Goal: Task Accomplishment & Management: Manage account settings

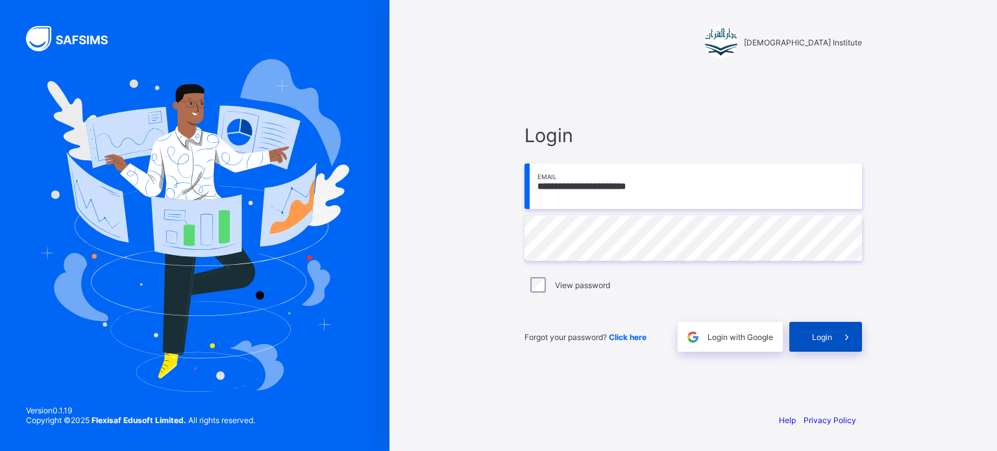
click at [827, 345] on div "Login" at bounding box center [825, 337] width 73 height 30
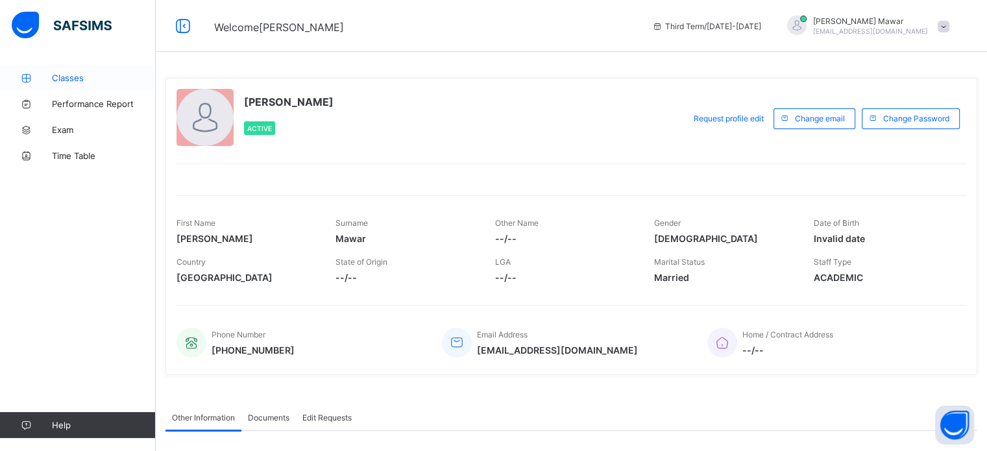
click at [76, 73] on span "Classes" at bounding box center [104, 78] width 104 height 10
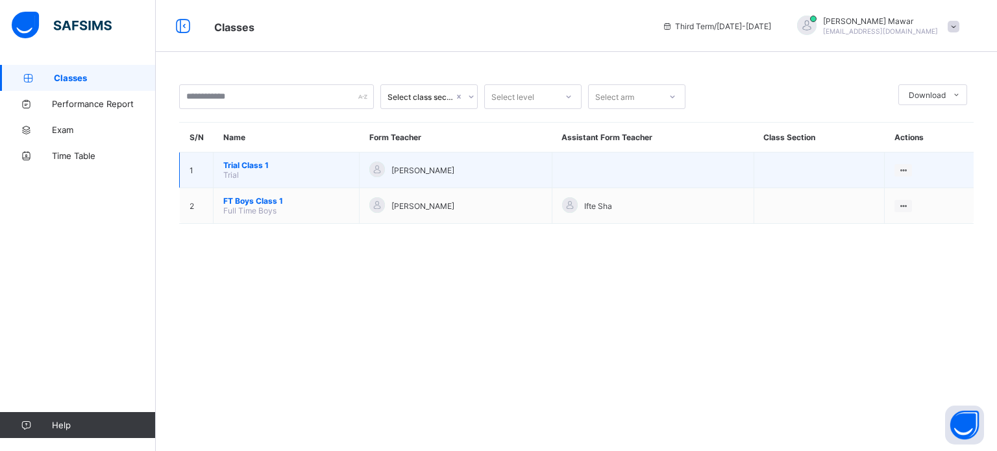
click at [245, 167] on span "Trial Class 1" at bounding box center [286, 165] width 126 height 10
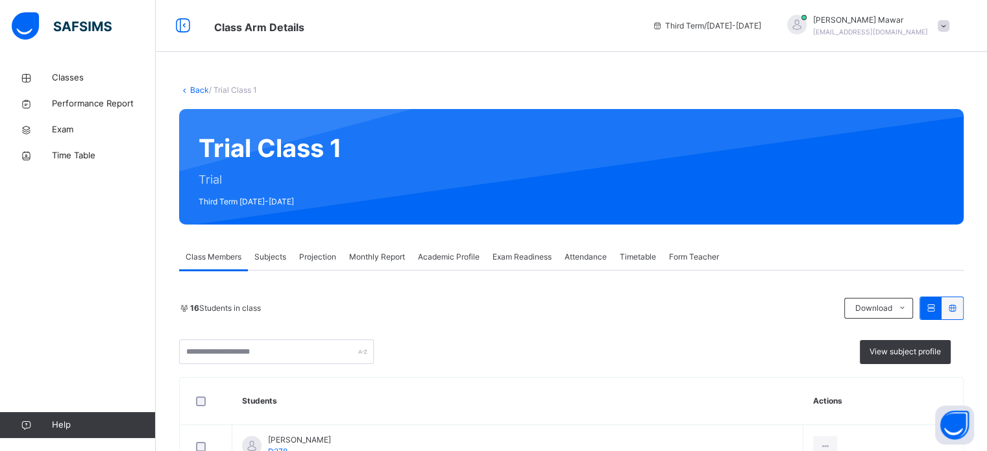
click at [587, 253] on span "Attendance" at bounding box center [586, 257] width 42 height 12
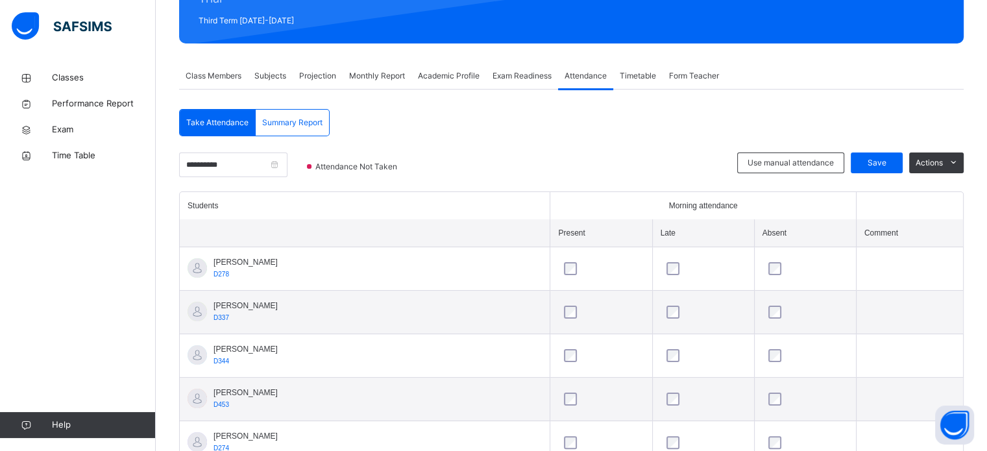
scroll to position [165, 0]
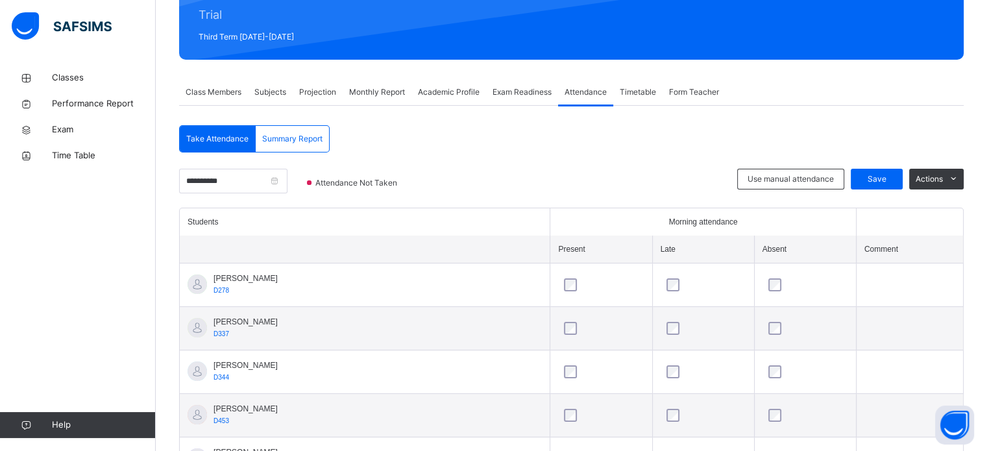
click at [508, 98] on div "Exam Readiness" at bounding box center [522, 92] width 72 height 26
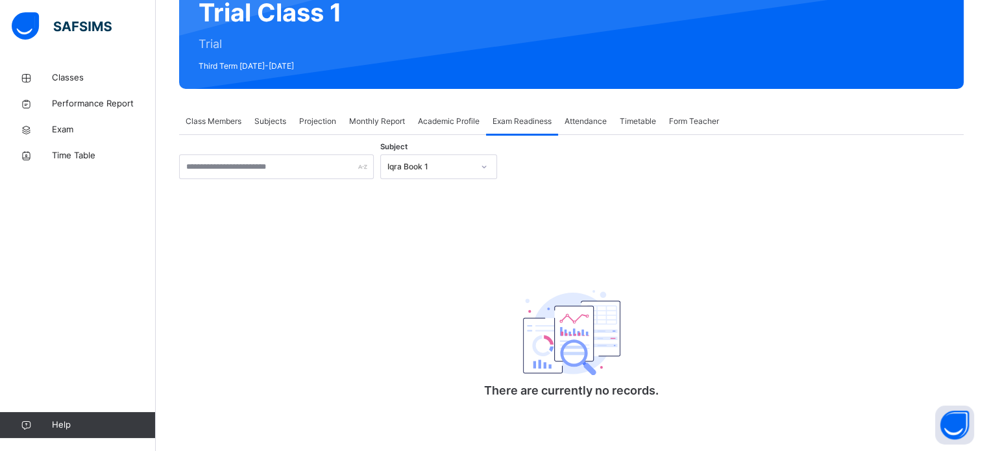
scroll to position [136, 0]
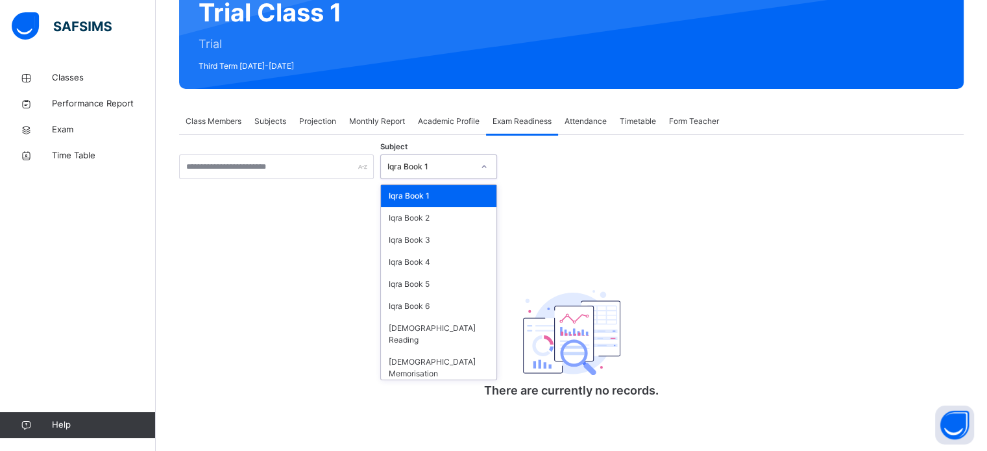
click at [441, 172] on div "Iqra Book 1" at bounding box center [426, 167] width 91 height 20
click at [443, 280] on div "Iqra Book 5" at bounding box center [439, 284] width 116 height 22
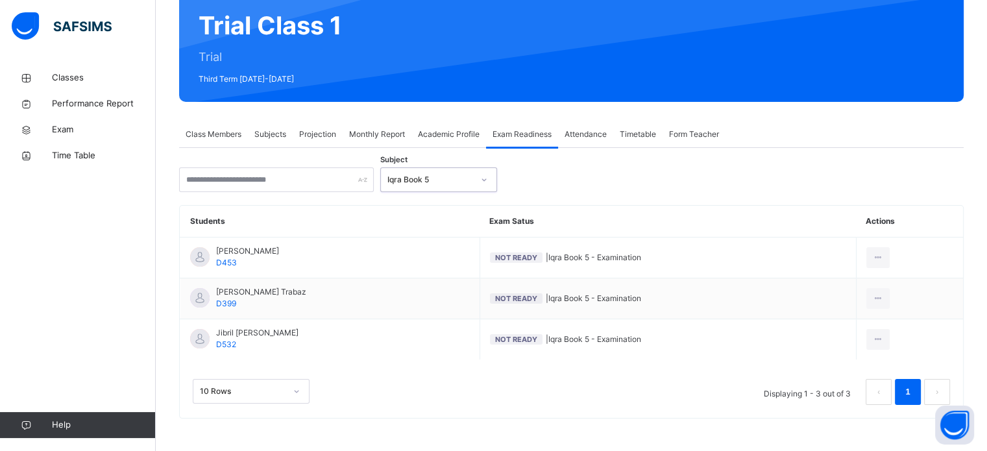
scroll to position [122, 0]
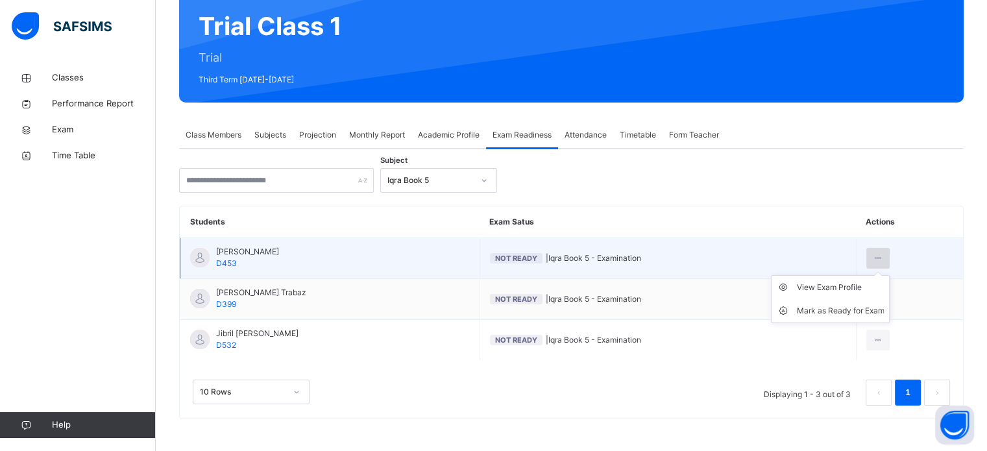
click at [883, 253] on icon at bounding box center [878, 259] width 11 height 12
click at [880, 310] on div "Mark as Ready for Exam" at bounding box center [841, 310] width 88 height 13
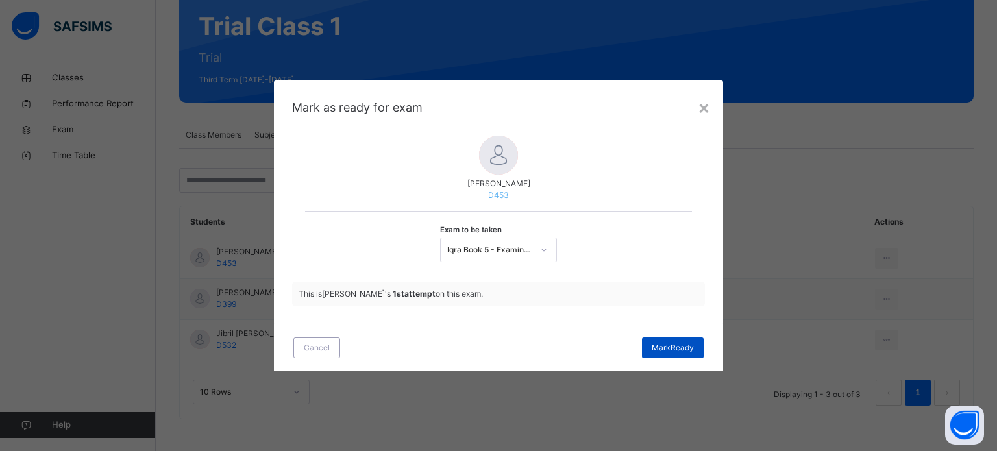
click at [663, 344] on span "Mark Ready" at bounding box center [673, 348] width 42 height 12
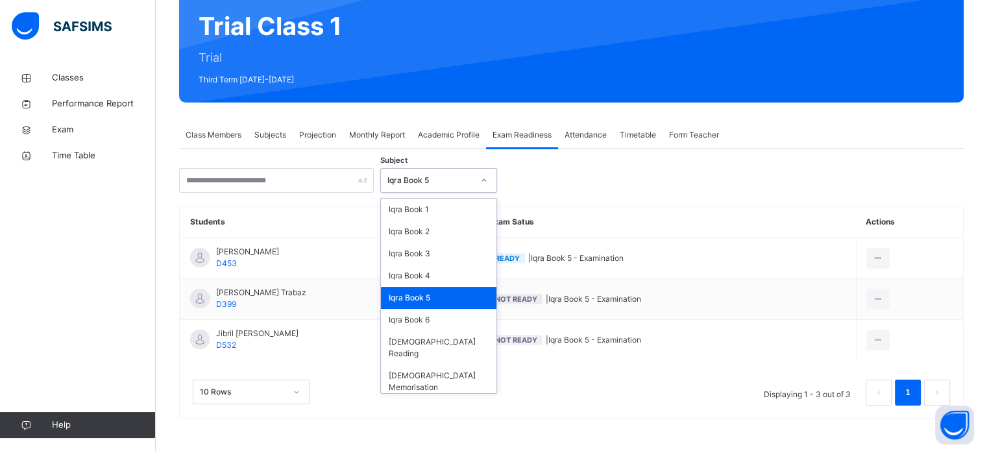
click at [468, 176] on div "Iqra Book 5" at bounding box center [431, 181] width 86 height 12
click at [443, 316] on div "Iqra Book 6" at bounding box center [439, 320] width 116 height 22
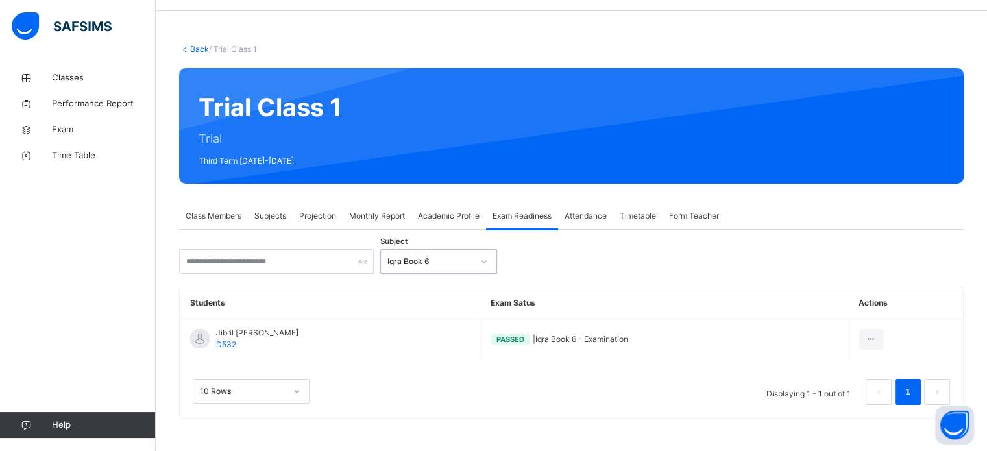
scroll to position [40, 0]
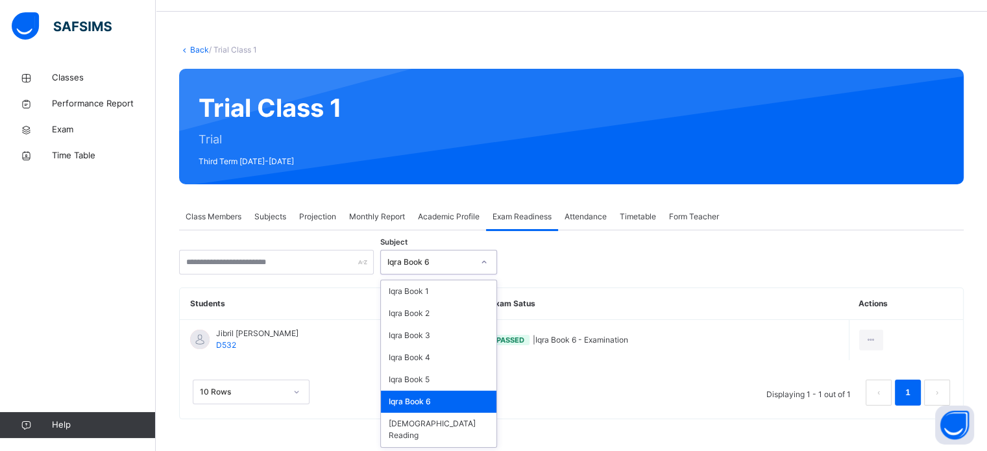
click at [434, 264] on div "Iqra Book 6" at bounding box center [431, 262] width 86 height 12
click at [437, 415] on div "[DEMOGRAPHIC_DATA] Reading" at bounding box center [439, 430] width 116 height 34
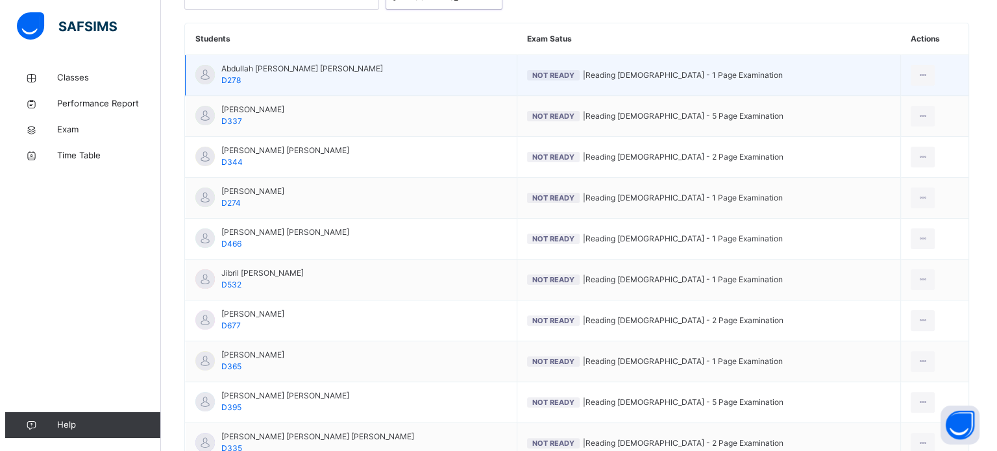
scroll to position [312, 0]
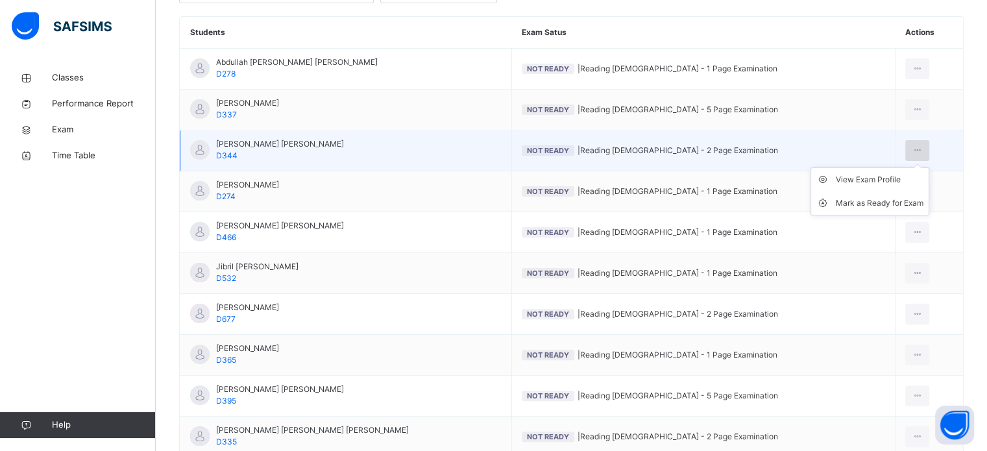
click at [916, 153] on icon at bounding box center [917, 151] width 11 height 12
click at [902, 201] on div "Mark as Ready for Exam" at bounding box center [880, 203] width 88 height 13
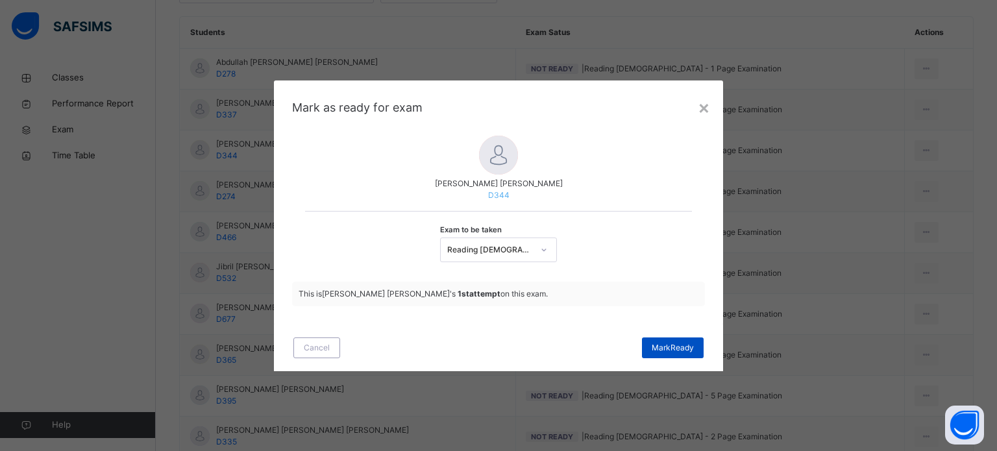
click at [691, 353] on div "Mark Ready" at bounding box center [673, 348] width 62 height 21
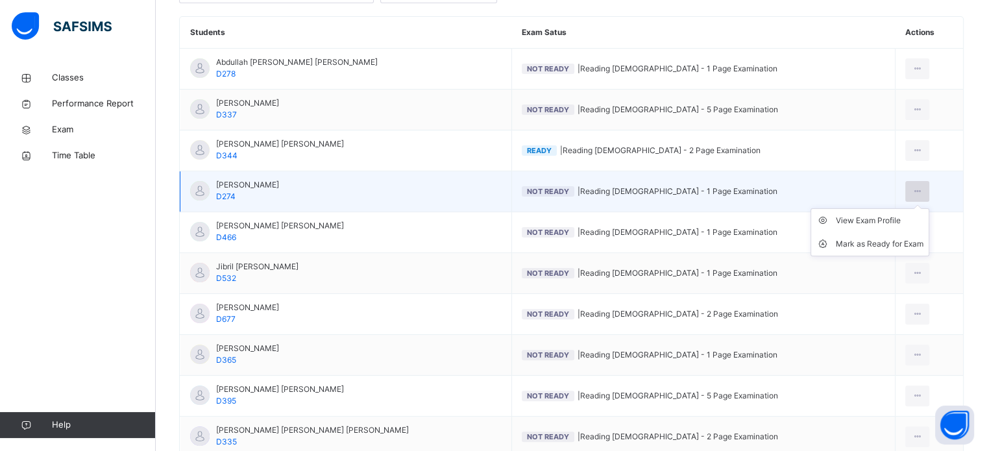
click at [918, 190] on icon at bounding box center [917, 192] width 11 height 12
click at [891, 243] on div "Mark as Ready for Exam" at bounding box center [880, 244] width 88 height 13
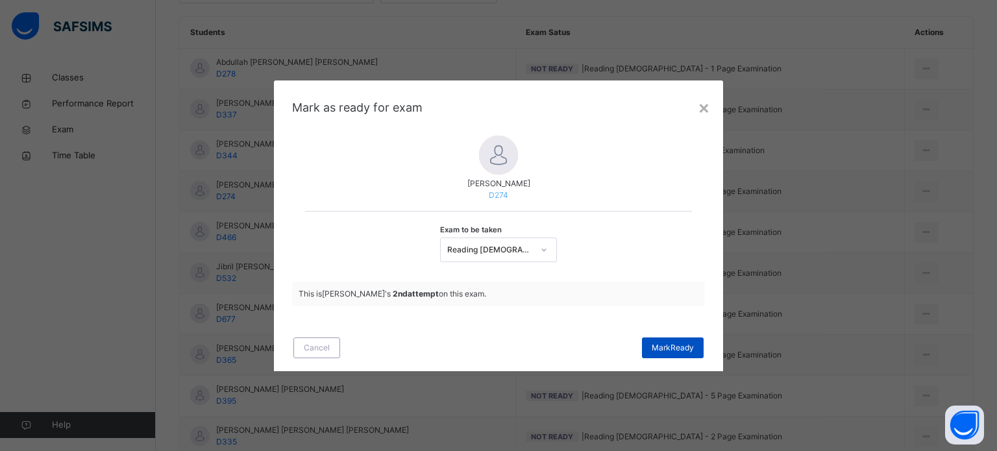
click at [691, 344] on span "Mark Ready" at bounding box center [673, 348] width 42 height 12
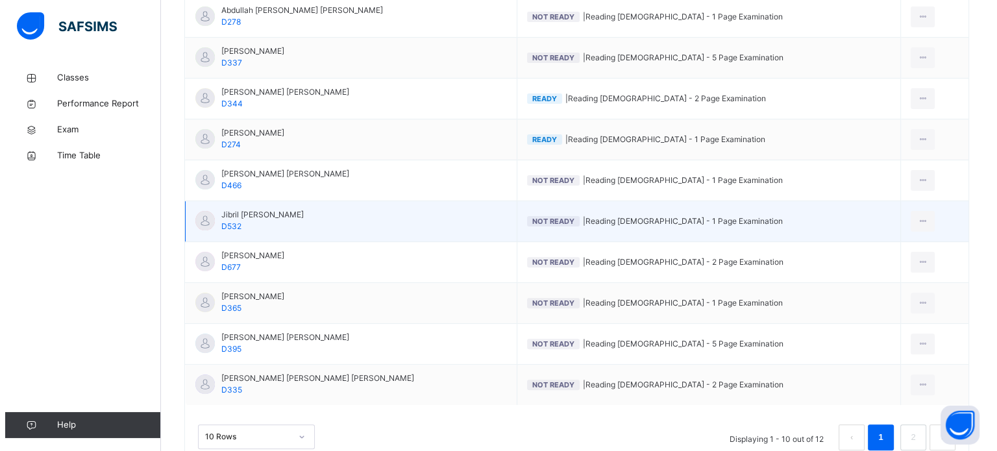
scroll to position [368, 0]
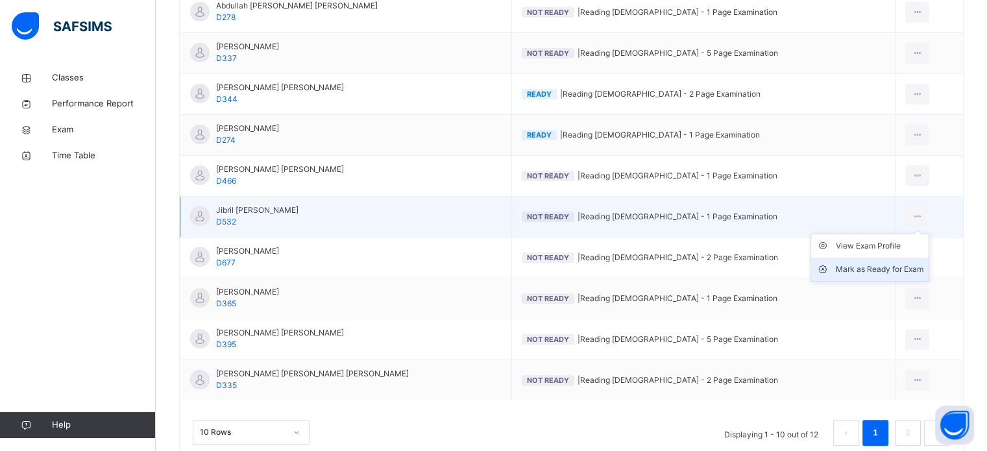
click at [883, 270] on div "Mark as Ready for Exam" at bounding box center [880, 269] width 88 height 13
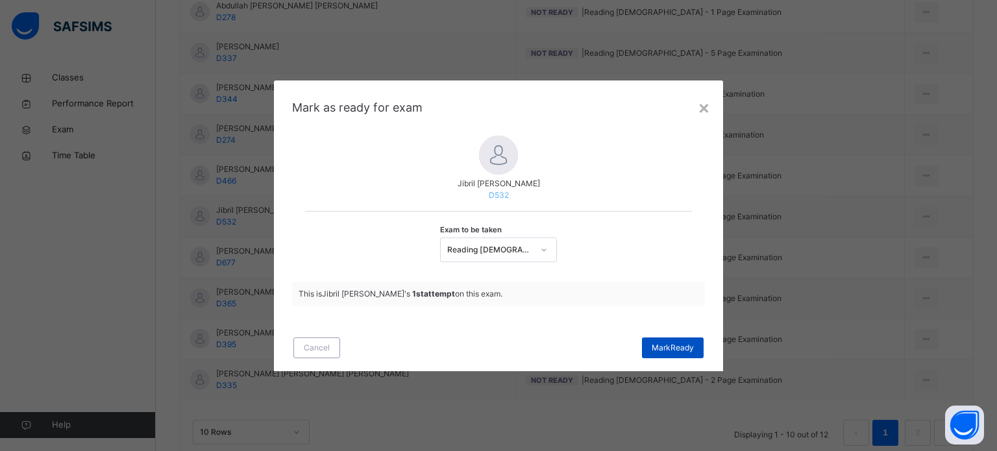
drag, startPoint x: 674, startPoint y: 358, endPoint x: 673, endPoint y: 339, distance: 19.5
click at [673, 339] on div "Cancel Mark Ready" at bounding box center [498, 348] width 449 height 47
click at [673, 339] on div "Mark Ready" at bounding box center [673, 348] width 62 height 21
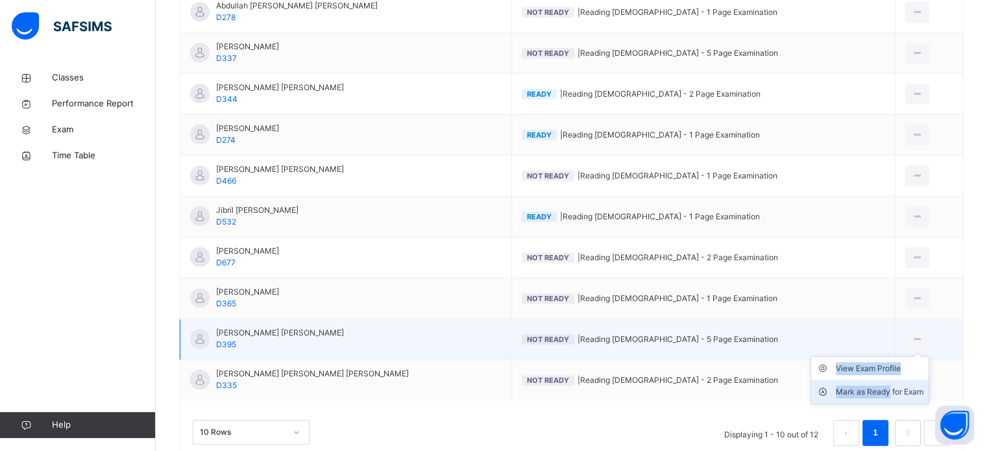
drag, startPoint x: 921, startPoint y: 338, endPoint x: 887, endPoint y: 391, distance: 63.4
click at [906, 350] on div "View Exam Profile Mark as Ready for Exam" at bounding box center [918, 339] width 24 height 21
click at [887, 391] on div "Mark as Ready for Exam" at bounding box center [880, 392] width 88 height 13
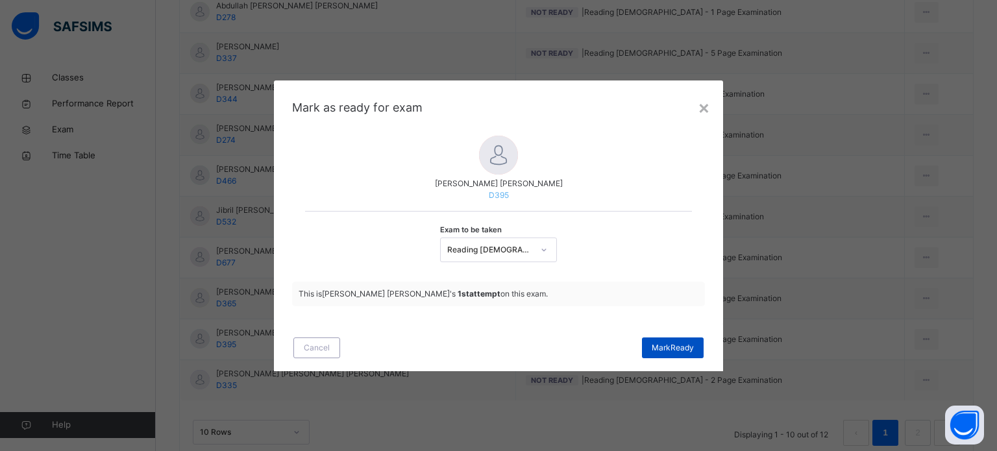
click at [678, 347] on span "Mark Ready" at bounding box center [673, 348] width 42 height 12
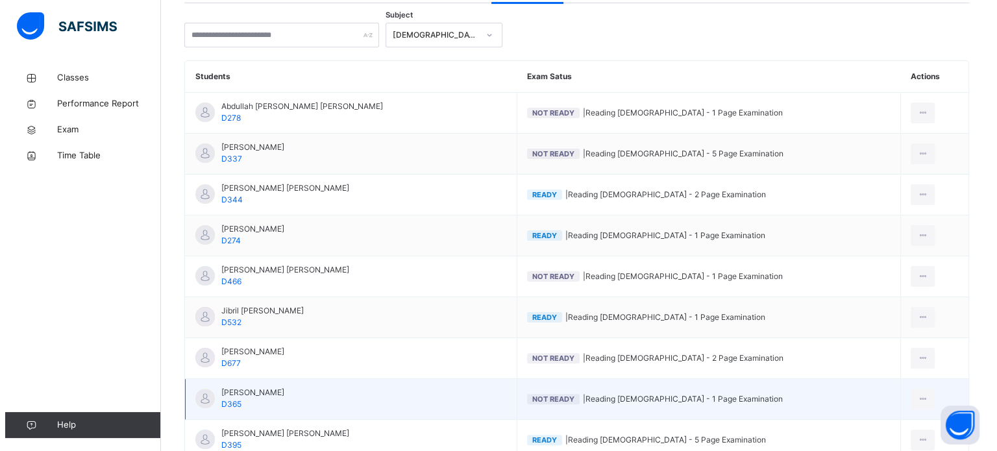
scroll to position [267, 0]
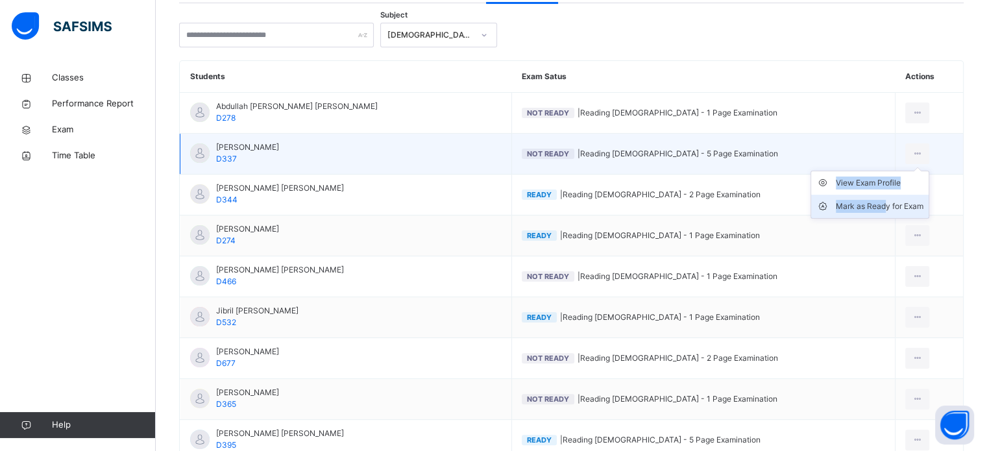
drag, startPoint x: 912, startPoint y: 155, endPoint x: 883, endPoint y: 213, distance: 64.7
click at [906, 164] on div "View Exam Profile Mark as Ready for Exam" at bounding box center [918, 153] width 24 height 21
click at [883, 213] on li "Mark as Ready for Exam" at bounding box center [869, 206] width 117 height 23
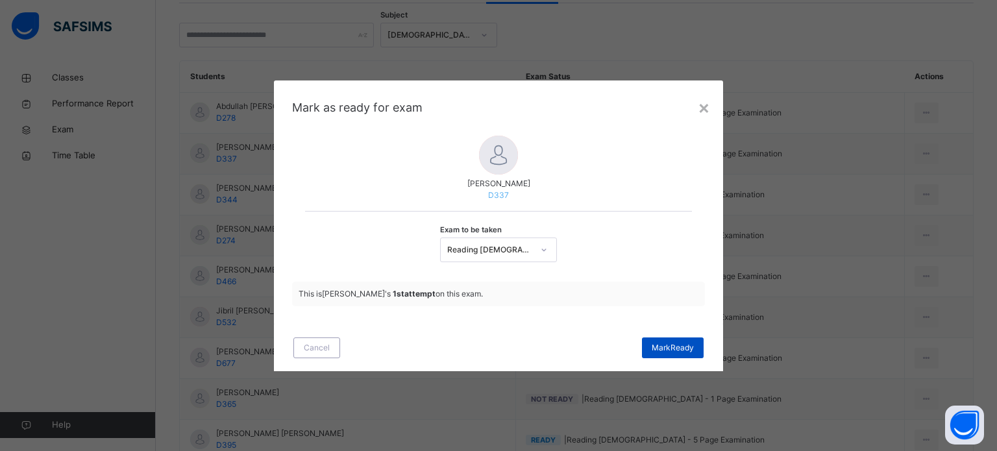
click at [668, 346] on span "Mark Ready" at bounding box center [673, 348] width 42 height 12
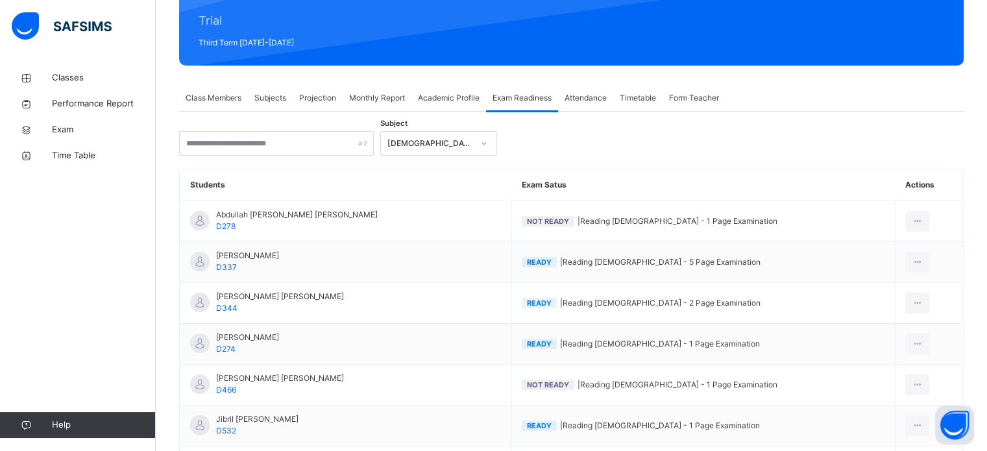
scroll to position [158, 0]
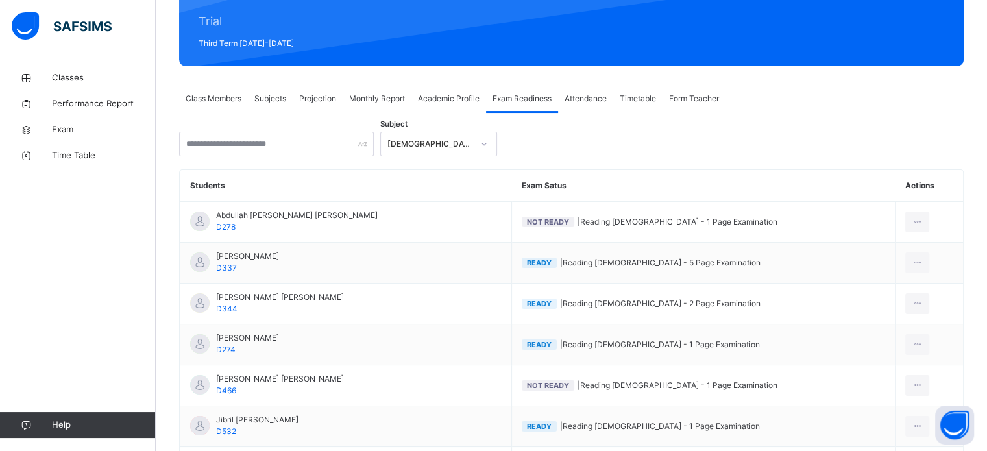
click at [587, 96] on span "Attendance" at bounding box center [586, 99] width 42 height 12
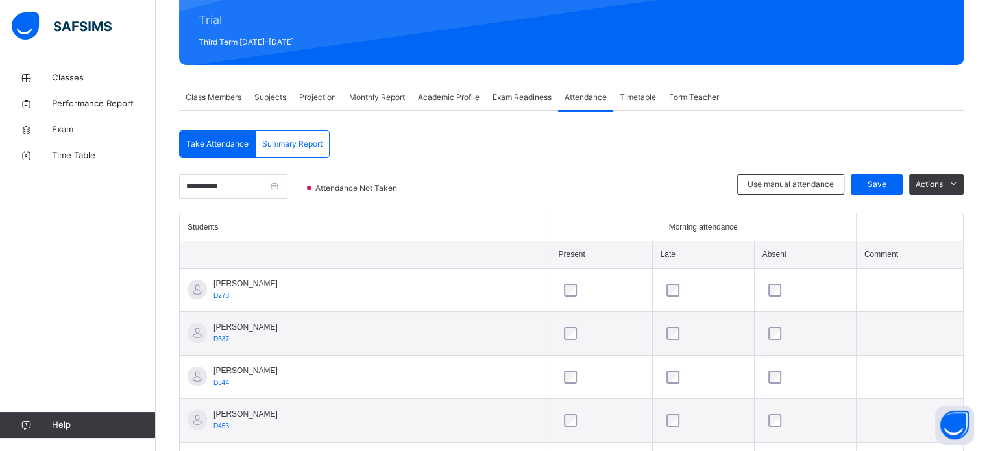
scroll to position [173, 0]
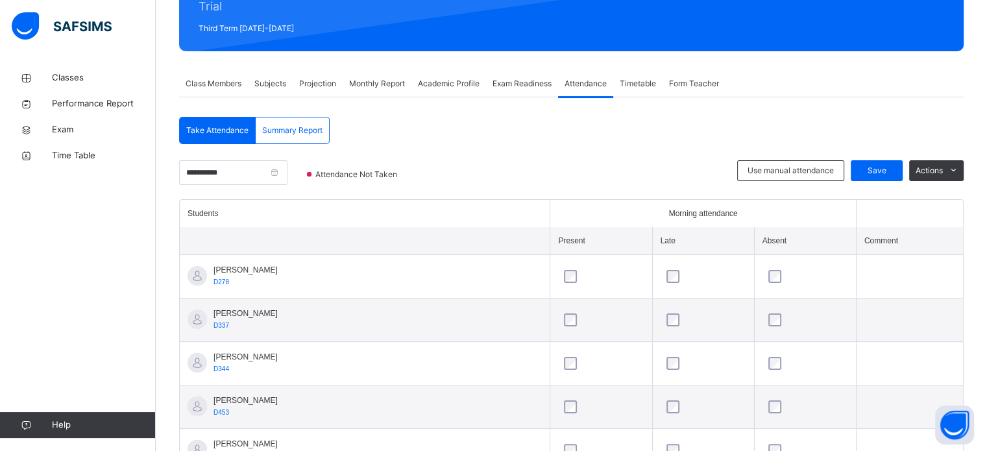
click at [530, 82] on span "Exam Readiness" at bounding box center [522, 84] width 59 height 12
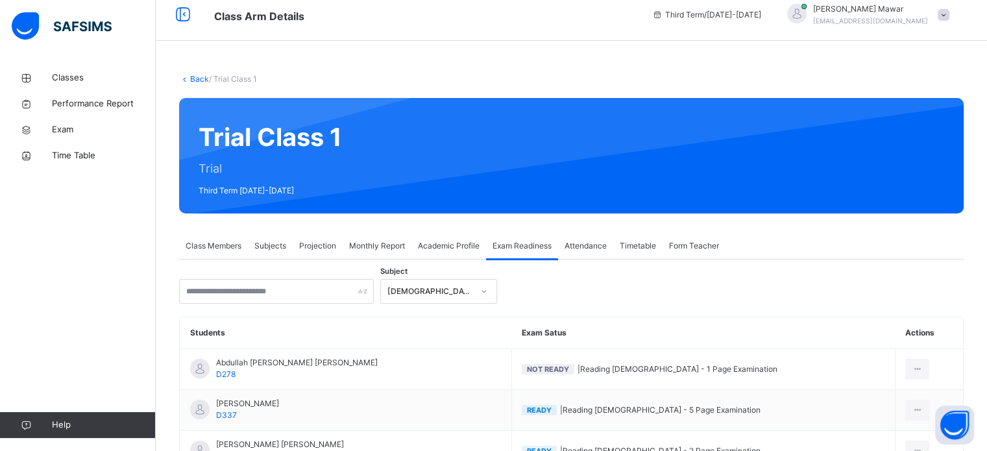
scroll to position [0, 0]
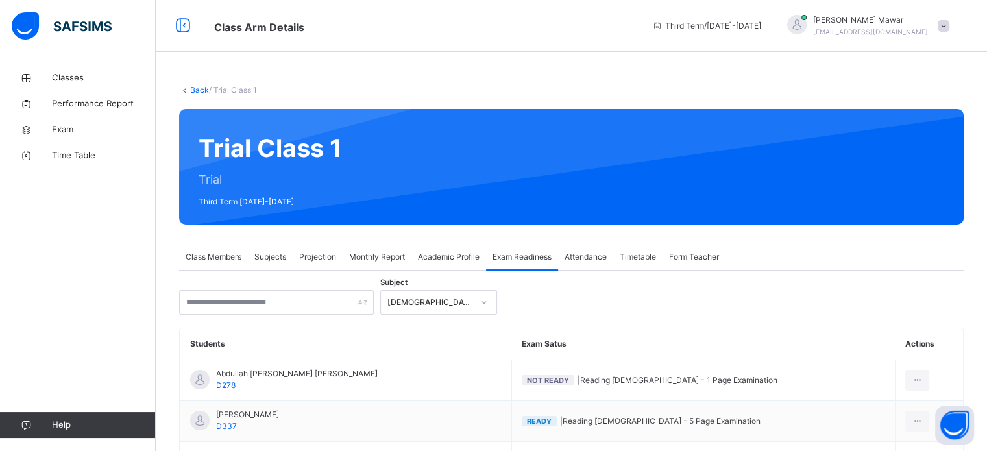
click at [593, 262] on span "Attendance" at bounding box center [586, 257] width 42 height 12
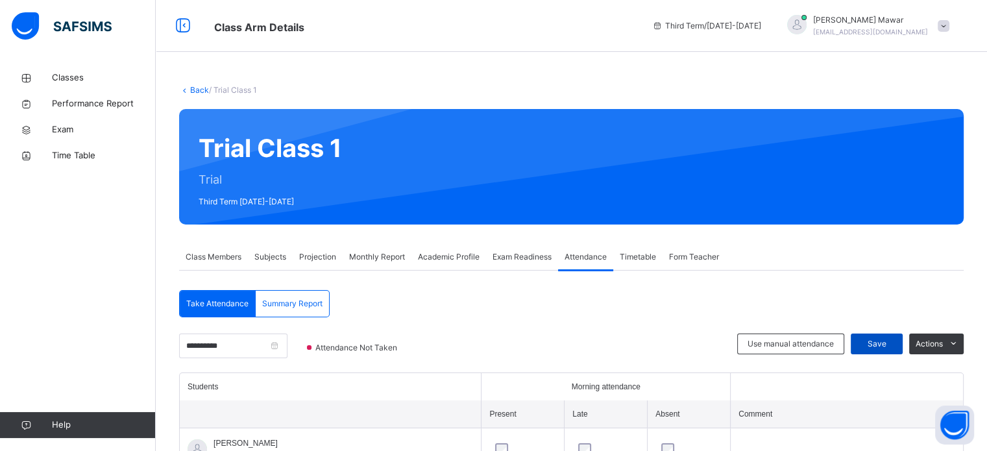
click at [893, 345] on span "Save" at bounding box center [877, 344] width 32 height 12
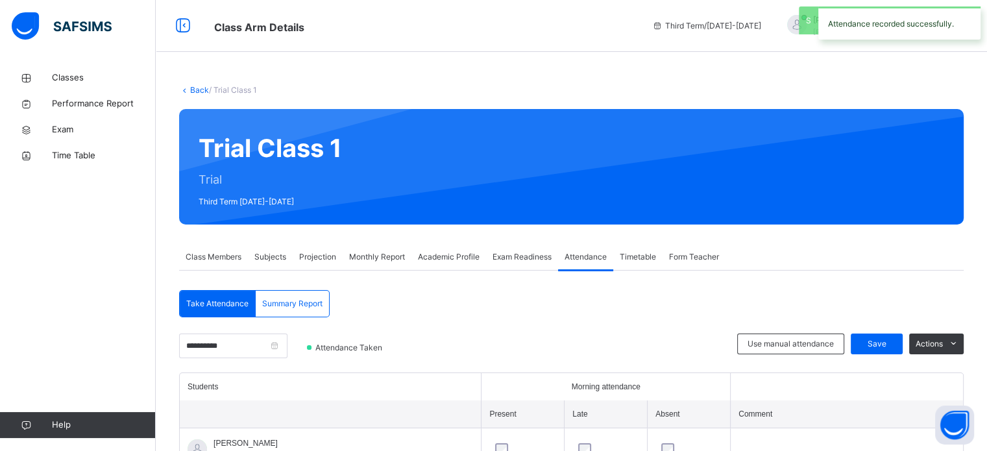
click at [502, 262] on span "Exam Readiness" at bounding box center [522, 257] width 59 height 12
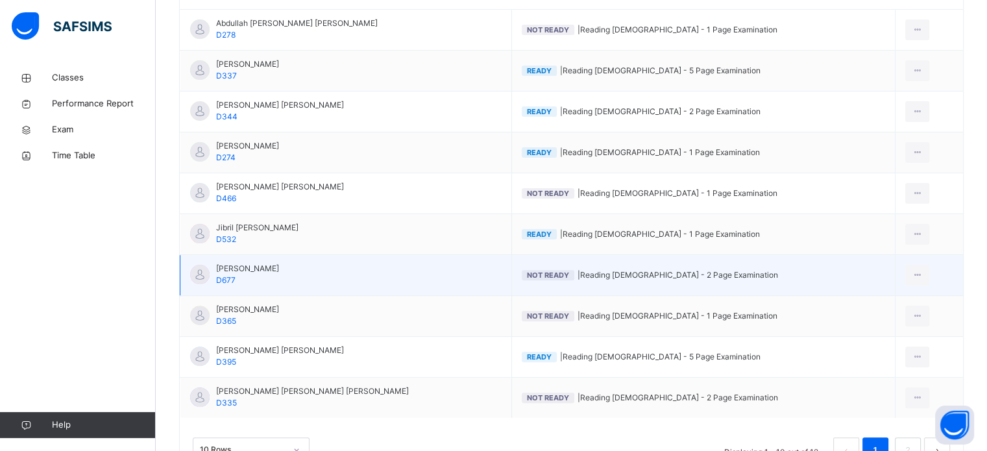
scroll to position [408, 0]
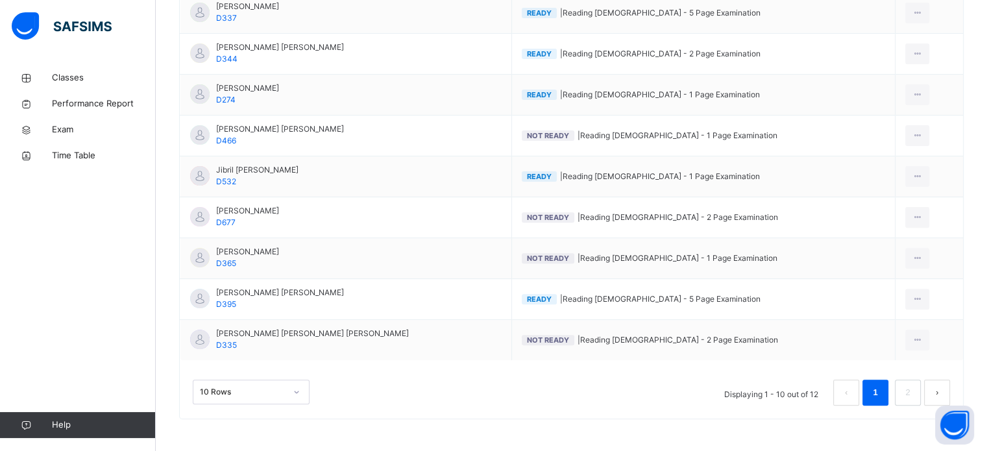
click at [941, 383] on button "next page" at bounding box center [937, 393] width 26 height 26
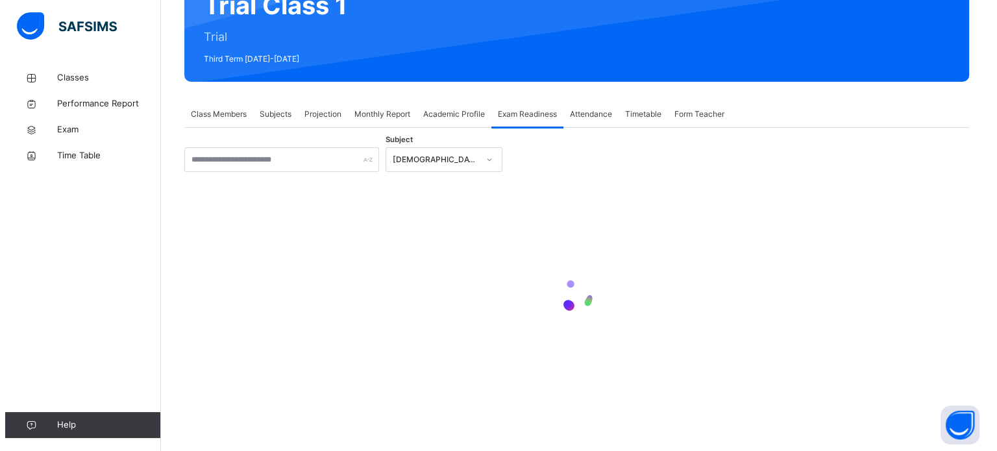
scroll to position [81, 0]
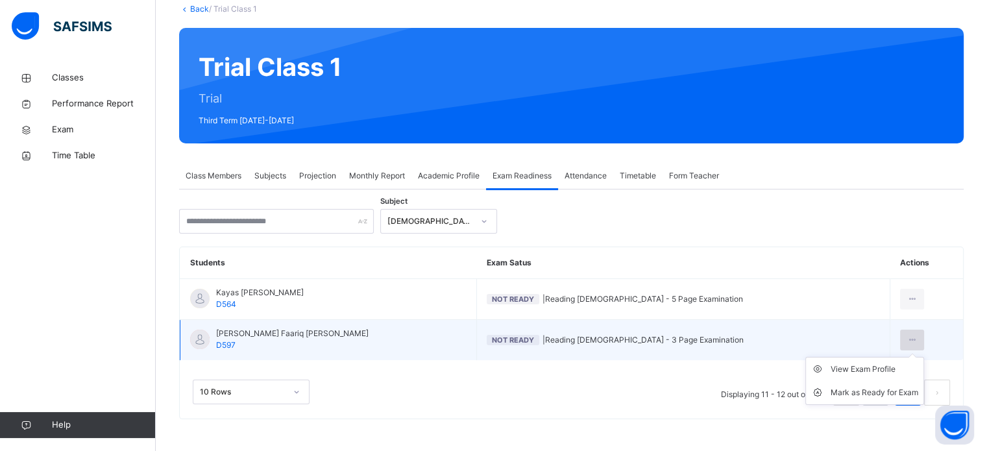
click at [907, 341] on icon at bounding box center [912, 340] width 11 height 12
click at [891, 394] on div "Mark as Ready for Exam" at bounding box center [875, 392] width 88 height 13
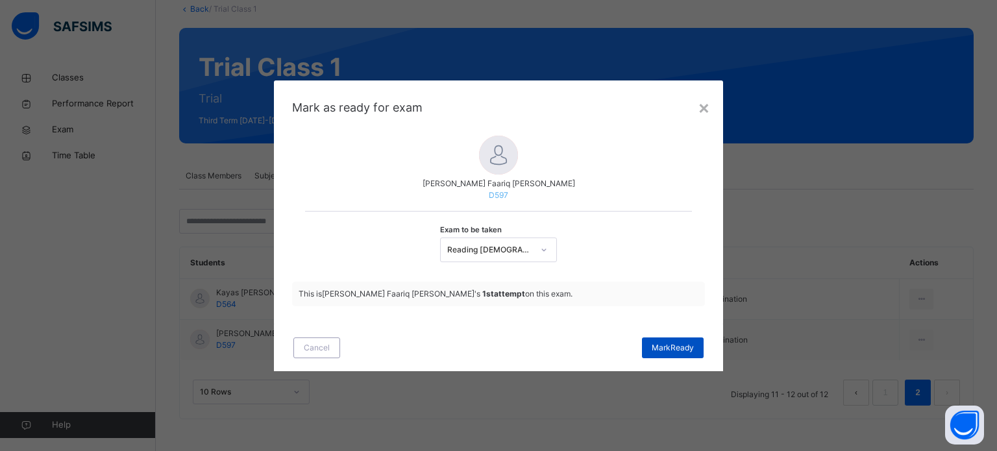
click at [683, 350] on span "Mark Ready" at bounding box center [673, 348] width 42 height 12
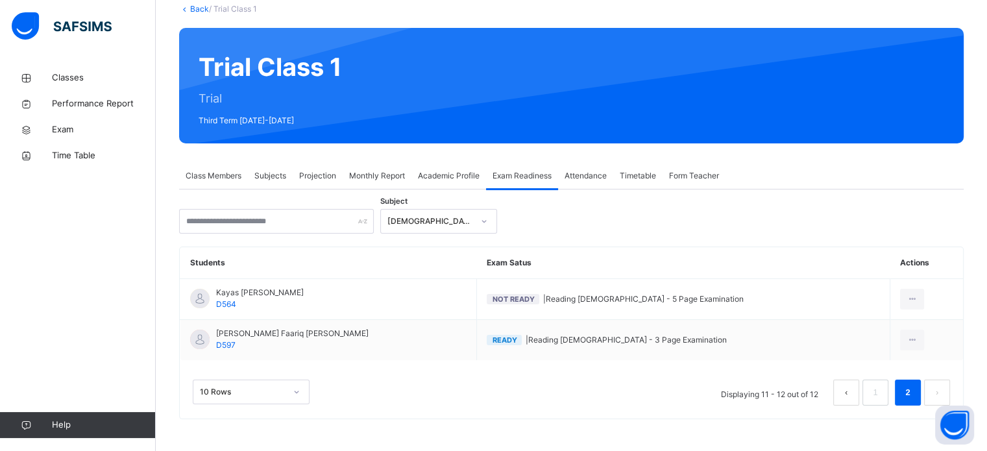
click at [311, 179] on span "Projection" at bounding box center [317, 176] width 37 height 12
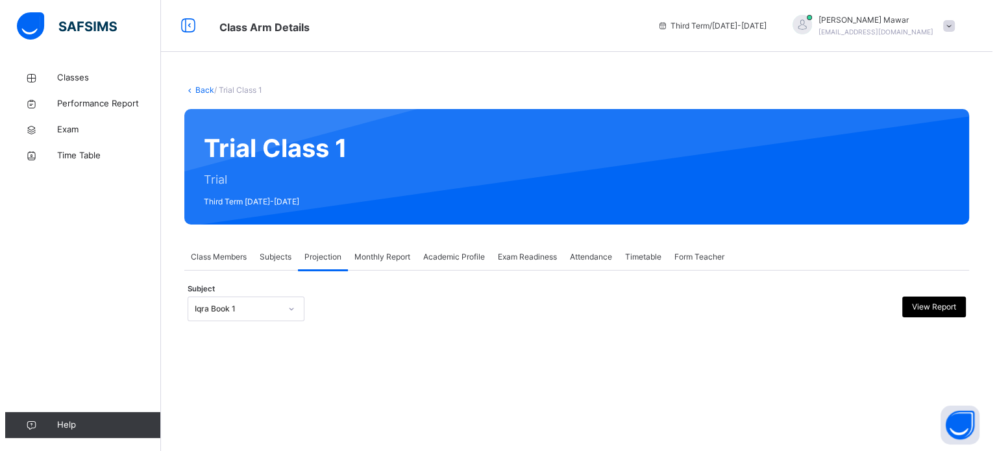
scroll to position [0, 0]
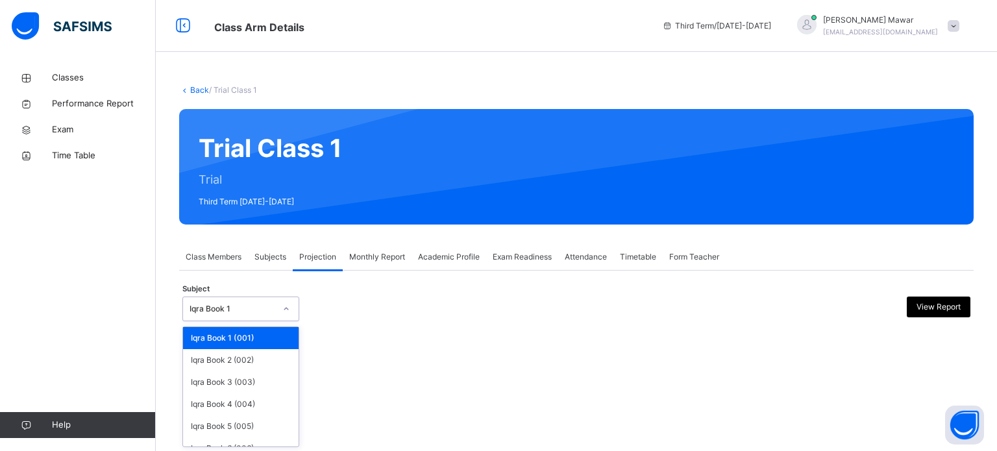
click at [262, 313] on div "Iqra Book 1" at bounding box center [233, 309] width 86 height 12
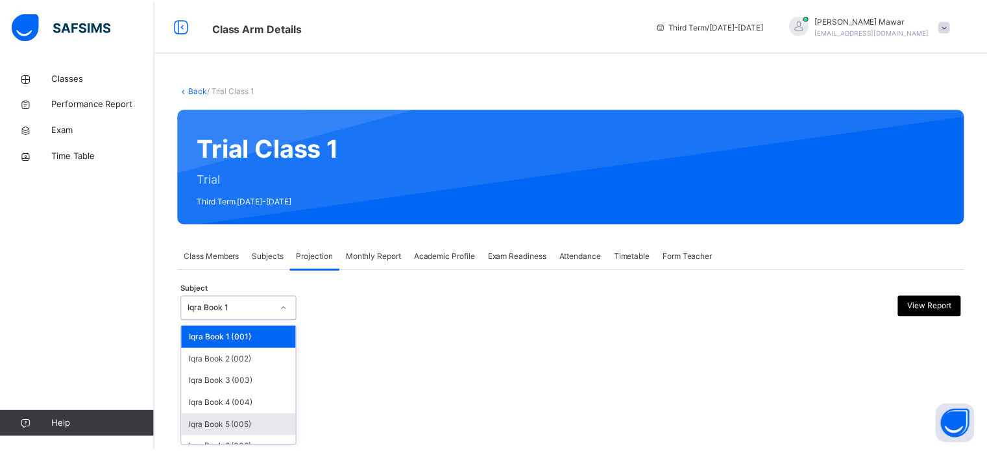
scroll to position [68, 0]
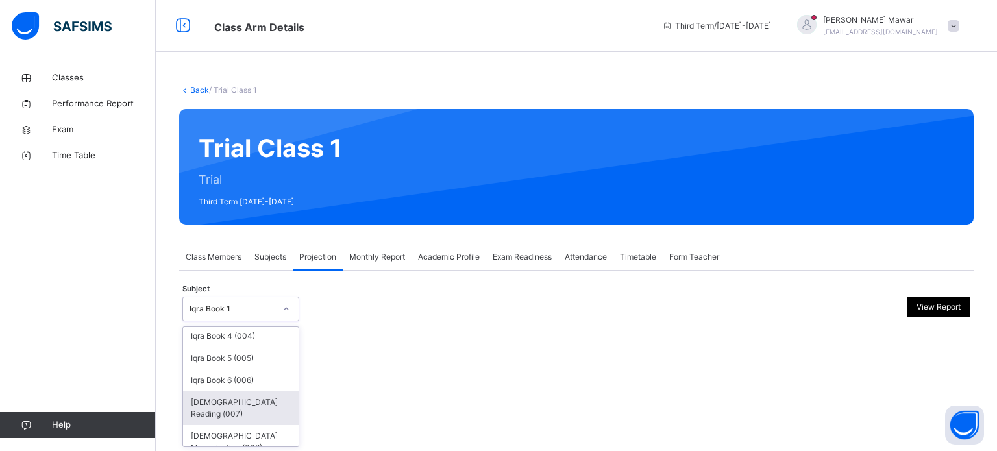
click at [249, 401] on div "[DEMOGRAPHIC_DATA] Reading (007)" at bounding box center [241, 408] width 116 height 34
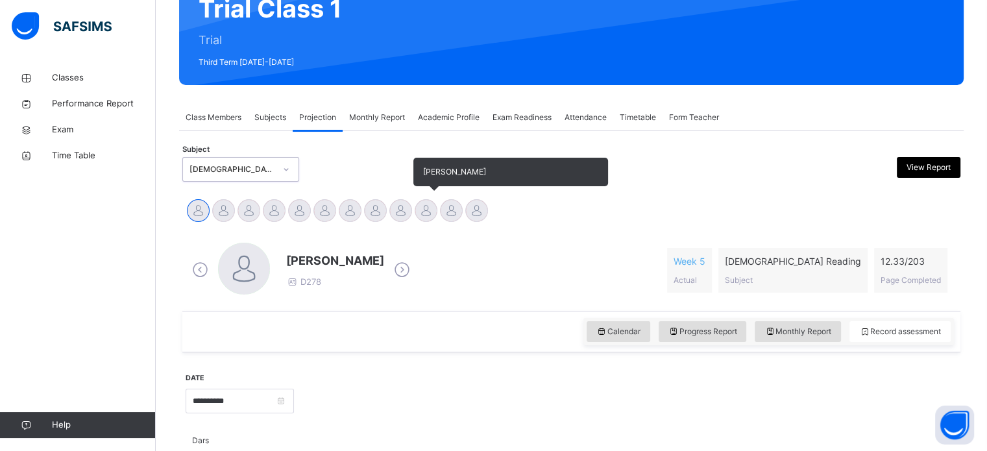
scroll to position [140, 0]
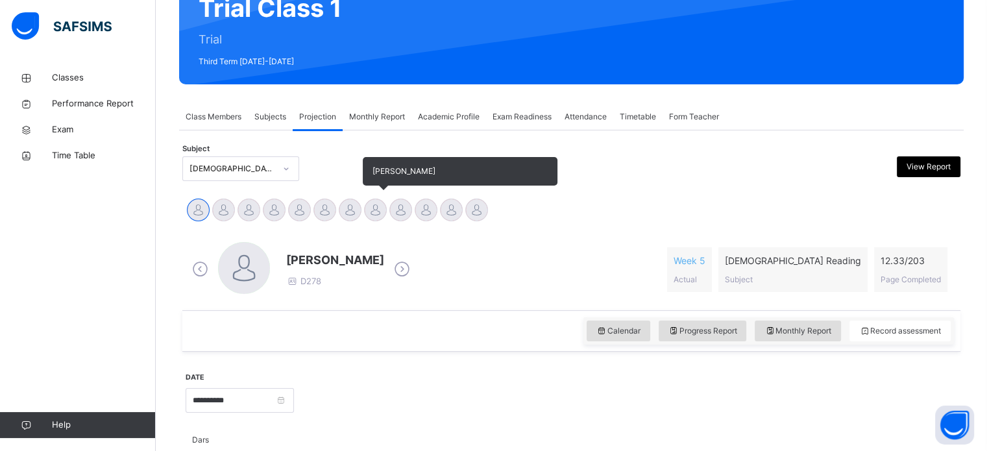
click at [377, 211] on div at bounding box center [375, 210] width 23 height 23
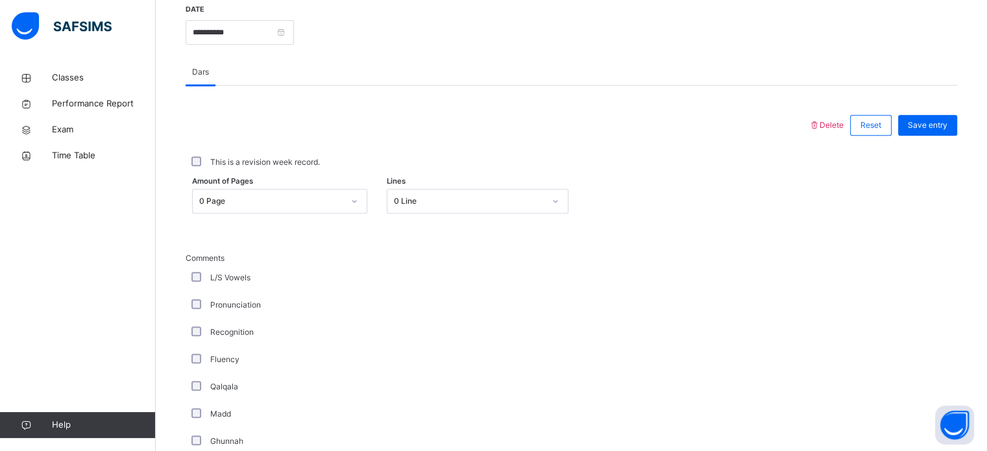
scroll to position [511, 0]
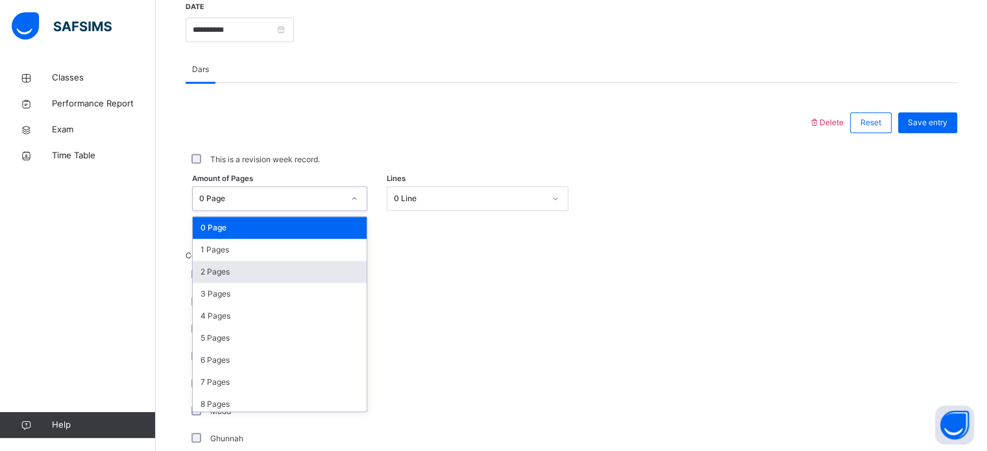
drag, startPoint x: 328, startPoint y: 196, endPoint x: 304, endPoint y: 280, distance: 86.9
click at [304, 211] on div "option 2 Pages focused, 3 of 204. 204 results available. Use Up and Down to cho…" at bounding box center [279, 198] width 175 height 25
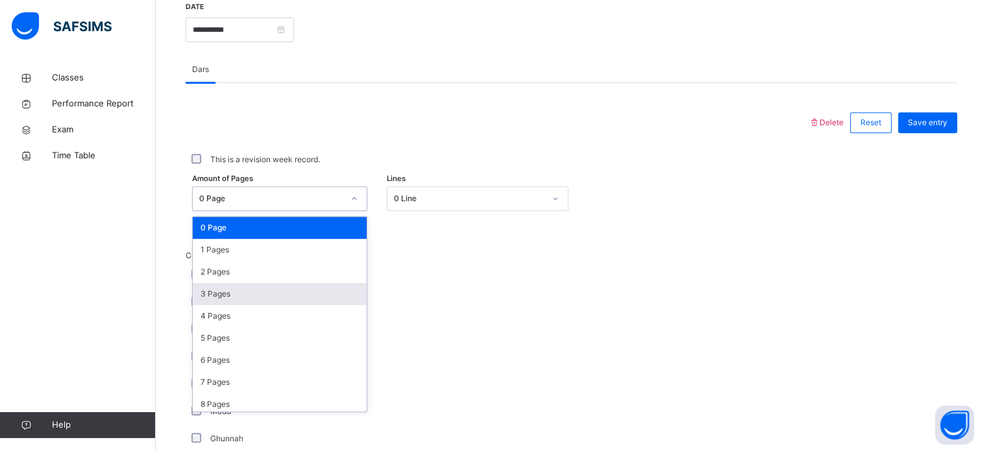
click at [299, 291] on div "3 Pages" at bounding box center [280, 294] width 174 height 22
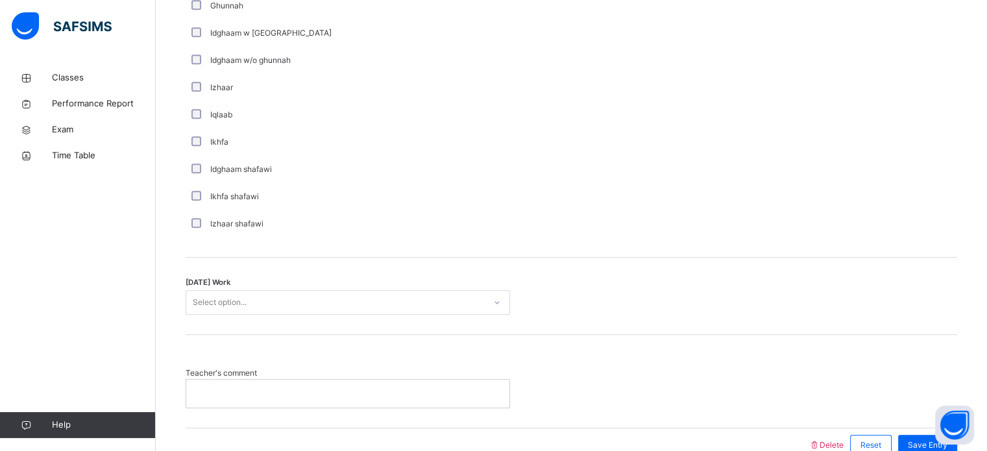
scroll to position [946, 0]
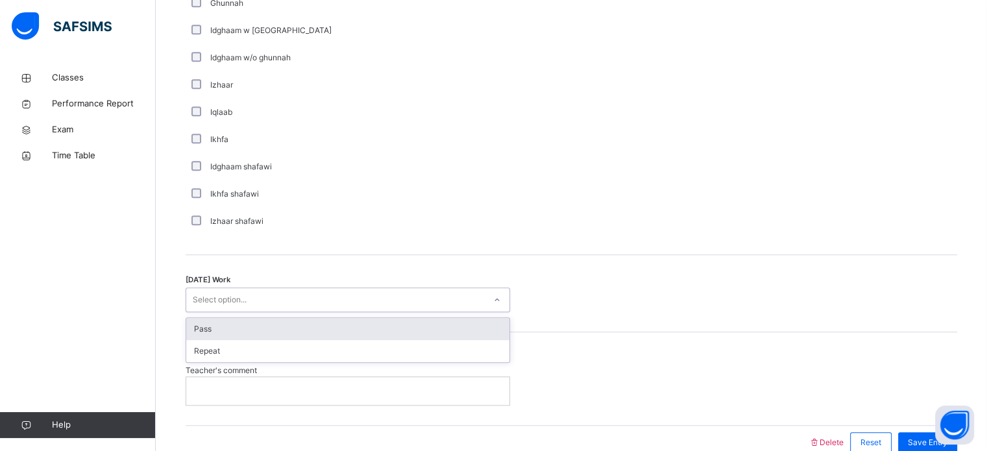
click at [441, 304] on div "Select option..." at bounding box center [335, 300] width 299 height 20
click at [406, 329] on div "Pass" at bounding box center [347, 329] width 323 height 22
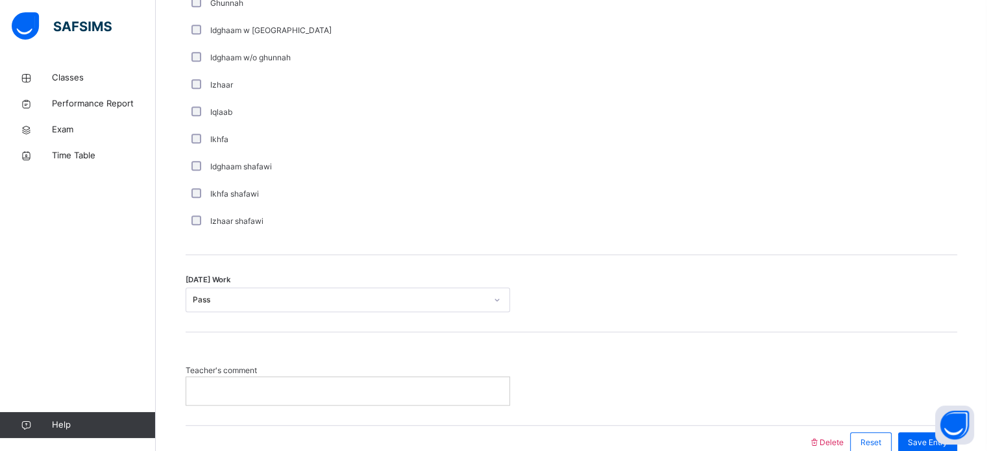
click at [388, 387] on p at bounding box center [348, 391] width 304 height 12
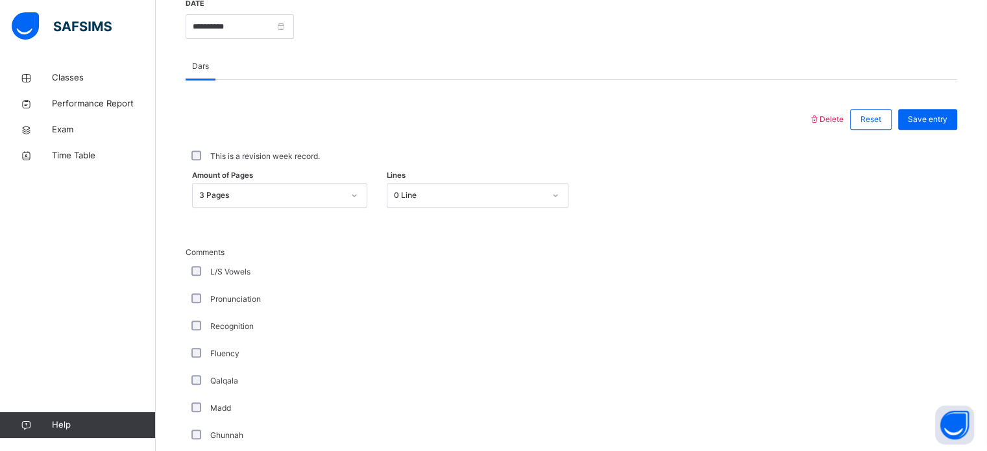
scroll to position [513, 0]
click at [928, 126] on div "Save entry" at bounding box center [927, 120] width 59 height 21
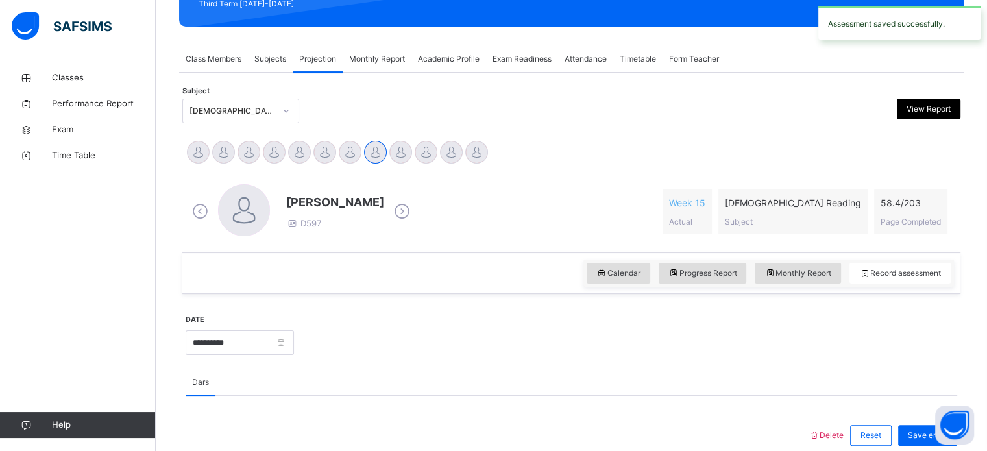
scroll to position [194, 0]
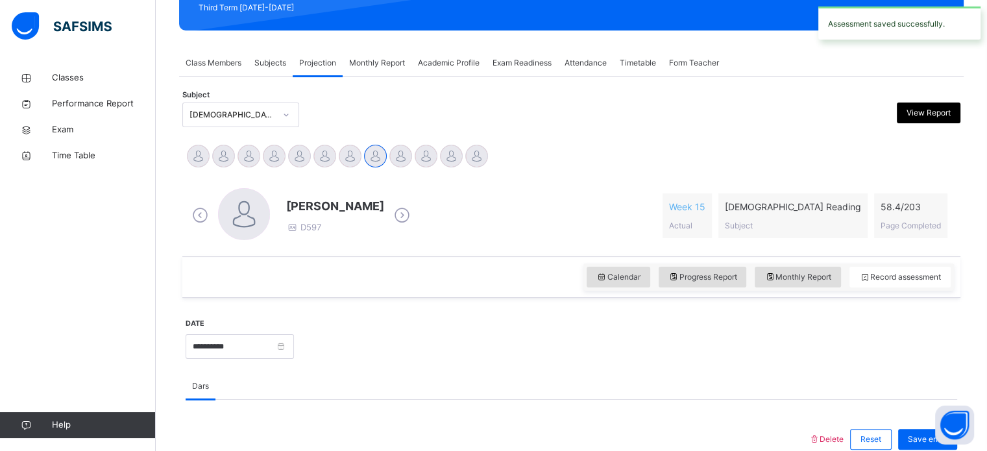
click at [587, 64] on span "Attendance" at bounding box center [586, 63] width 42 height 12
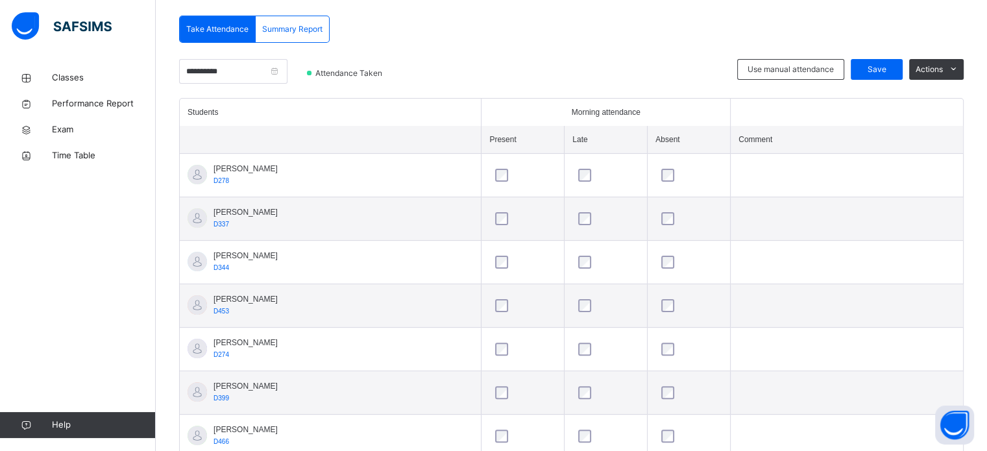
scroll to position [273, 0]
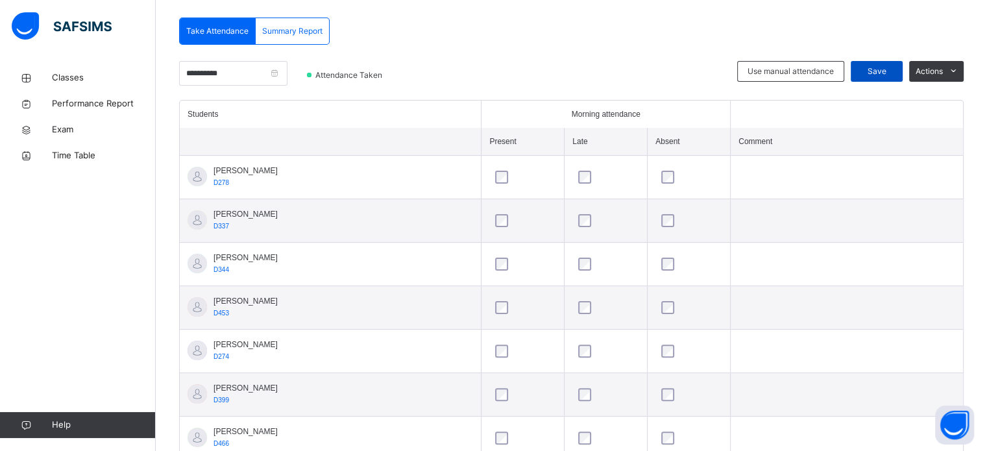
click at [885, 68] on span "Save" at bounding box center [877, 72] width 32 height 12
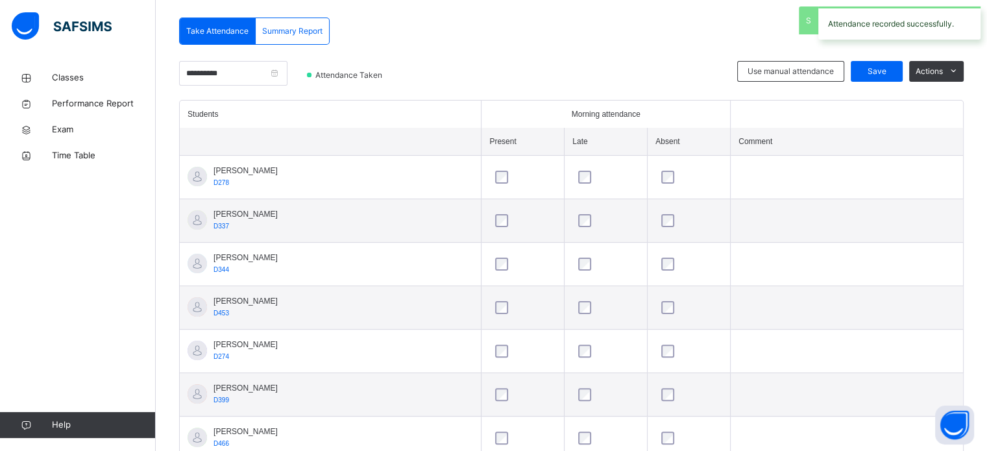
scroll to position [23, 0]
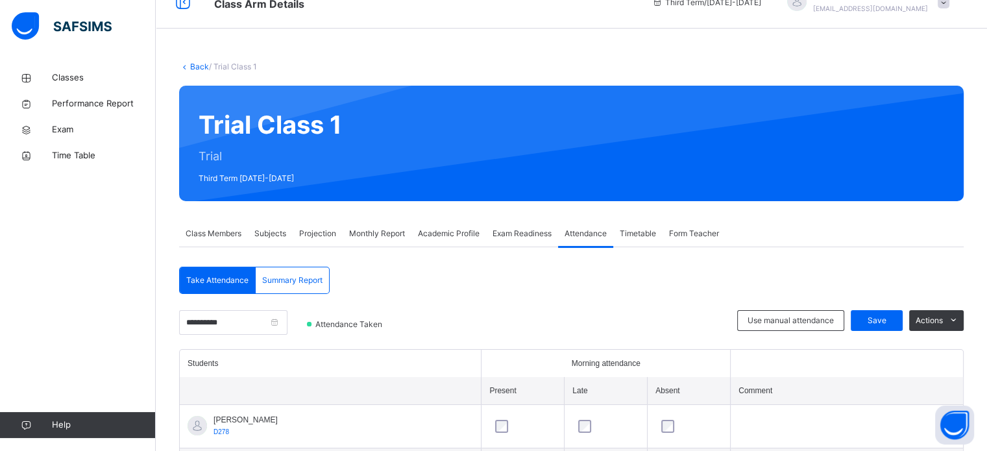
click at [306, 237] on span "Projection" at bounding box center [317, 234] width 37 height 12
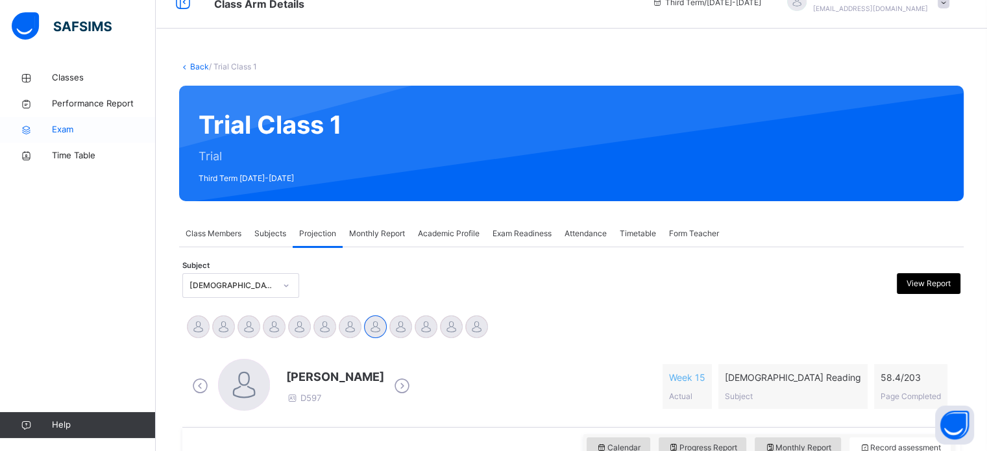
click at [99, 129] on span "Exam" at bounding box center [104, 129] width 104 height 13
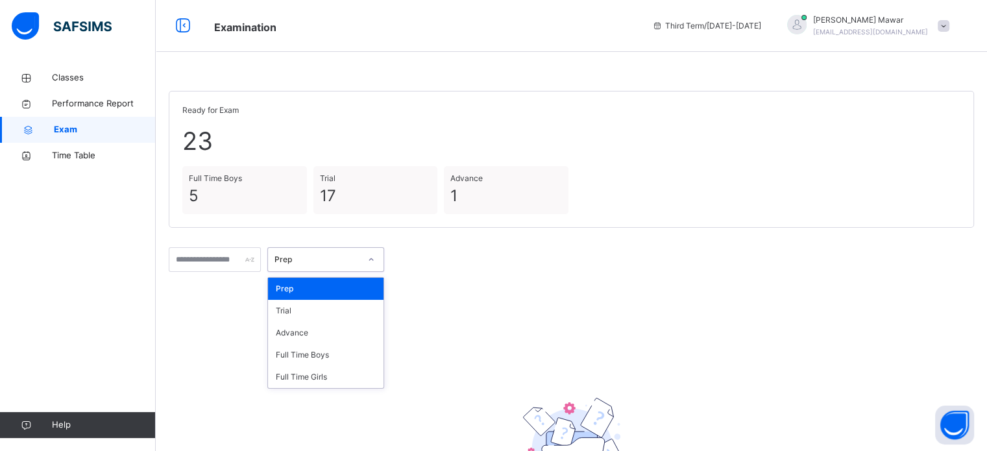
click at [318, 264] on div "Prep" at bounding box center [318, 260] width 86 height 12
click at [321, 308] on div "Trial" at bounding box center [326, 311] width 116 height 22
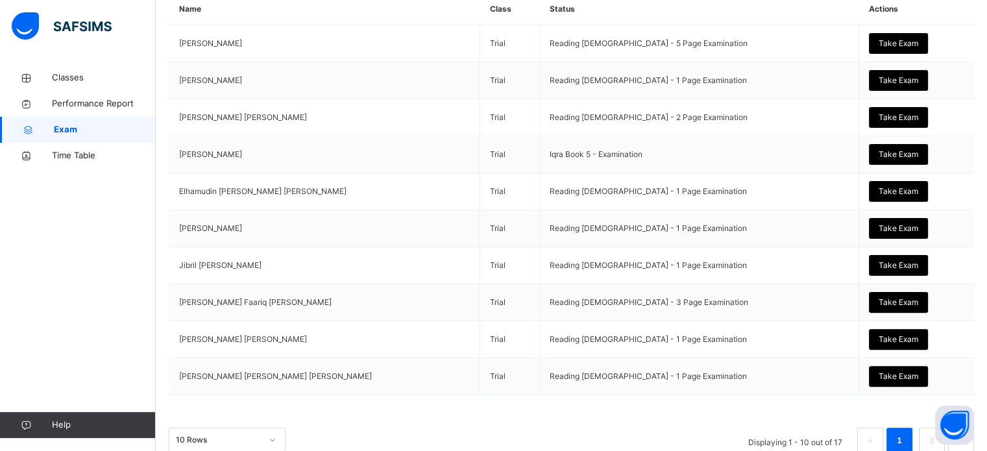
scroll to position [306, 0]
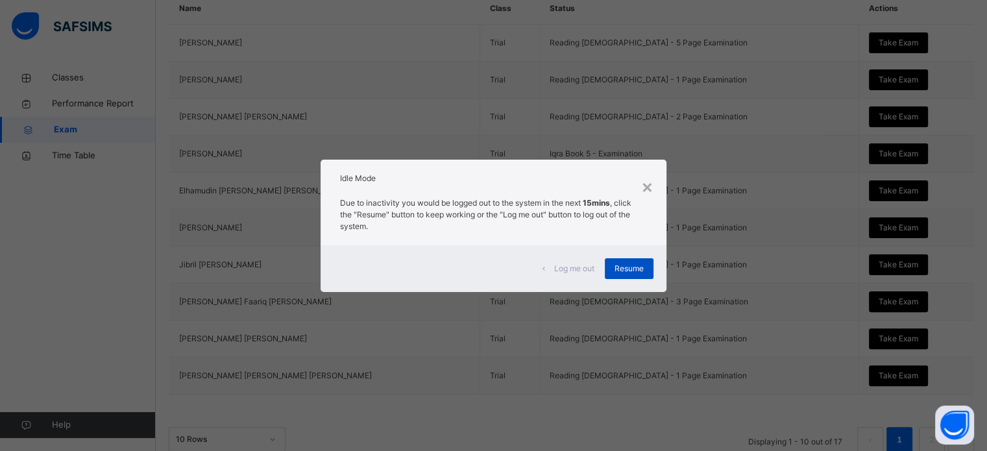
click at [634, 259] on div "Resume" at bounding box center [629, 268] width 49 height 21
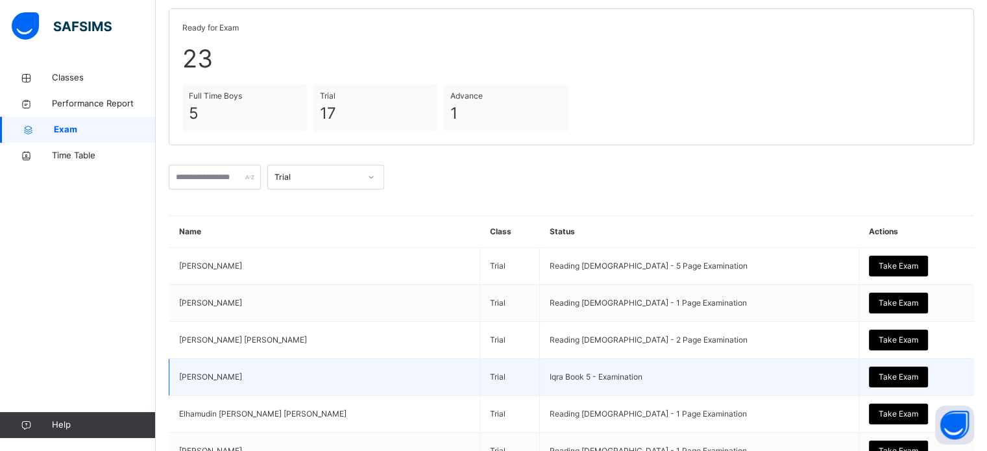
scroll to position [82, 0]
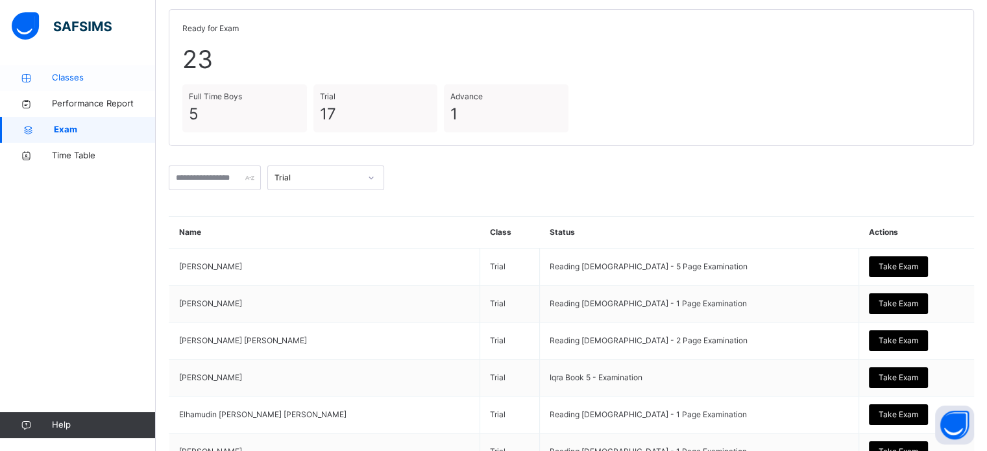
click at [63, 81] on span "Classes" at bounding box center [104, 77] width 104 height 13
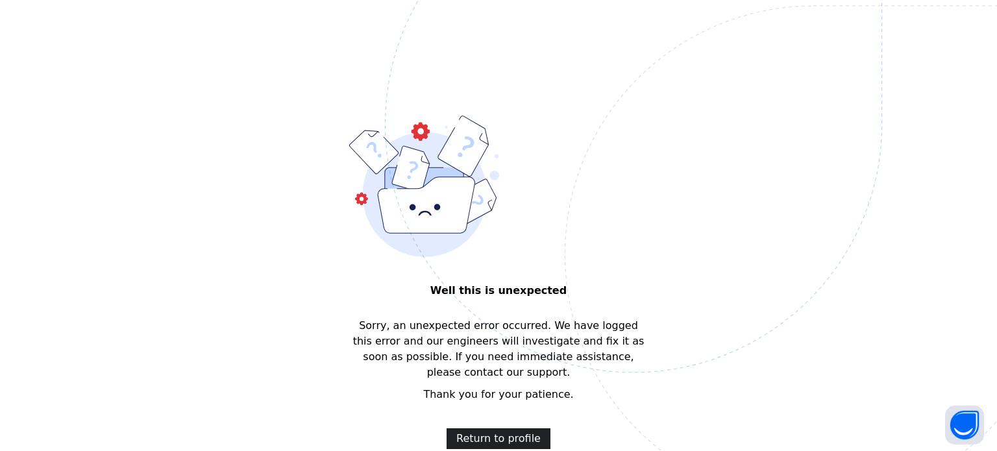
click at [510, 431] on span "Return to profile" at bounding box center [498, 439] width 84 height 16
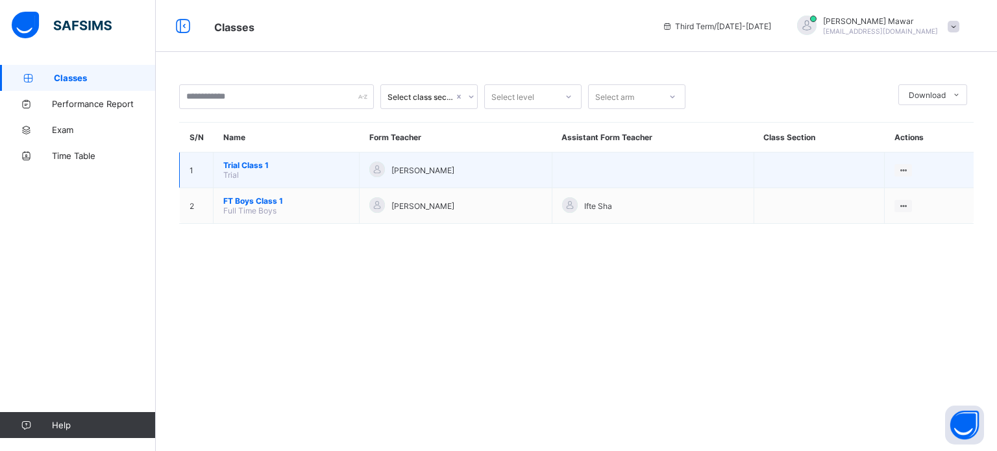
click at [238, 160] on span "Trial Class 1" at bounding box center [286, 165] width 126 height 10
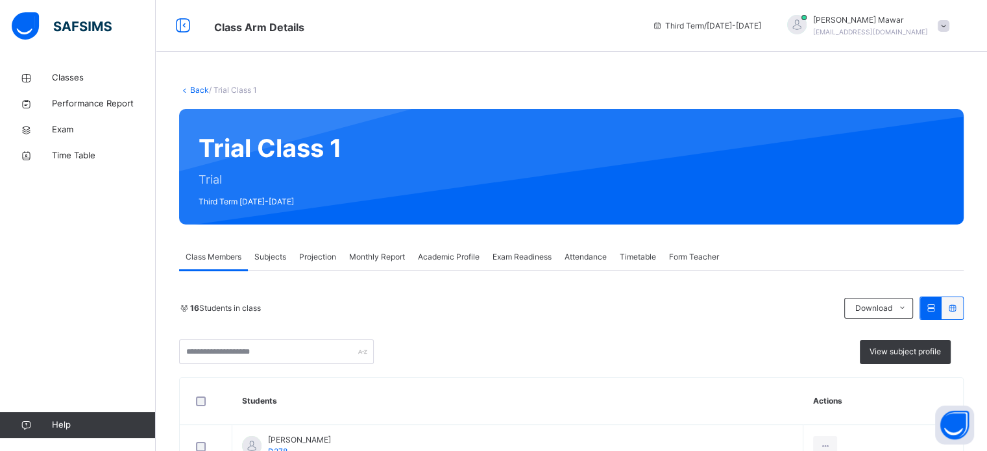
click at [319, 249] on div "Projection" at bounding box center [318, 257] width 50 height 26
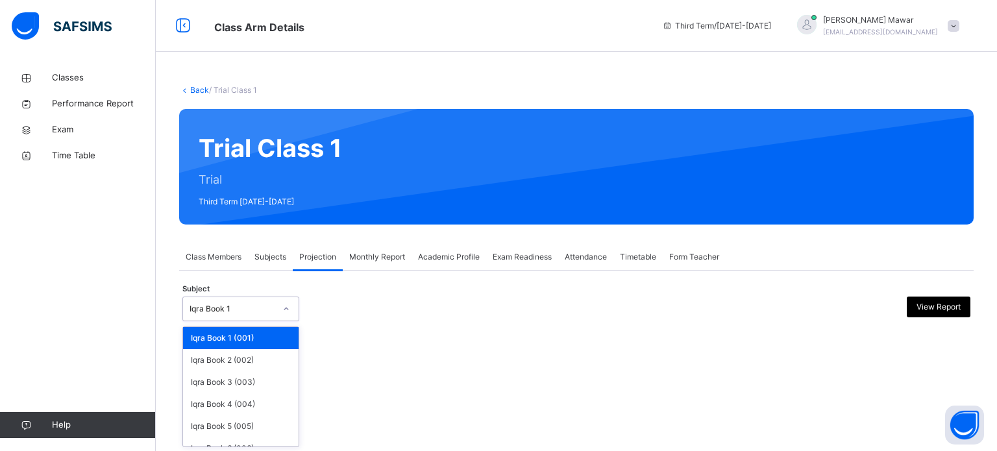
click at [261, 308] on div "Iqra Book 1" at bounding box center [233, 309] width 86 height 12
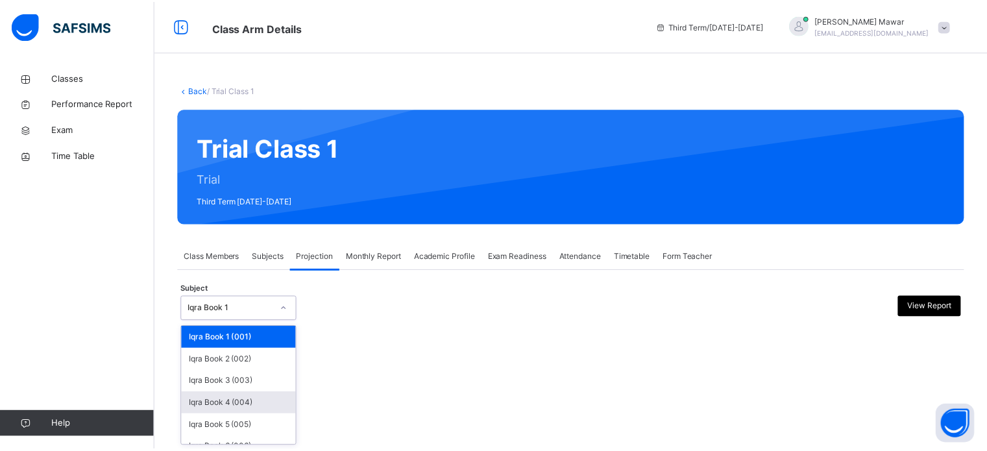
scroll to position [68, 0]
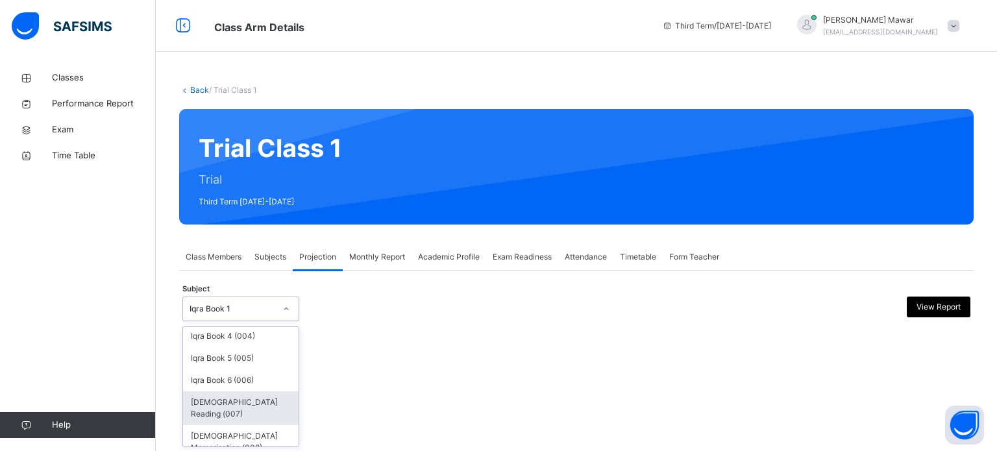
click at [251, 407] on div "[DEMOGRAPHIC_DATA] Reading (007)" at bounding box center [241, 408] width 116 height 34
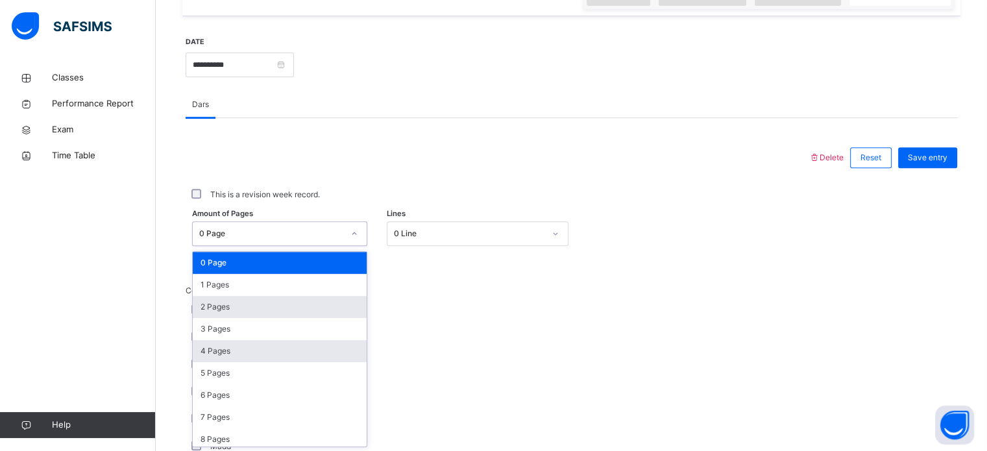
scroll to position [476, 0]
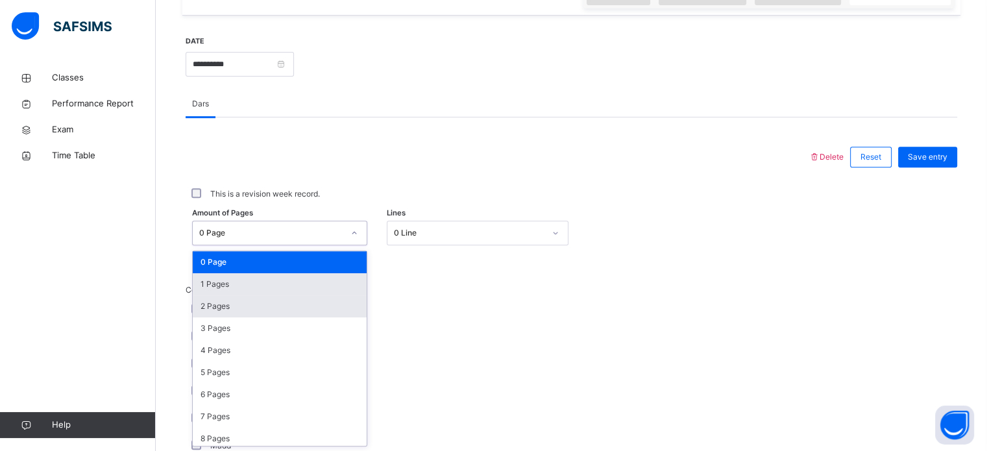
drag, startPoint x: 249, startPoint y: 314, endPoint x: 247, endPoint y: 287, distance: 27.3
click at [247, 245] on div "option 2 Pages focused, 3 of 204. 204 results available. Use Up and Down to cho…" at bounding box center [279, 233] width 175 height 25
click at [247, 287] on div "1 Pages" at bounding box center [280, 284] width 174 height 22
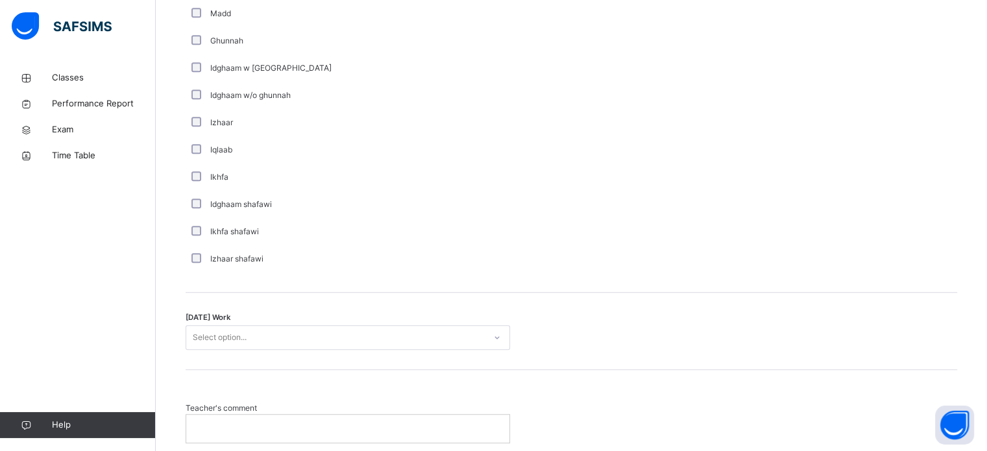
scroll to position [914, 0]
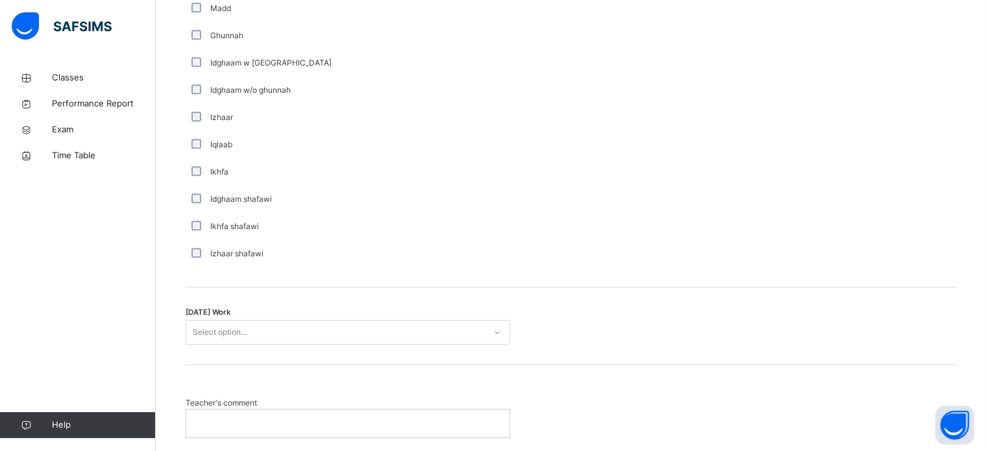
click at [223, 328] on div "Select option..." at bounding box center [220, 332] width 54 height 25
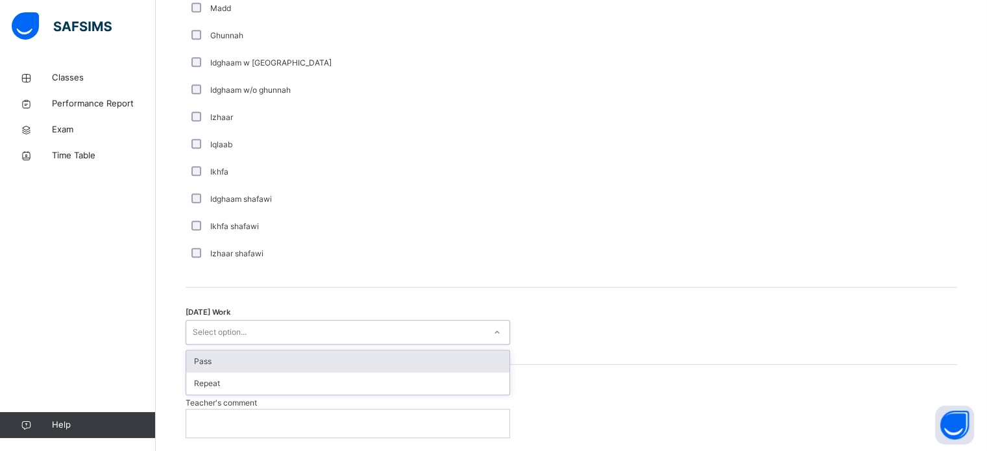
click at [217, 365] on div "Pass" at bounding box center [347, 362] width 323 height 22
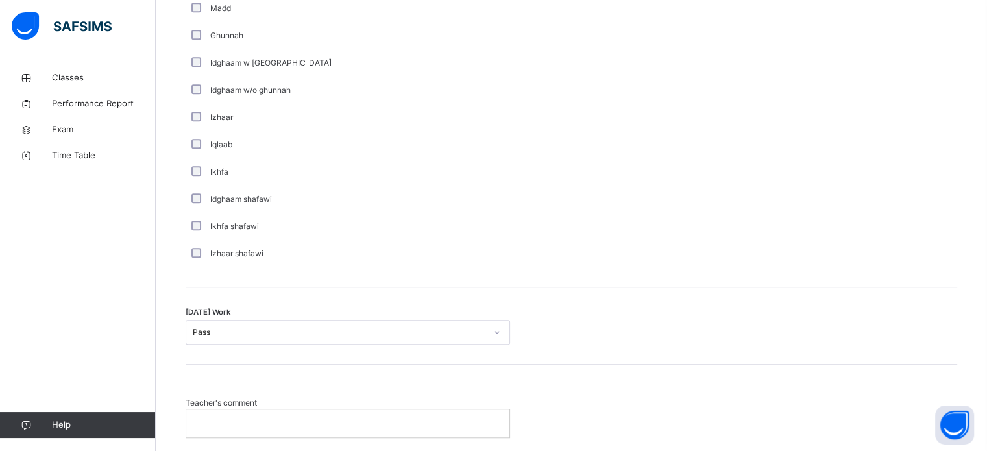
click at [225, 417] on p at bounding box center [348, 423] width 304 height 12
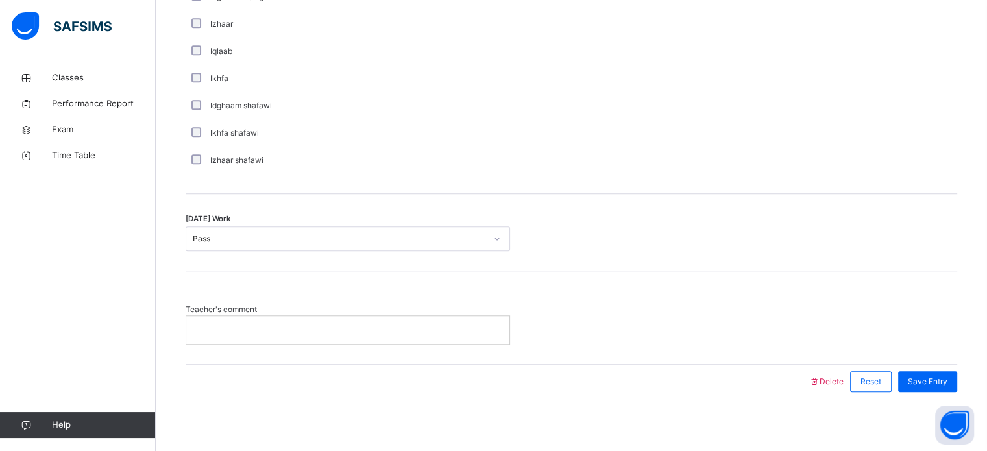
scroll to position [1012, 0]
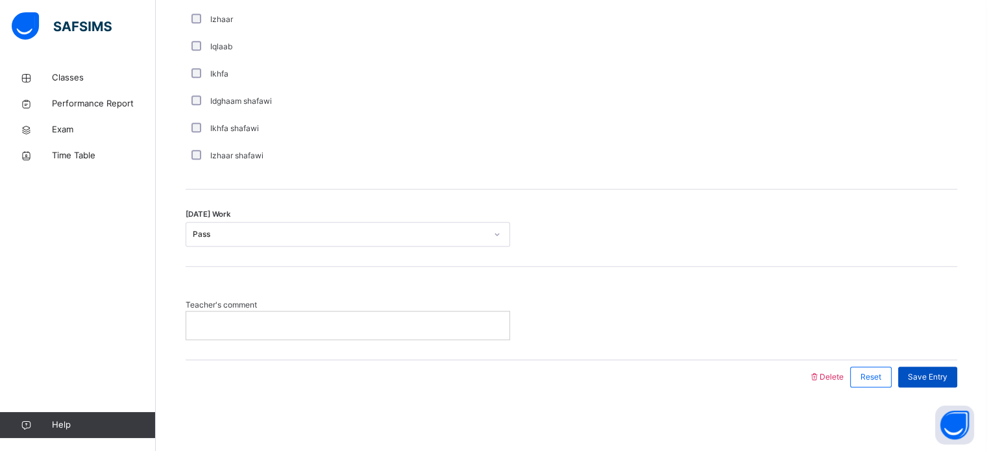
click at [933, 372] on span "Save Entry" at bounding box center [928, 377] width 40 height 12
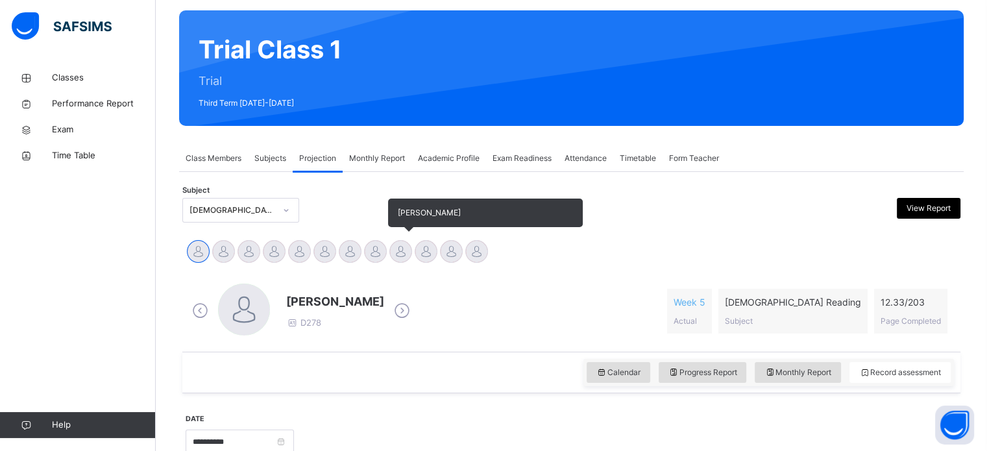
scroll to position [101, 0]
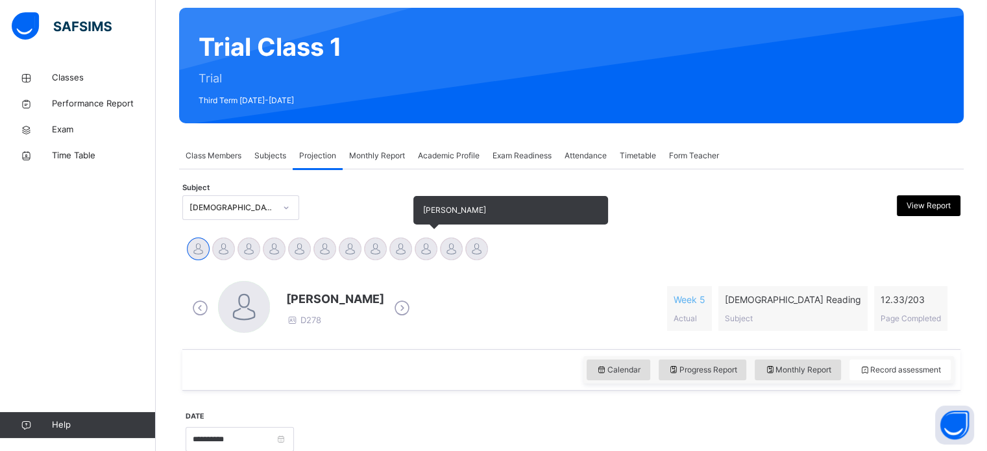
click at [436, 248] on div at bounding box center [426, 249] width 23 height 23
click at [452, 250] on div at bounding box center [451, 249] width 23 height 23
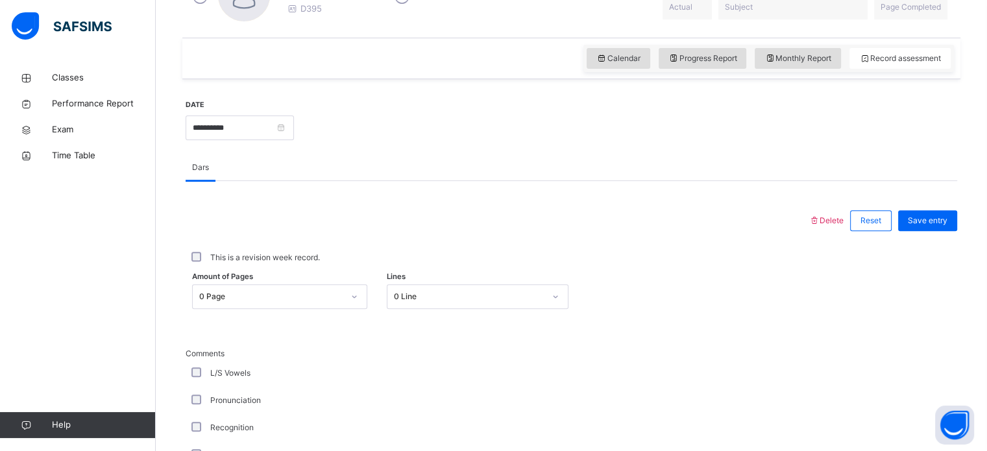
scroll to position [414, 0]
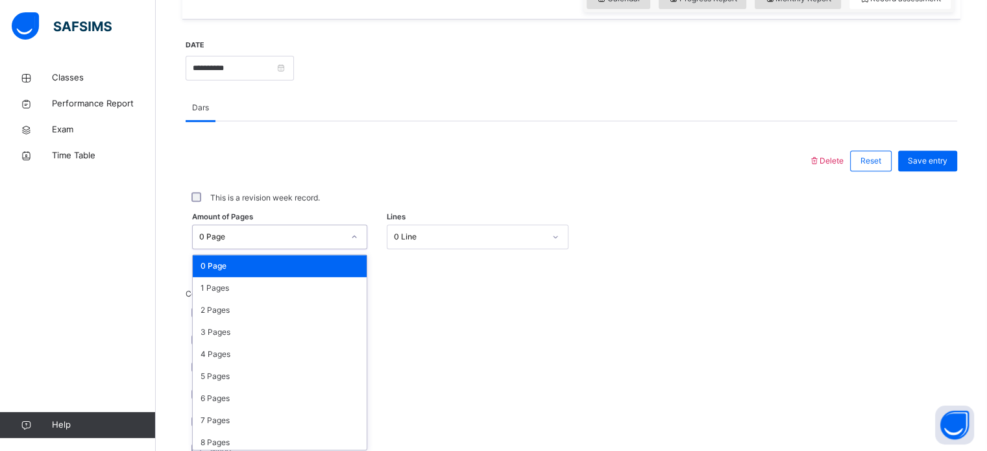
click at [344, 249] on div "option 0 Page focused, 1 of 204. 204 results available. Use Up and Down to choo…" at bounding box center [279, 237] width 175 height 25
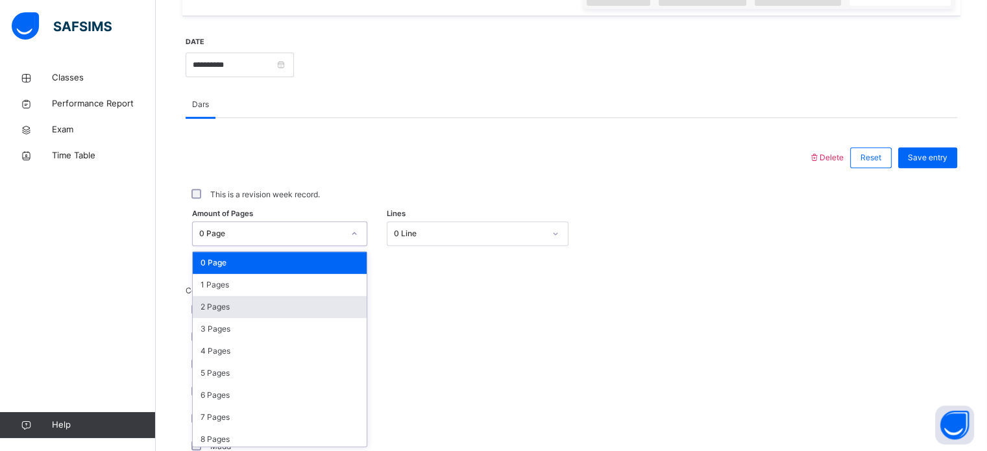
scroll to position [476, 0]
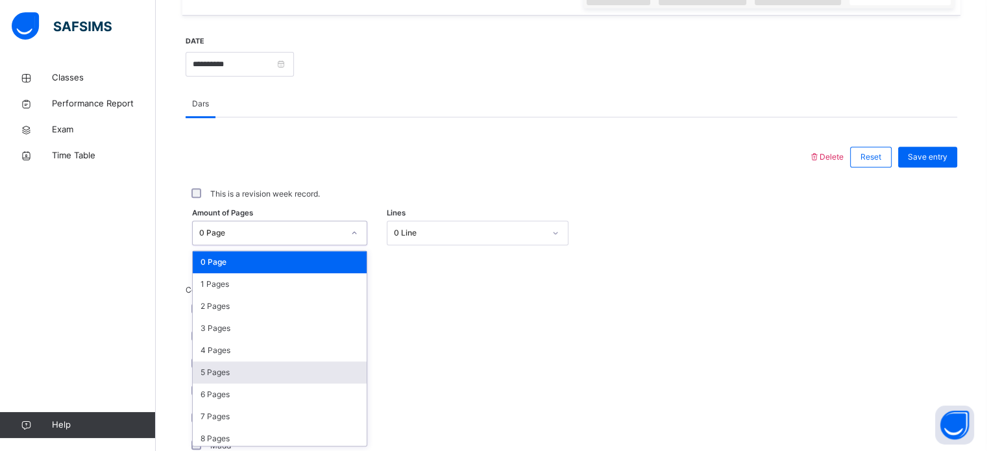
click at [300, 367] on div "5 Pages" at bounding box center [280, 373] width 174 height 22
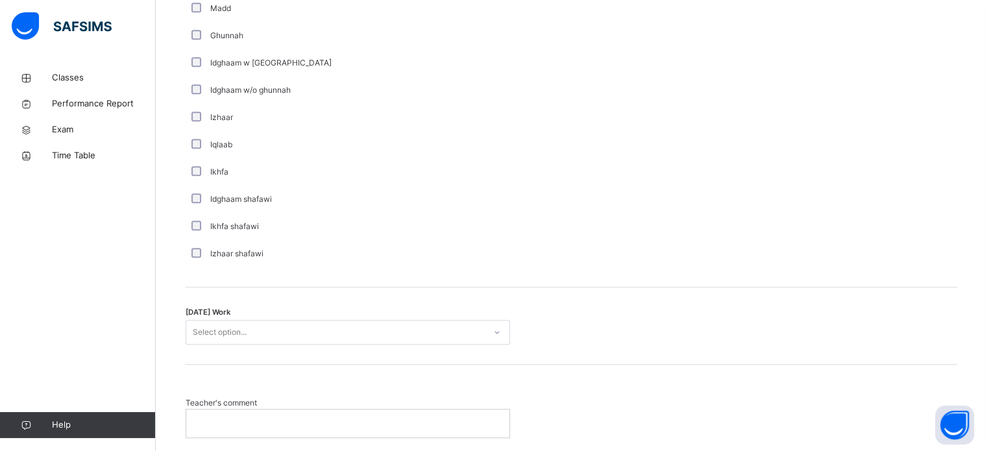
scroll to position [915, 0]
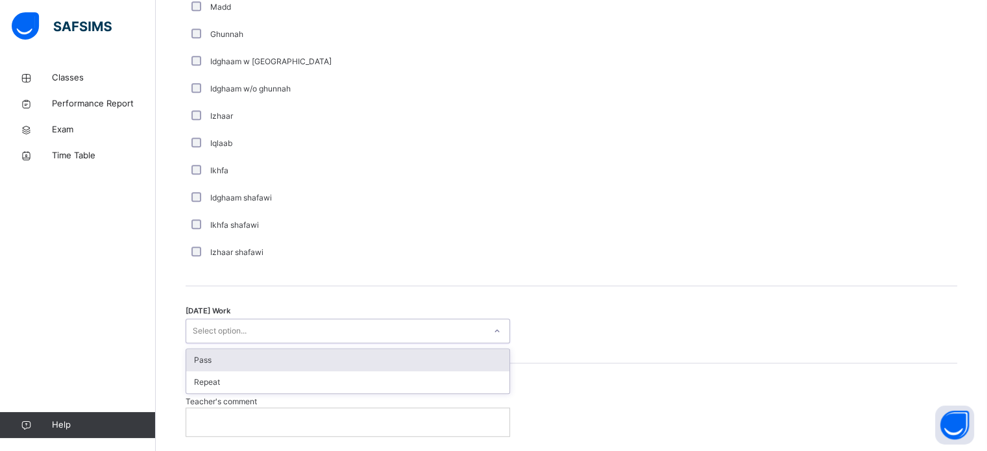
click at [291, 330] on div "Select option..." at bounding box center [335, 331] width 299 height 20
click at [284, 363] on div "Pass" at bounding box center [347, 360] width 323 height 22
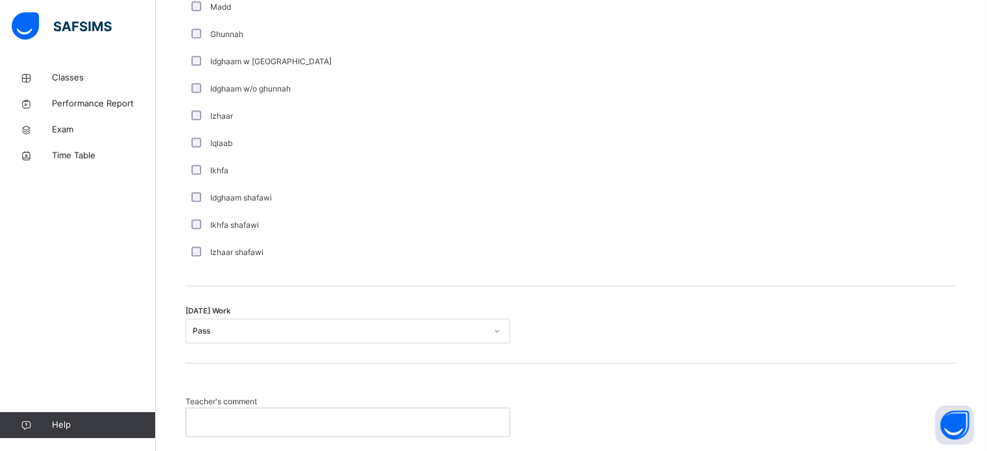
click at [281, 414] on div at bounding box center [347, 421] width 323 height 27
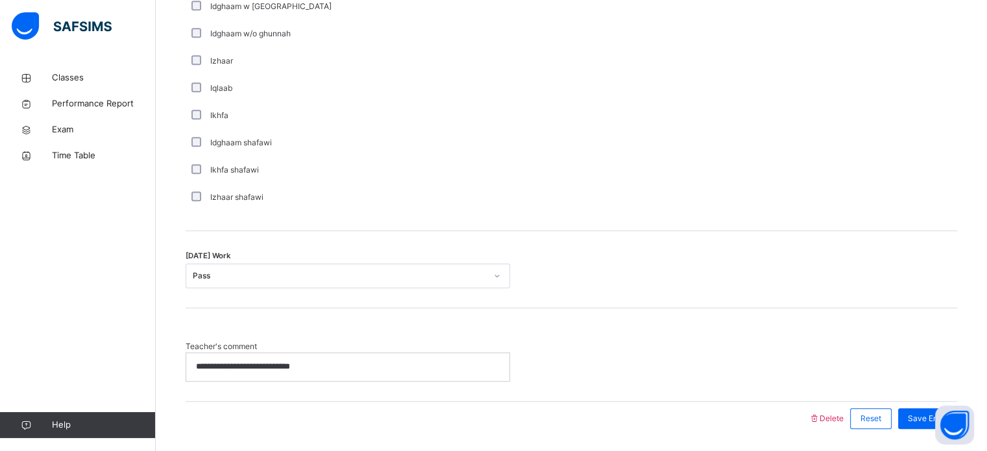
scroll to position [1012, 0]
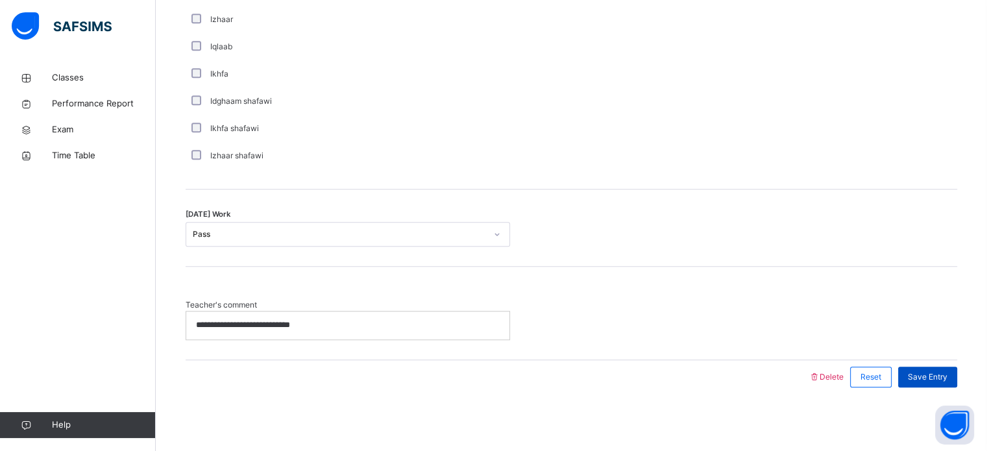
click at [932, 378] on span "Save Entry" at bounding box center [928, 377] width 40 height 12
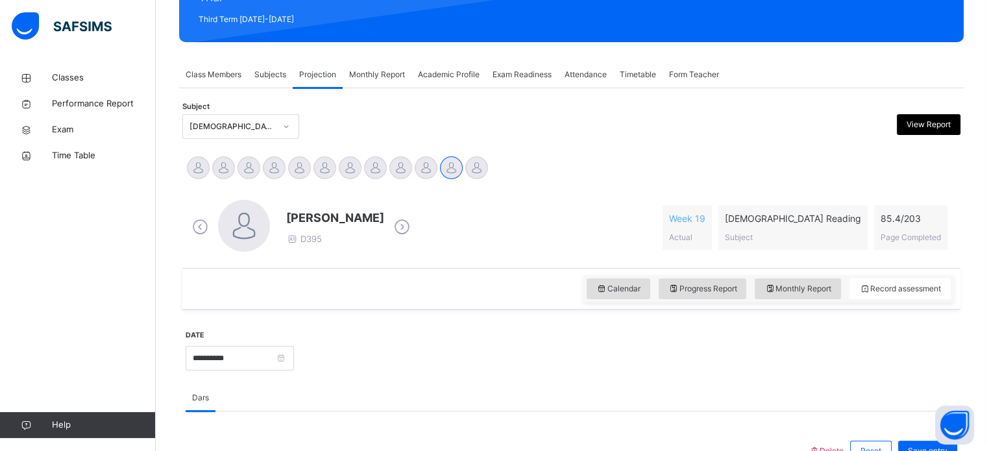
scroll to position [187, 0]
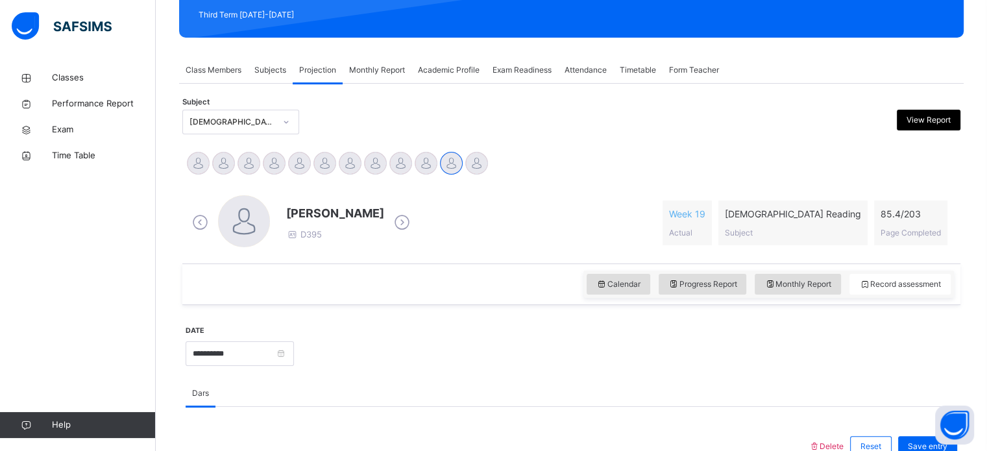
click at [533, 66] on span "Exam Readiness" at bounding box center [522, 70] width 59 height 12
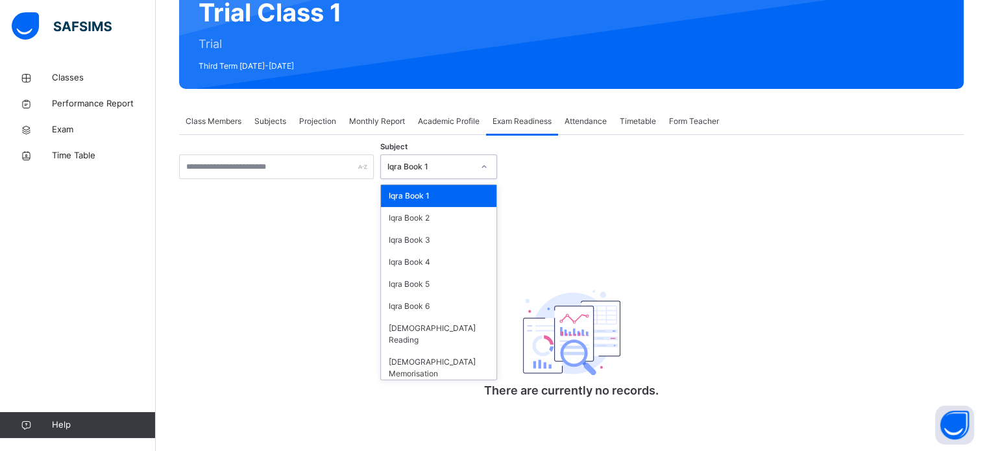
click at [410, 157] on div "Iqra Book 1" at bounding box center [426, 167] width 91 height 20
click at [400, 334] on div "[DEMOGRAPHIC_DATA] Reading" at bounding box center [439, 334] width 116 height 34
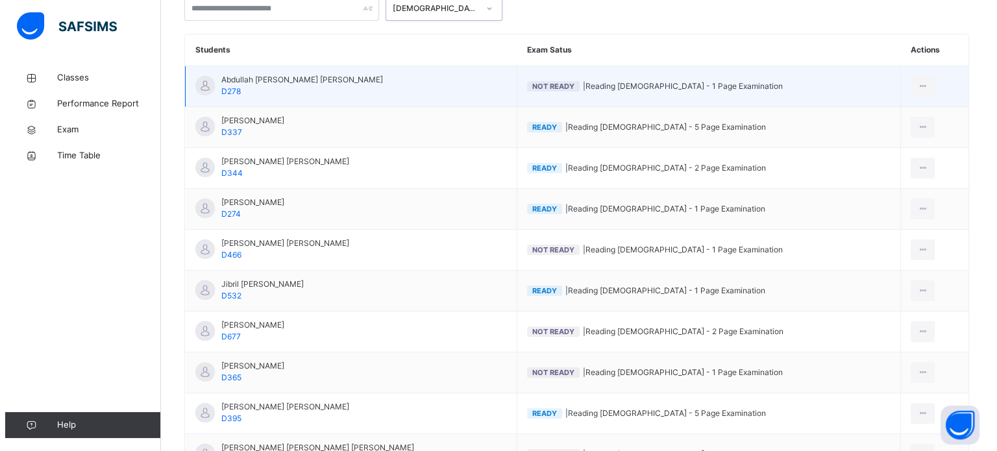
scroll to position [297, 0]
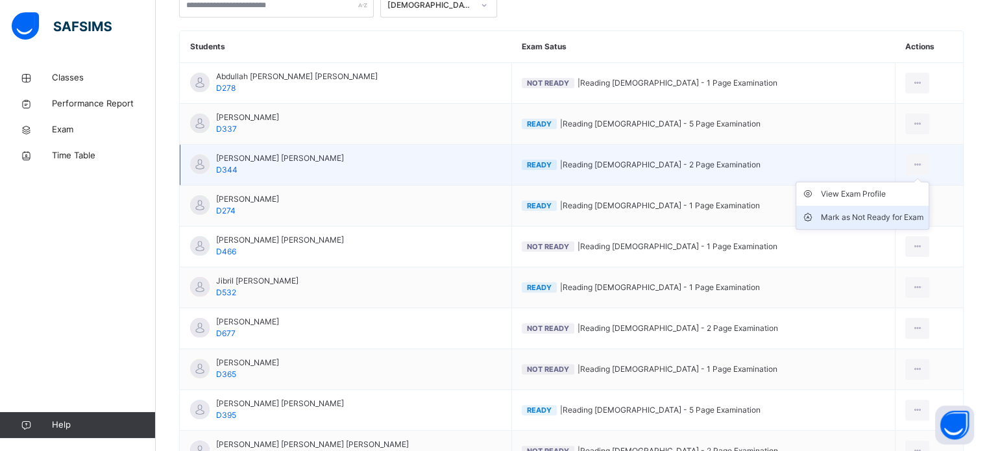
click at [884, 220] on div "Mark as Not Ready for Exam" at bounding box center [872, 217] width 103 height 13
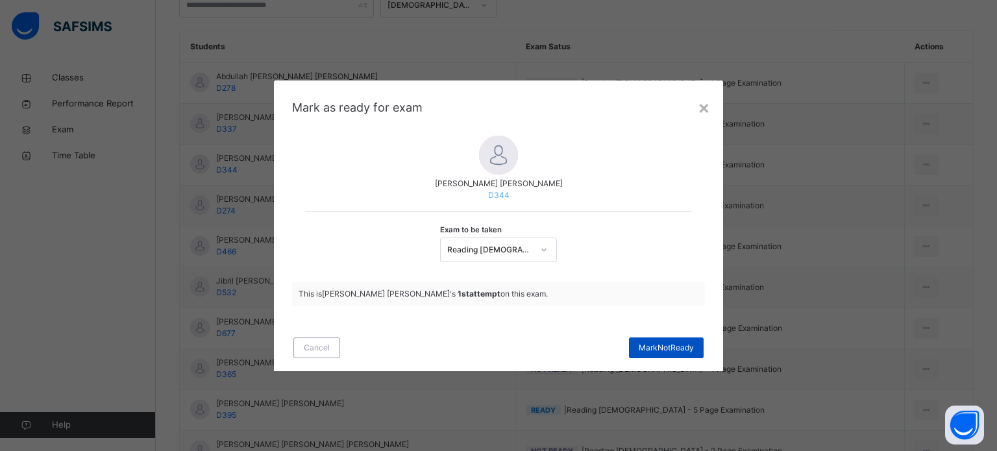
click at [667, 347] on span "Mark Not Ready" at bounding box center [666, 348] width 55 height 12
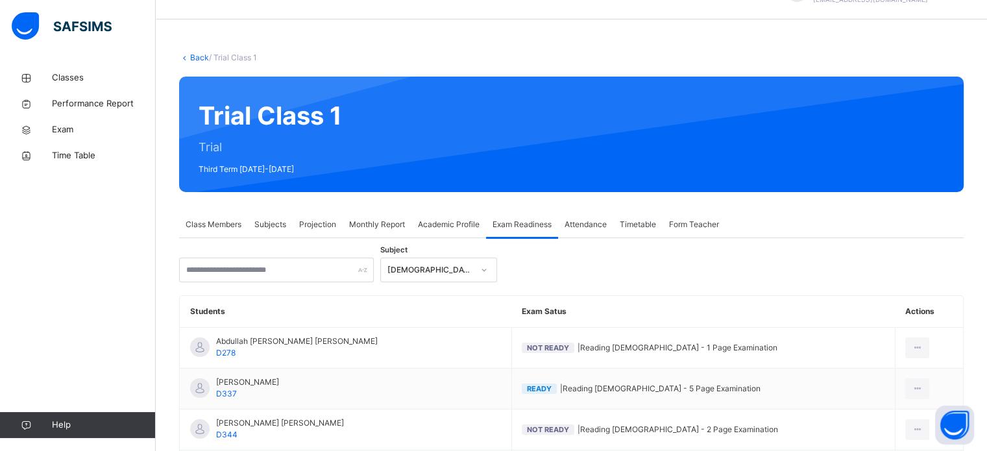
scroll to position [30, 0]
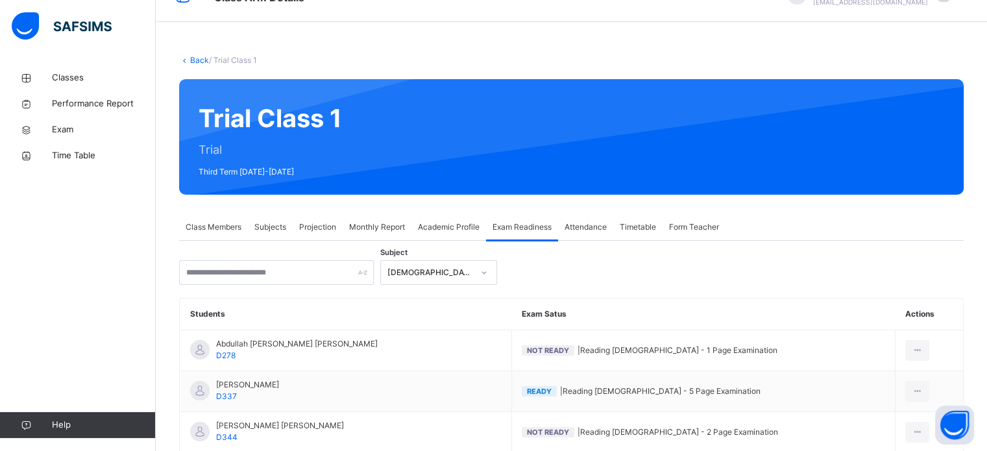
click at [338, 225] on div "Projection" at bounding box center [318, 227] width 50 height 26
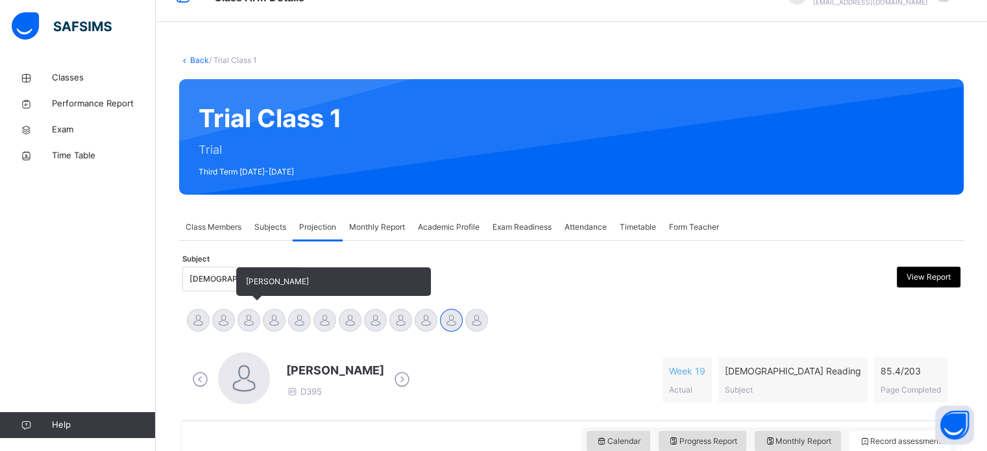
click at [244, 324] on div at bounding box center [249, 320] width 23 height 23
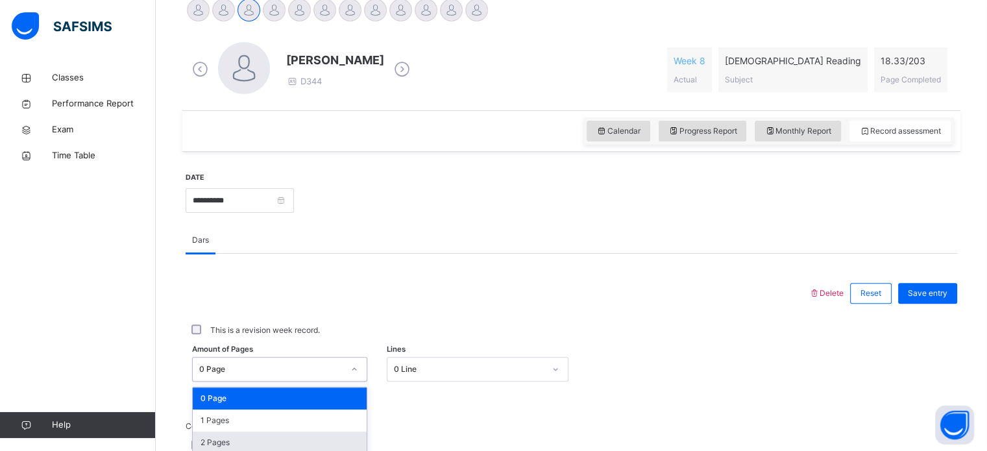
scroll to position [476, 0]
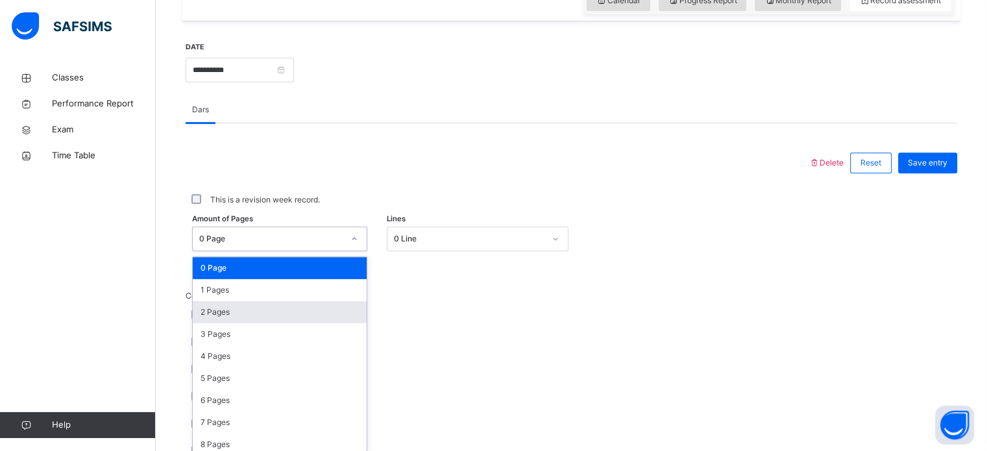
click at [265, 251] on div "option 2 Pages focused, 3 of 204. 204 results available. Use Up and Down to cho…" at bounding box center [279, 239] width 175 height 25
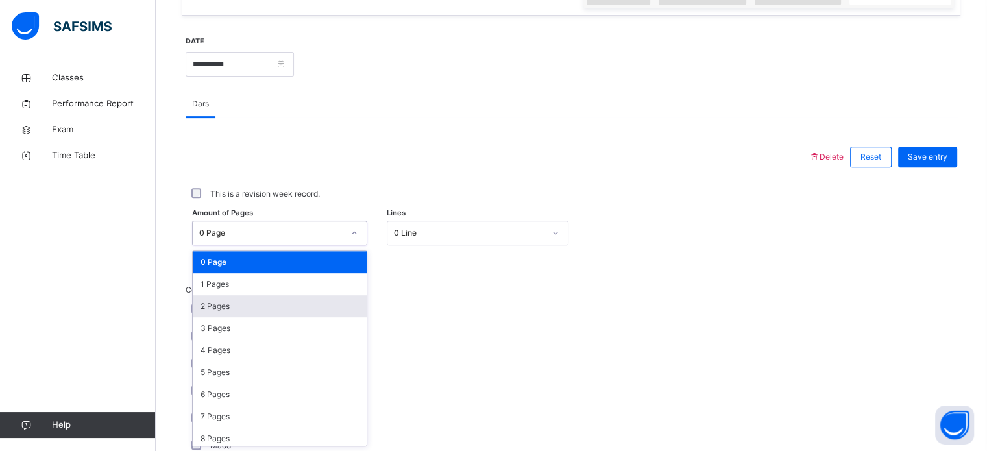
click at [254, 296] on div "2 Pages" at bounding box center [280, 306] width 174 height 22
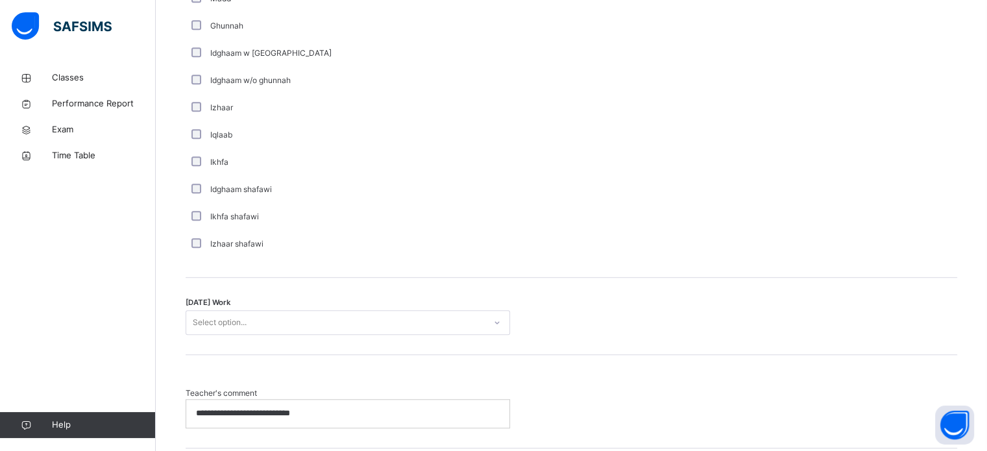
scroll to position [926, 0]
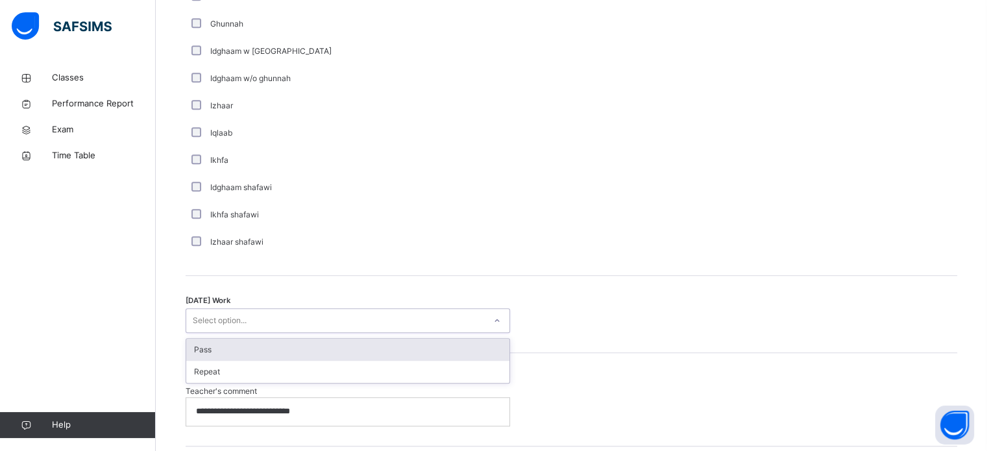
click at [220, 324] on div "Select option..." at bounding box center [220, 320] width 54 height 25
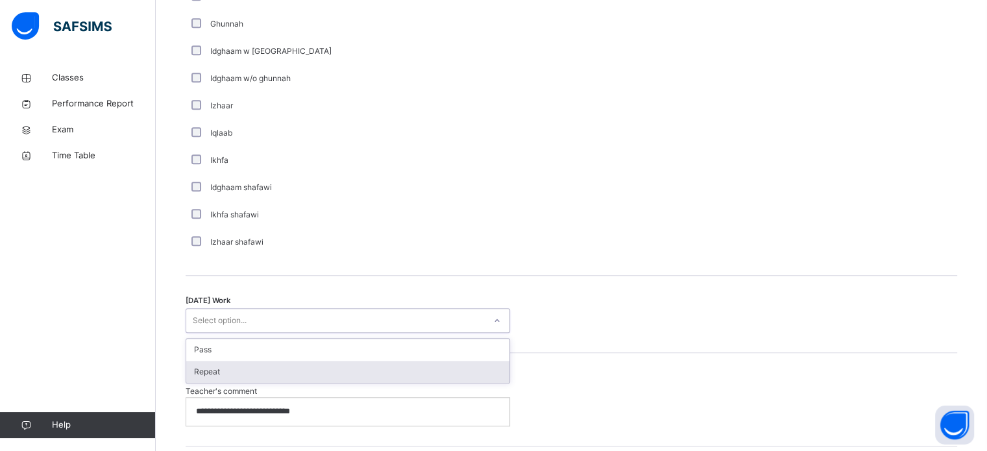
click at [218, 369] on div "Repeat" at bounding box center [347, 372] width 323 height 22
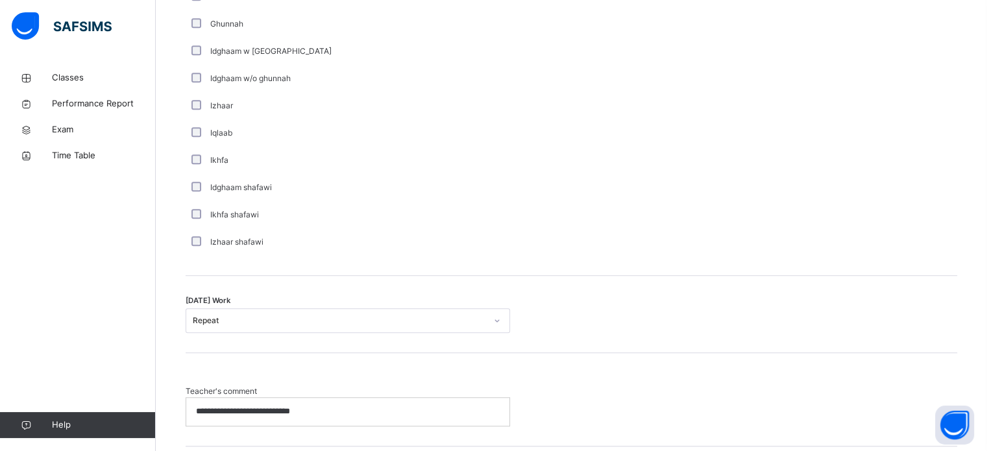
click at [347, 412] on p "**********" at bounding box center [348, 412] width 304 height 12
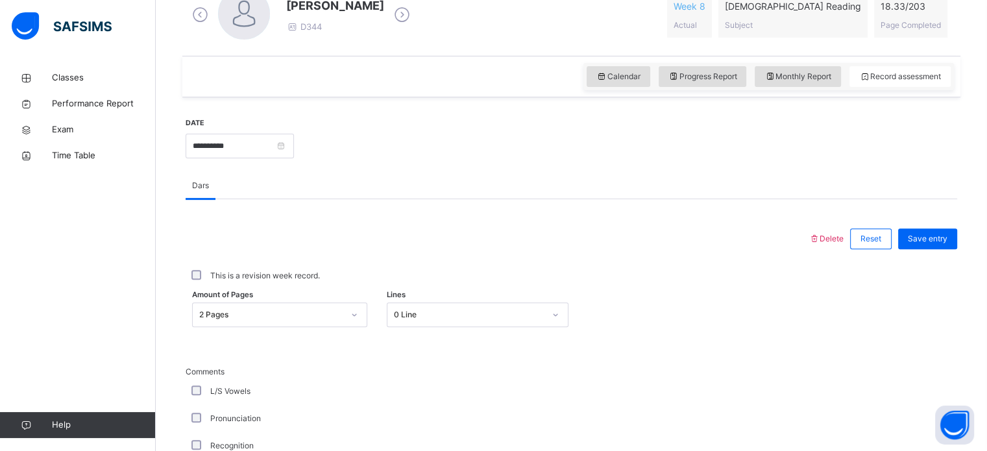
scroll to position [387, 0]
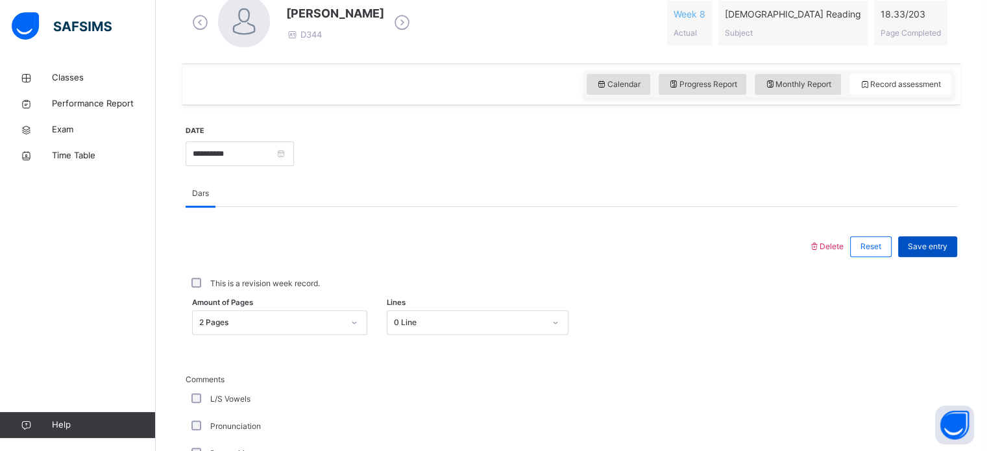
click at [948, 246] on span "Save entry" at bounding box center [928, 247] width 40 height 12
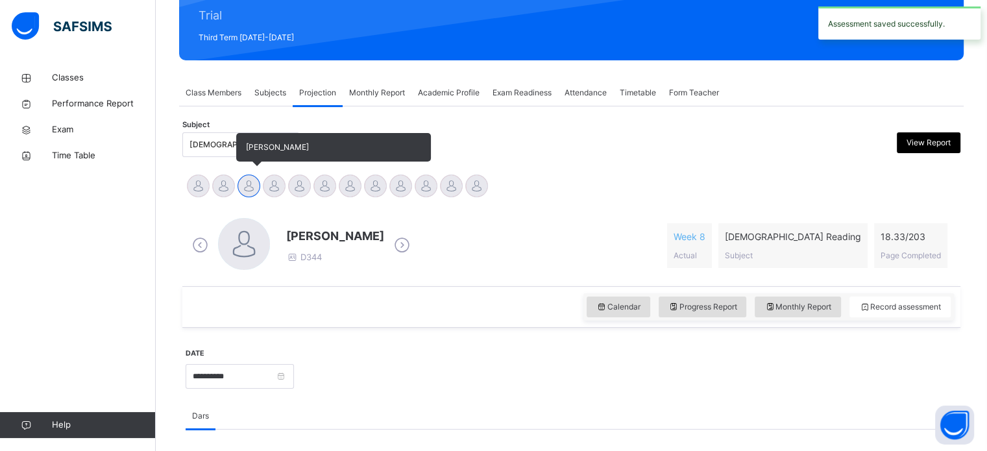
scroll to position [164, 0]
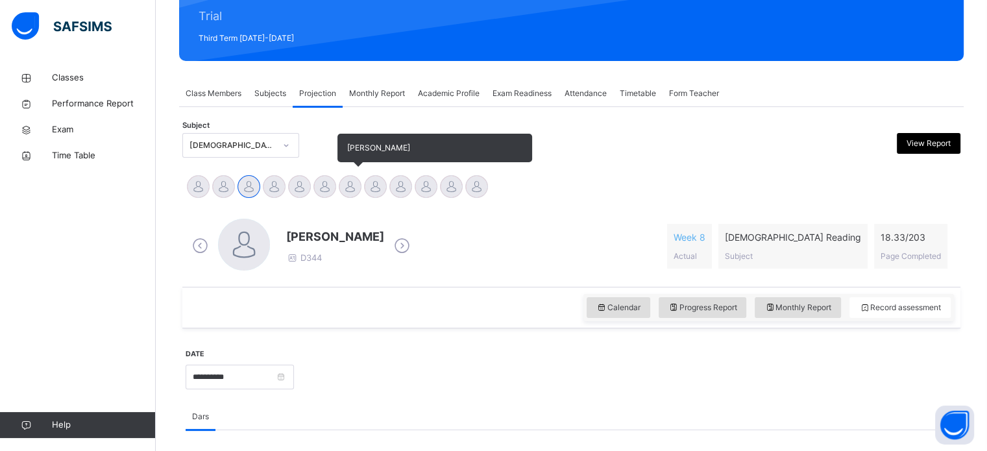
click at [350, 186] on div at bounding box center [350, 186] width 23 height 23
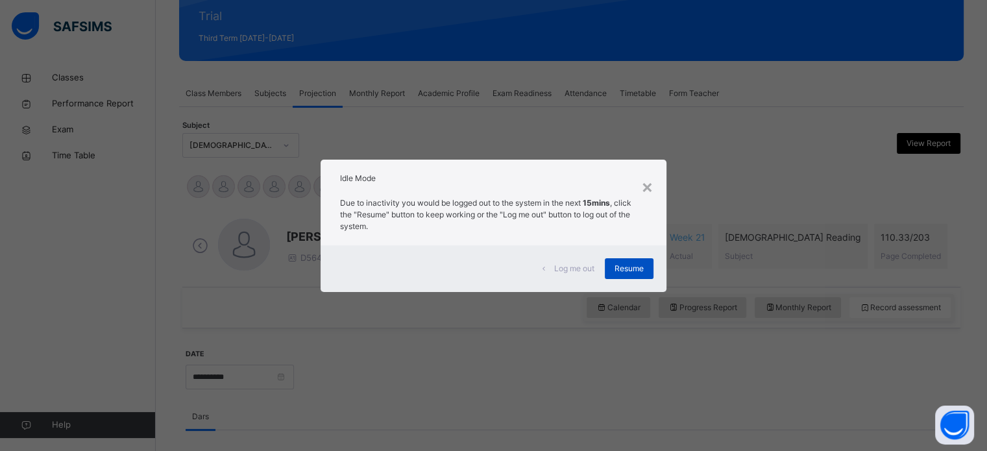
click at [630, 268] on span "Resume" at bounding box center [629, 269] width 29 height 12
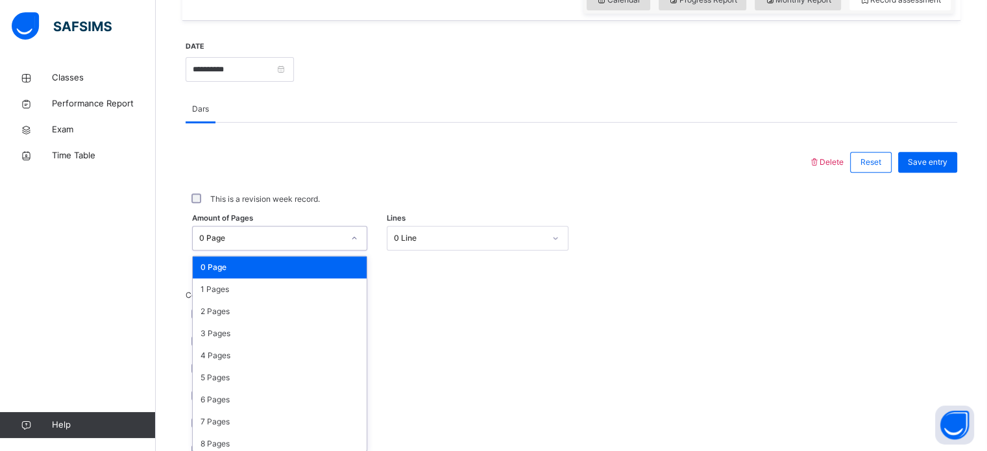
click at [323, 251] on div "option 0 Page focused, 1 of 204. 204 results available. Use Up and Down to choo…" at bounding box center [279, 238] width 175 height 25
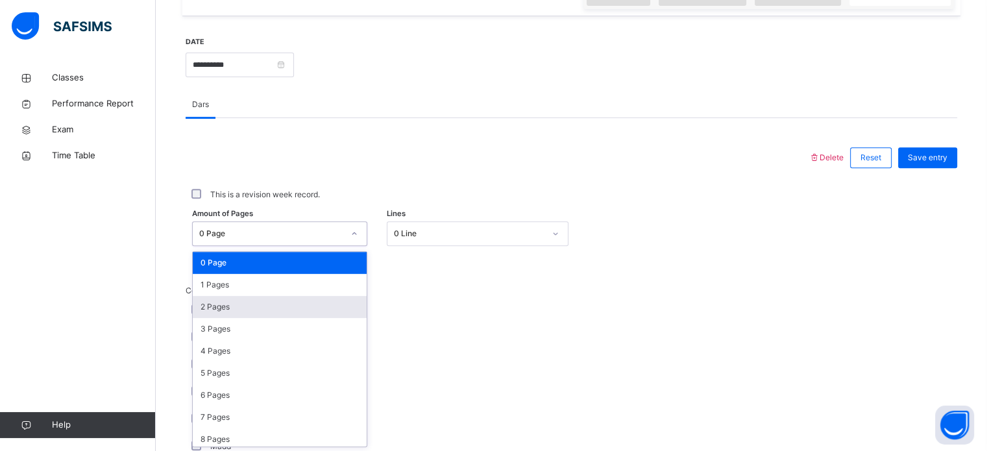
scroll to position [476, 0]
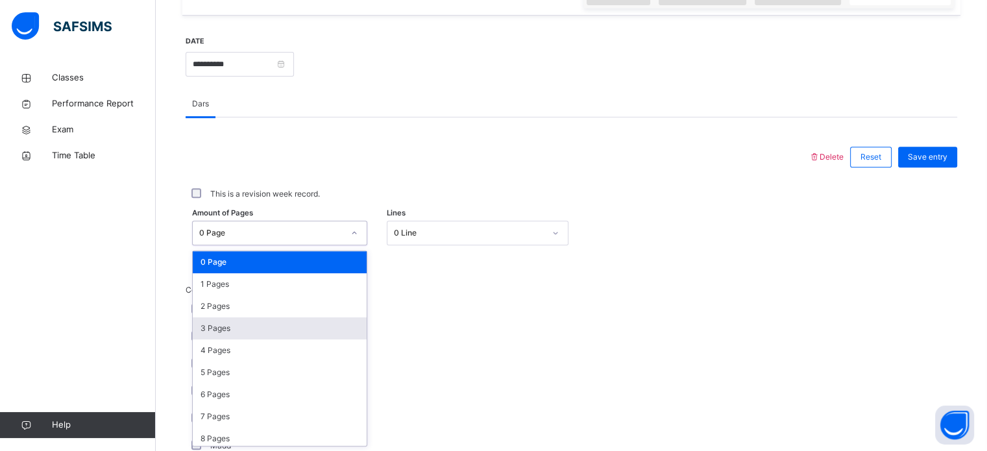
click at [303, 324] on div "3 Pages" at bounding box center [280, 328] width 174 height 22
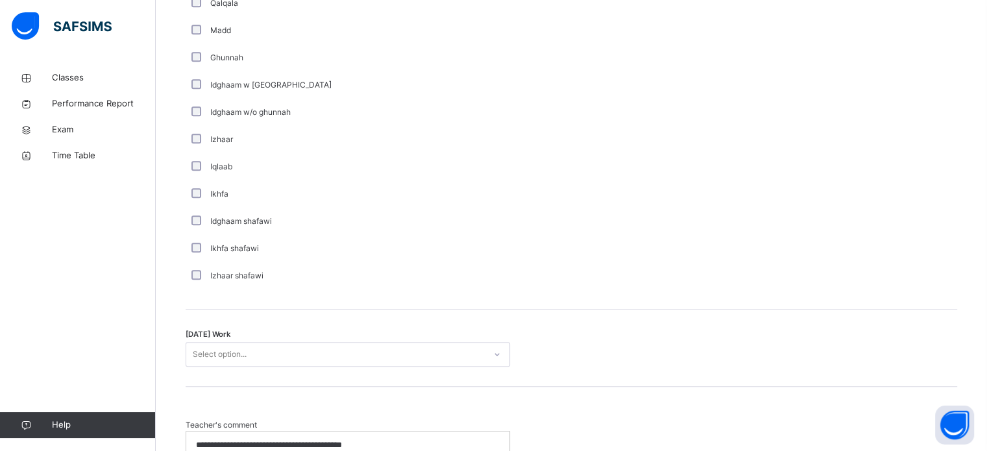
scroll to position [893, 0]
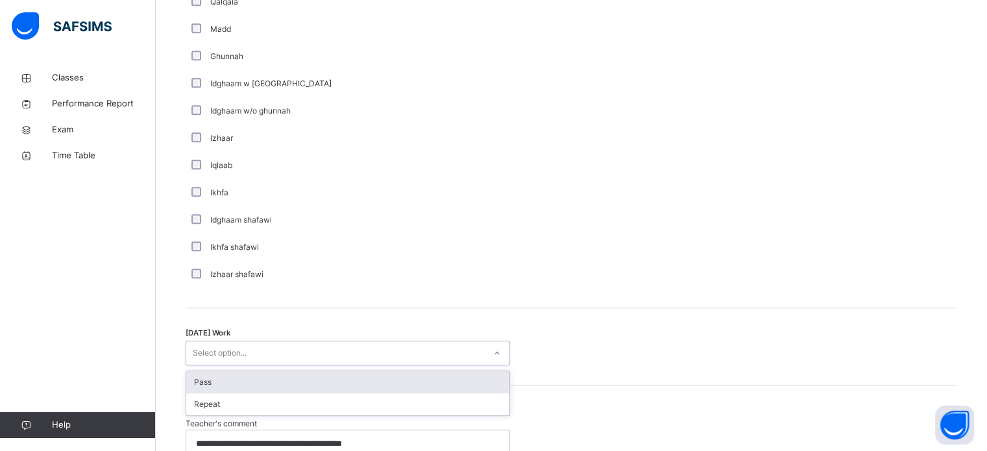
click at [283, 352] on div "Select option..." at bounding box center [335, 353] width 299 height 20
click at [269, 383] on div "Pass" at bounding box center [347, 382] width 323 height 22
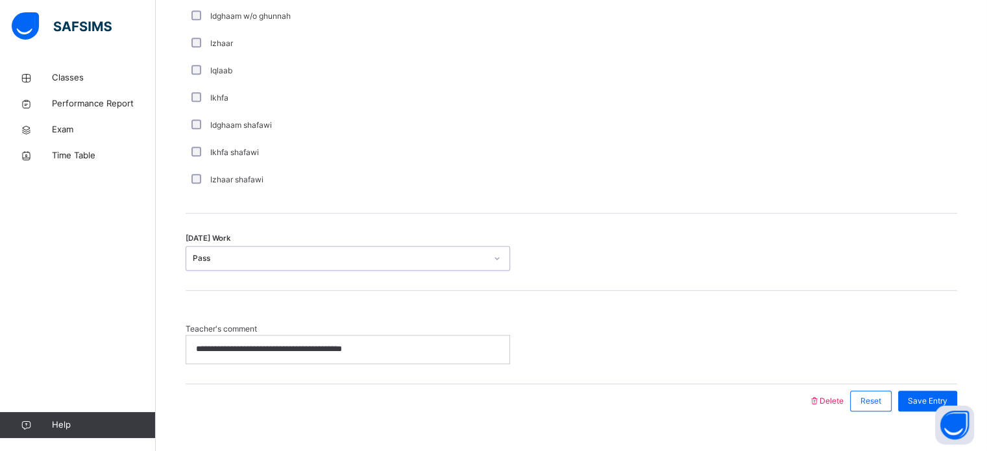
scroll to position [989, 0]
click at [405, 349] on p "**********" at bounding box center [348, 348] width 304 height 12
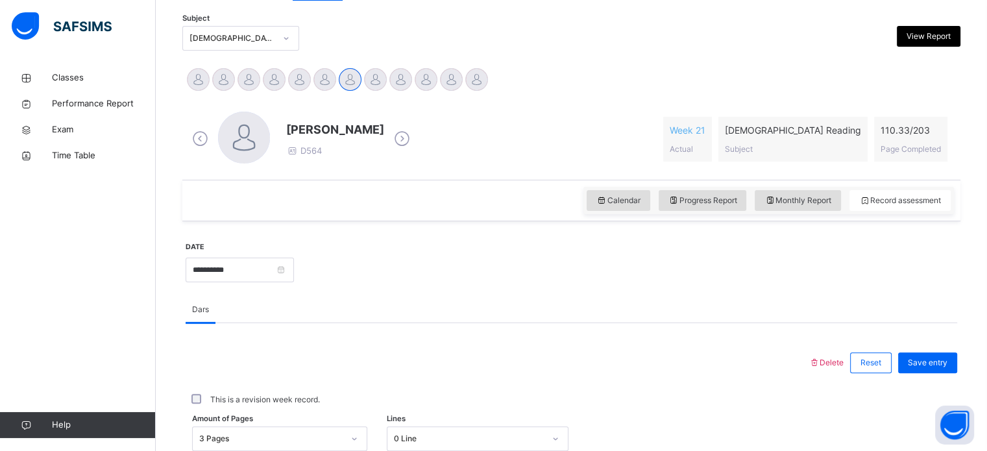
scroll to position [268, 0]
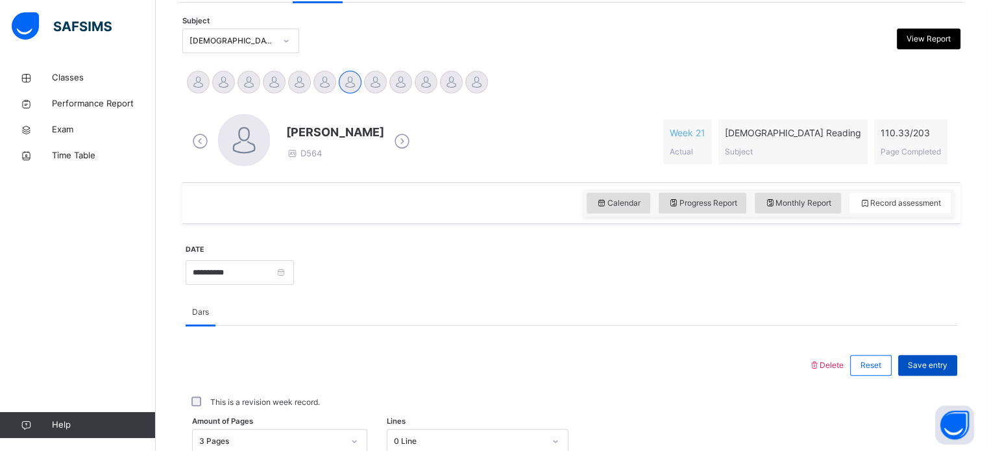
click at [943, 363] on span "Save entry" at bounding box center [928, 366] width 40 height 12
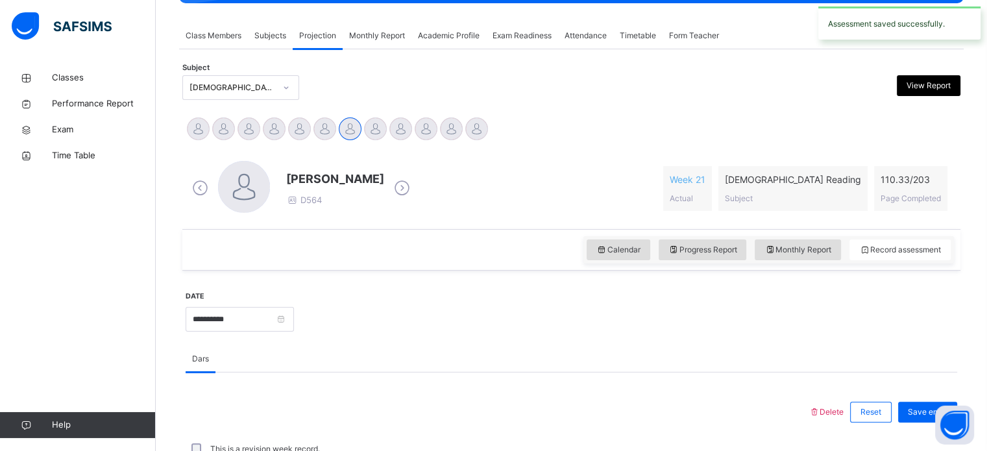
scroll to position [208, 0]
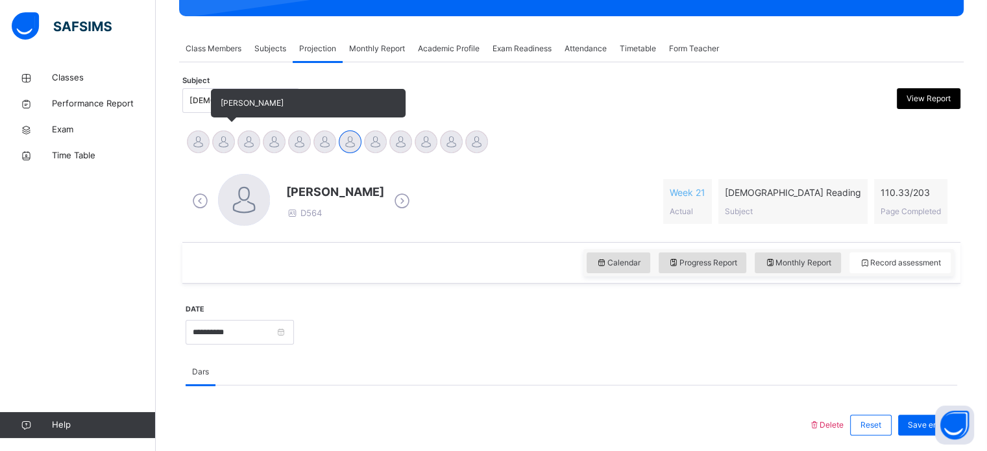
click at [229, 151] on div at bounding box center [223, 141] width 23 height 23
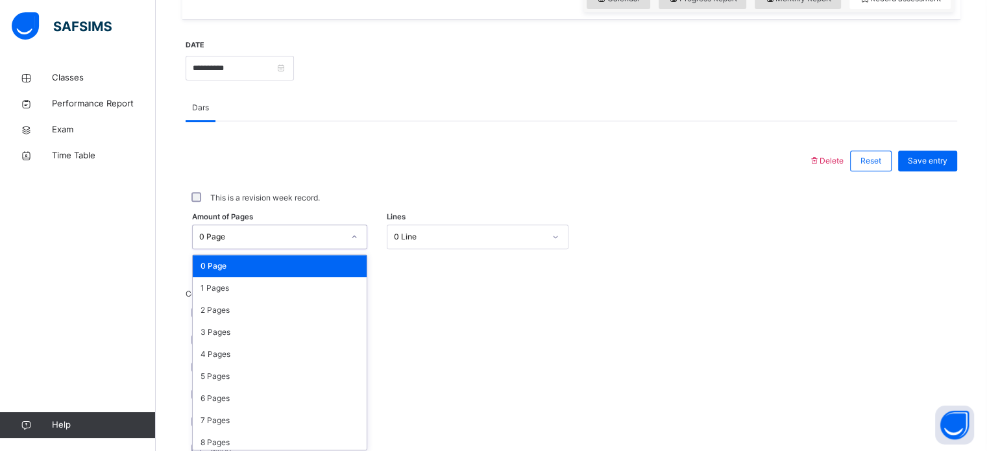
click at [280, 249] on div "option 0 Page focused, 1 of 204. 204 results available. Use Up and Down to choo…" at bounding box center [279, 237] width 175 height 25
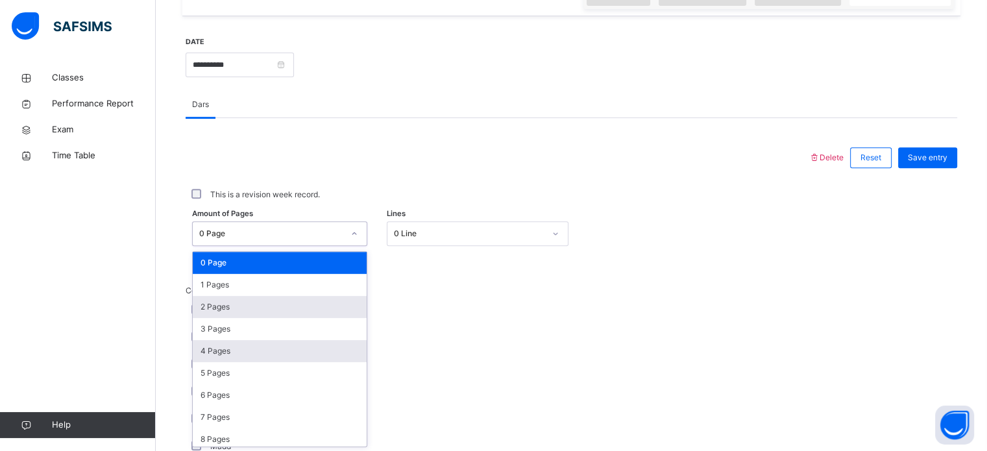
scroll to position [476, 0]
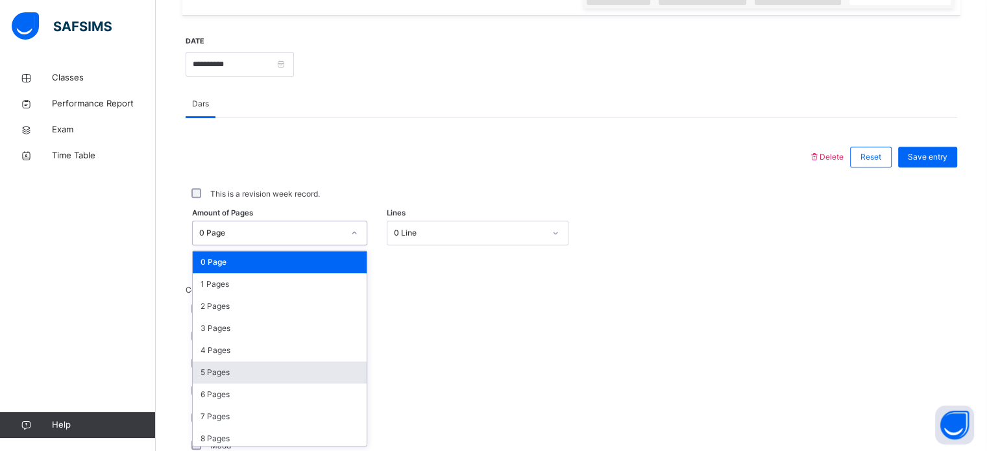
click at [262, 367] on div "5 Pages" at bounding box center [280, 373] width 174 height 22
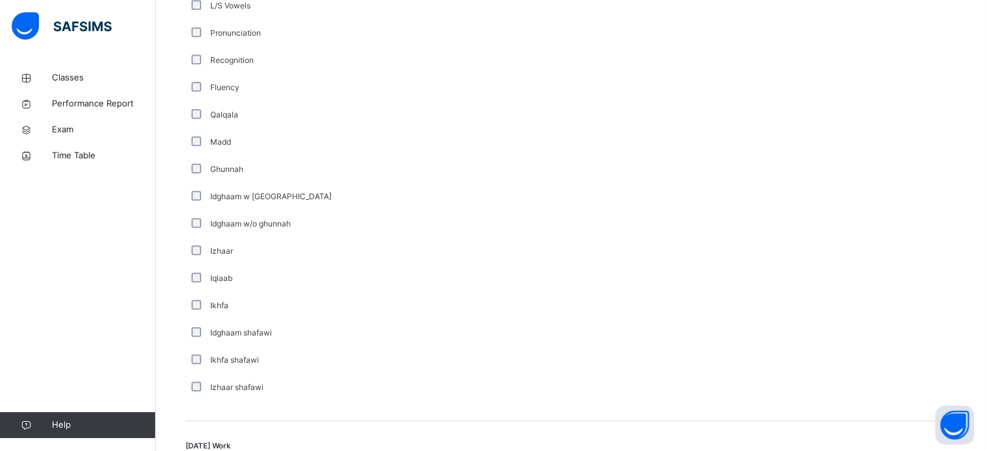
scroll to position [1012, 0]
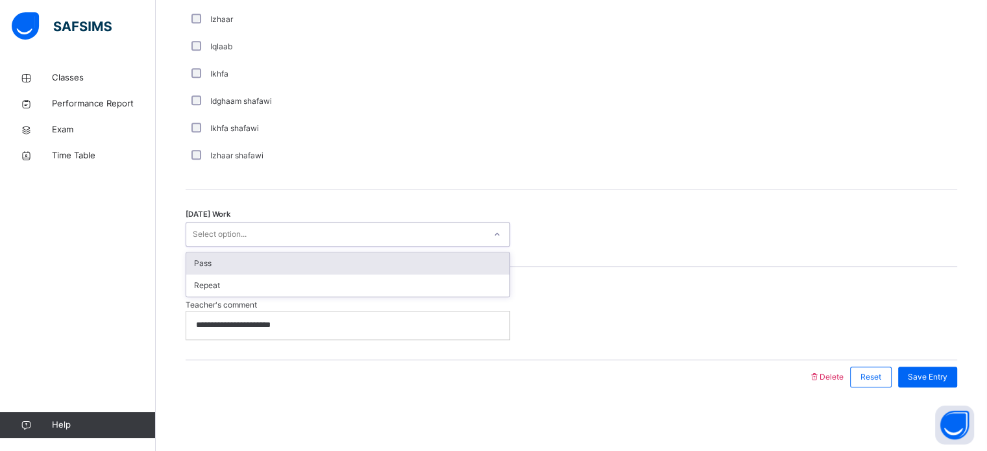
click at [275, 237] on div "Select option..." at bounding box center [335, 235] width 299 height 20
click at [271, 268] on div "Pass" at bounding box center [347, 264] width 323 height 22
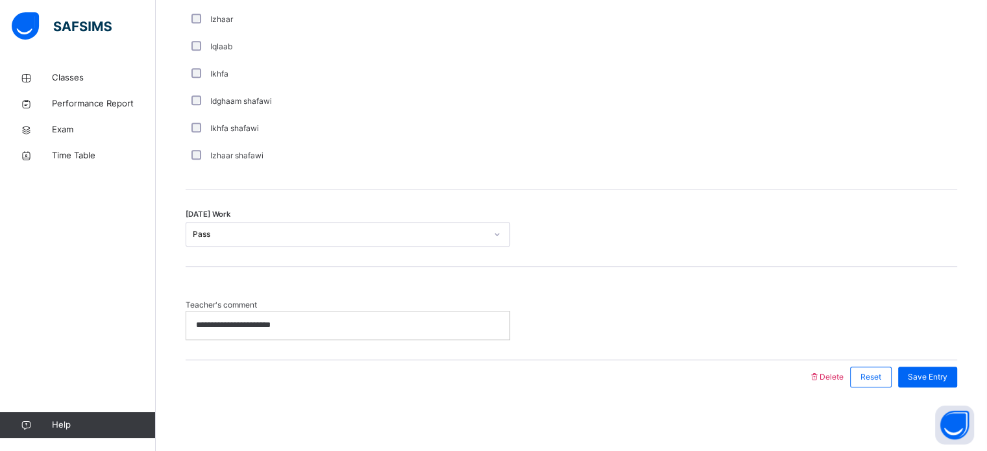
click at [301, 324] on p "**********" at bounding box center [348, 325] width 304 height 12
click at [924, 380] on span "Save Entry" at bounding box center [928, 377] width 40 height 12
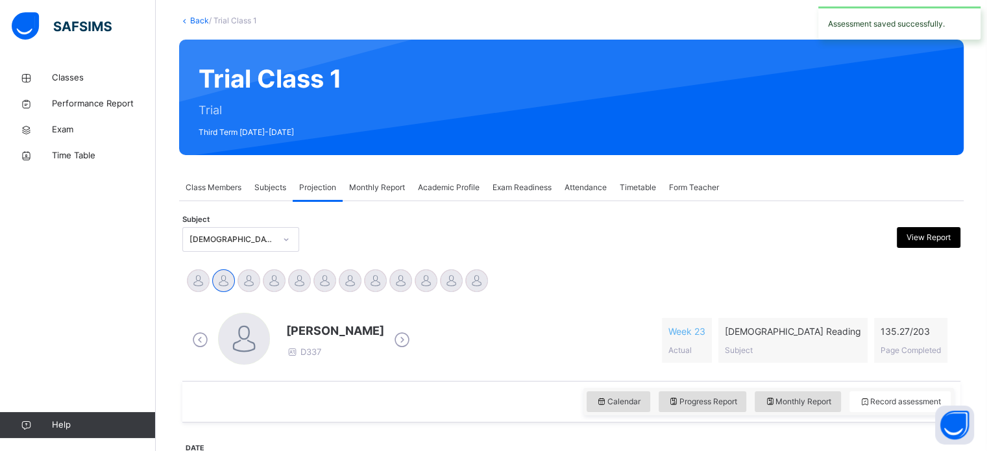
scroll to position [62, 0]
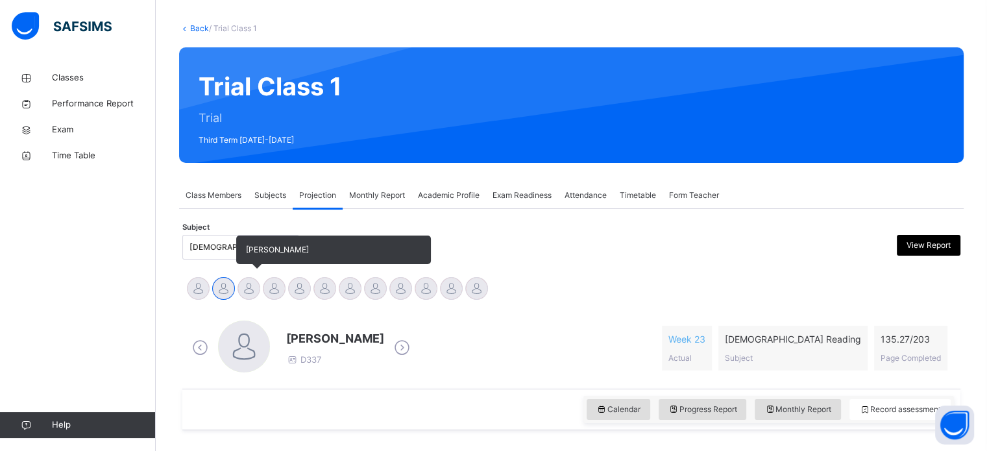
click at [246, 280] on div at bounding box center [249, 288] width 23 height 23
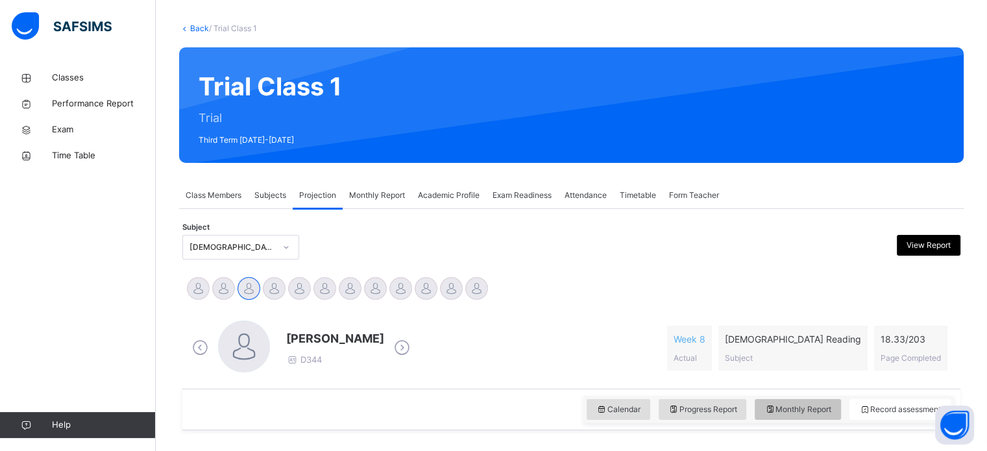
click at [824, 401] on div "Monthly Report" at bounding box center [798, 409] width 86 height 21
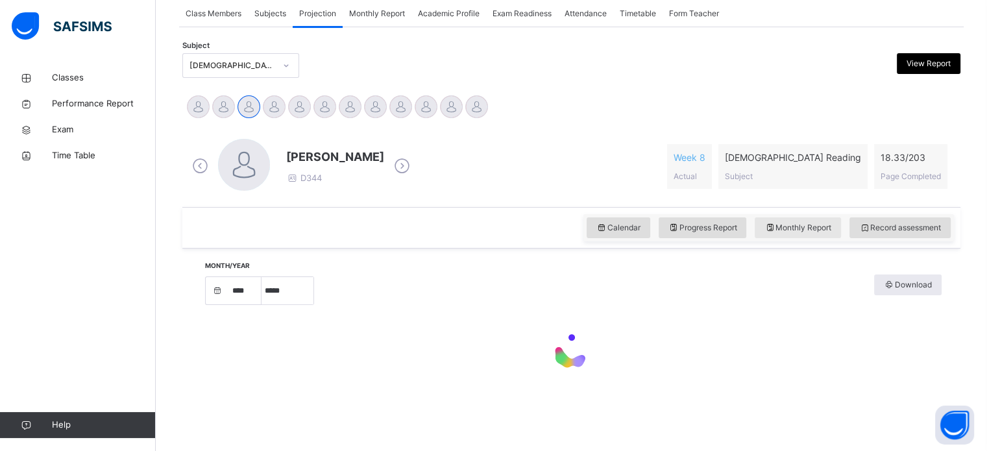
select select "****"
select select "*"
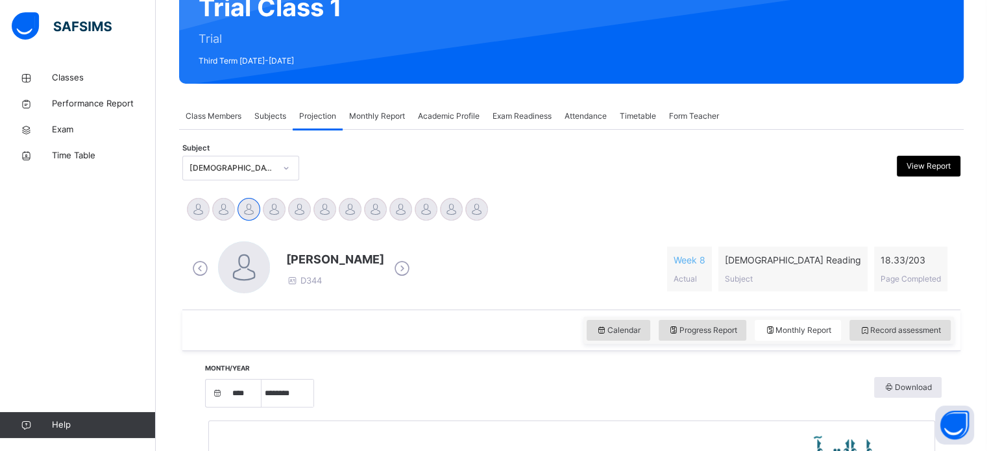
scroll to position [140, 0]
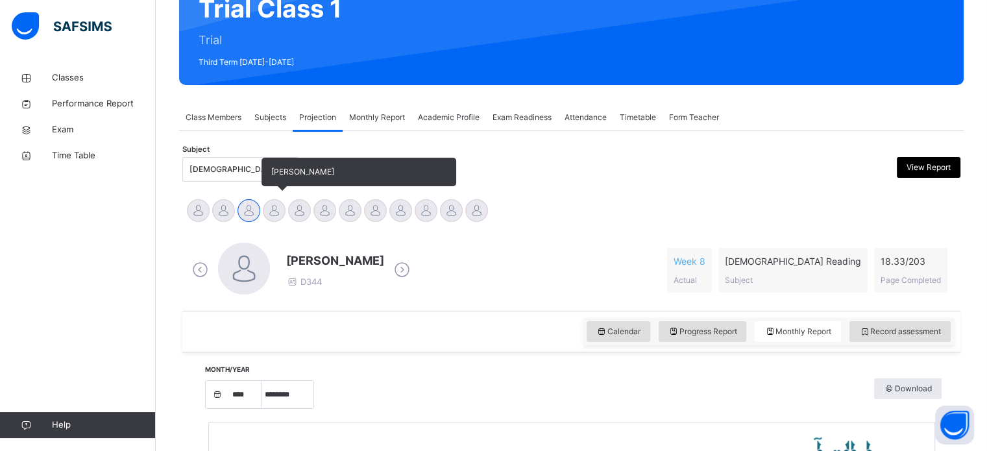
click at [278, 213] on div at bounding box center [274, 210] width 23 height 23
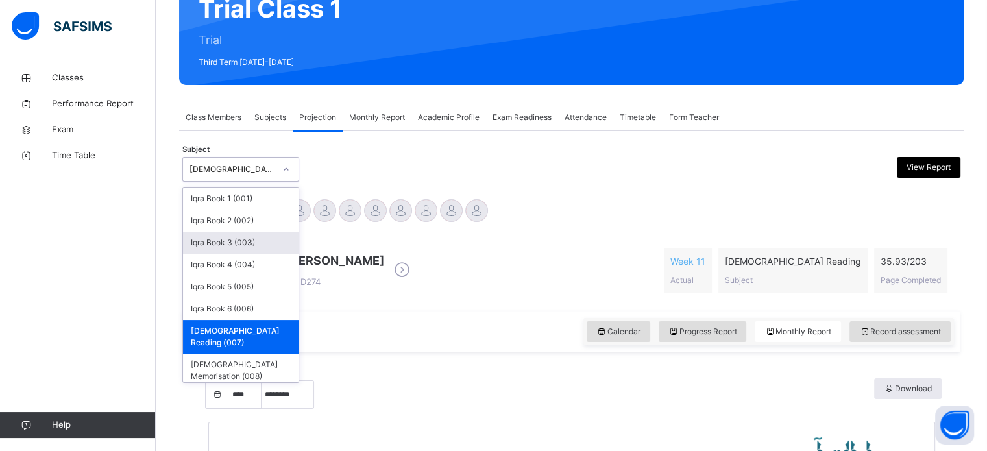
drag, startPoint x: 255, startPoint y: 169, endPoint x: 247, endPoint y: 252, distance: 83.5
click at [247, 182] on div "option [DEMOGRAPHIC_DATA] Reading (007), selected. option Iqra Book 3 (003) foc…" at bounding box center [240, 169] width 117 height 25
click at [246, 264] on div "Iqra Book 4 (004)" at bounding box center [241, 265] width 116 height 22
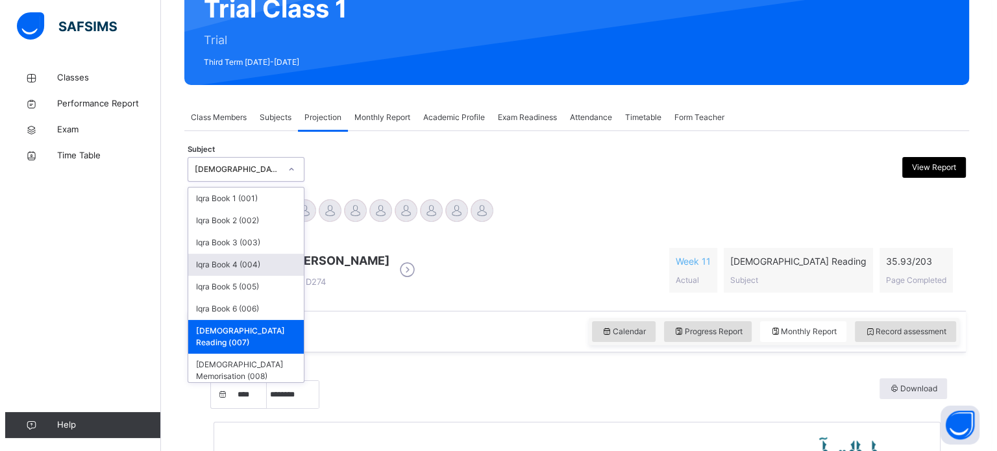
scroll to position [0, 0]
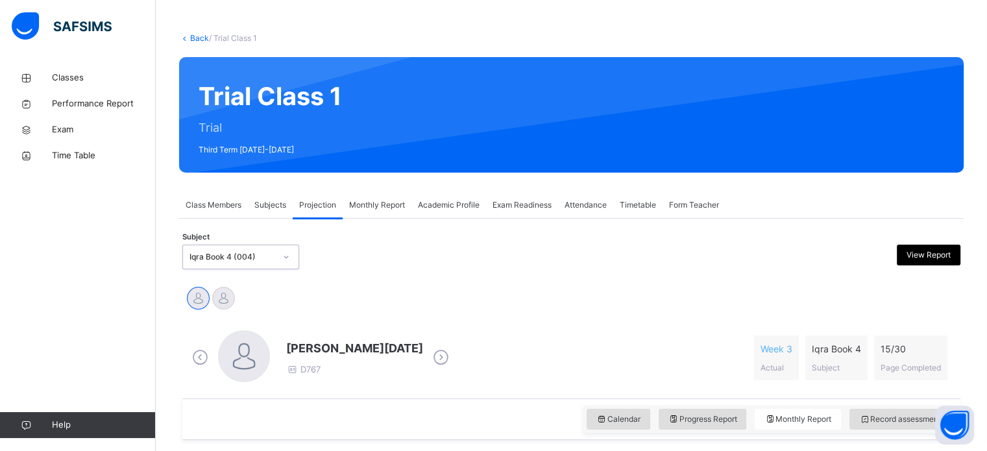
select select "****"
select select "*"
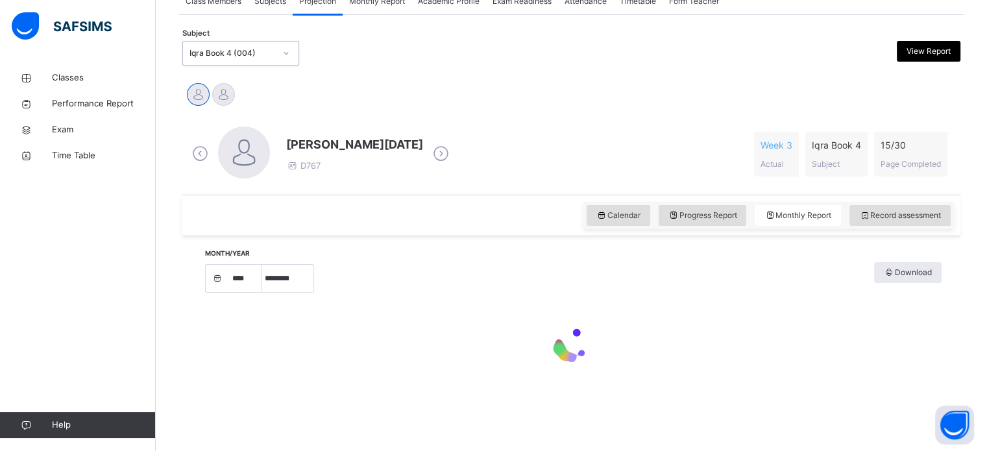
scroll to position [391, 0]
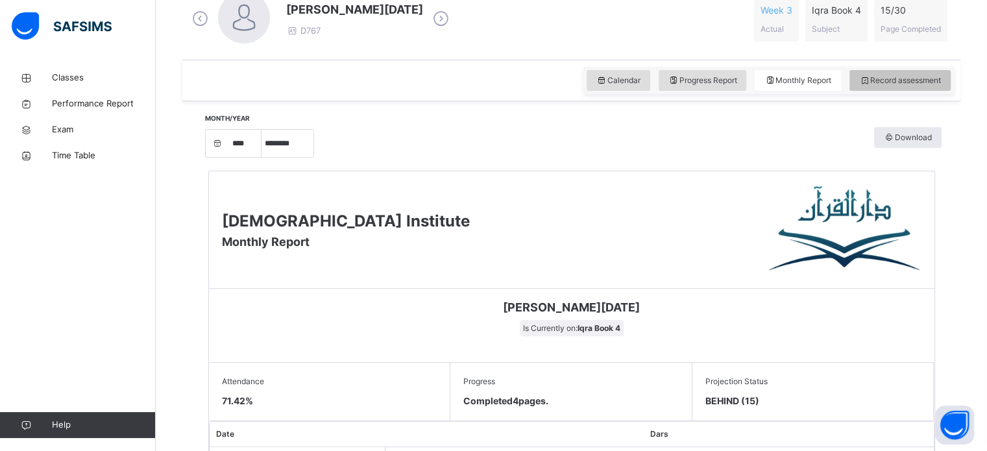
click at [889, 88] on div "Record assessment" at bounding box center [900, 80] width 101 height 21
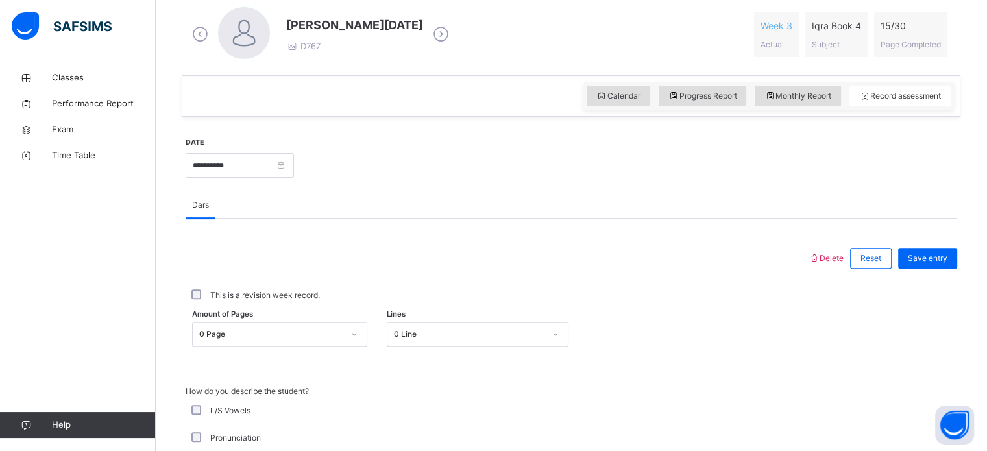
scroll to position [379, 0]
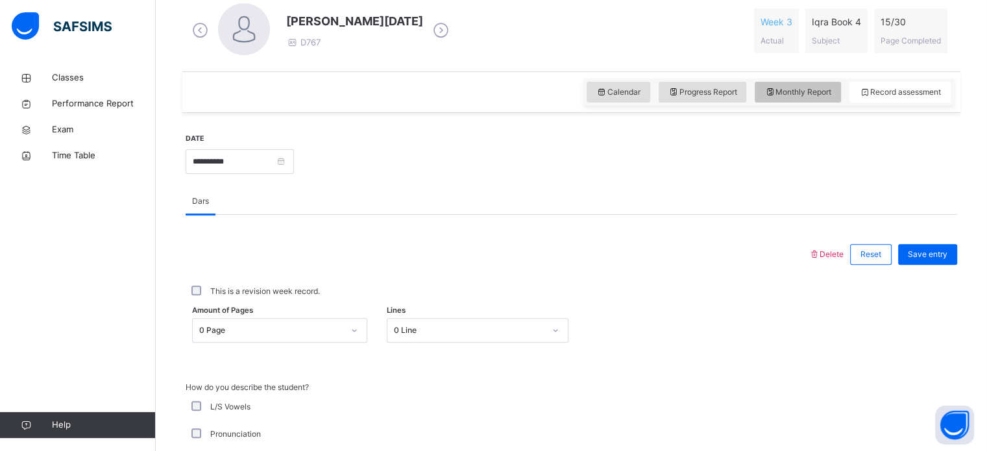
click at [810, 82] on div "Monthly Report" at bounding box center [798, 92] width 86 height 21
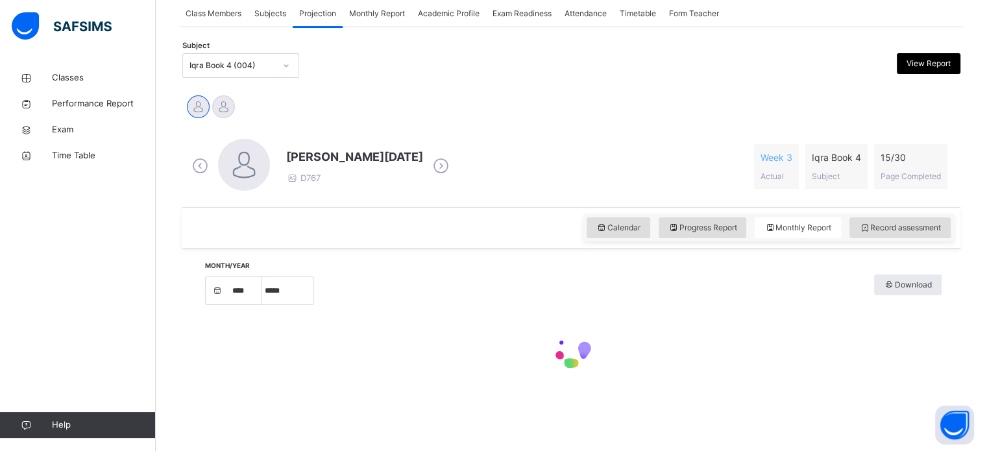
select select "****"
select select "*"
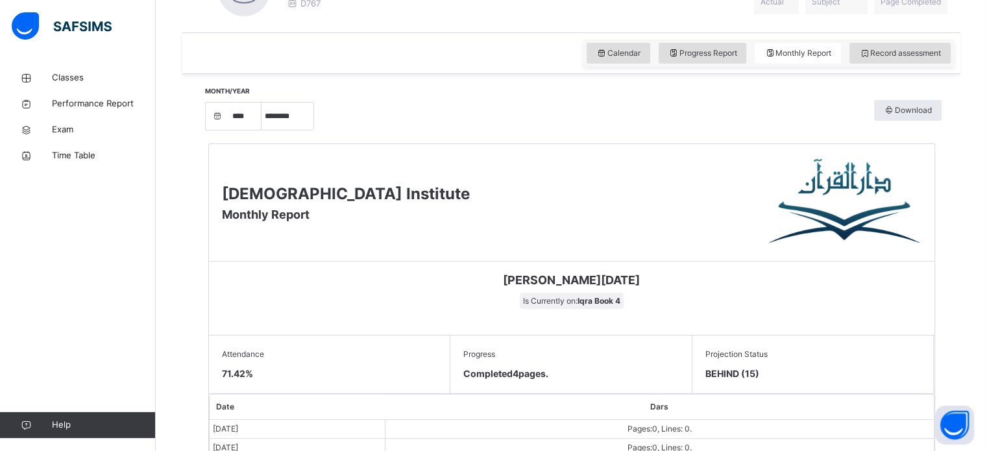
scroll to position [417, 0]
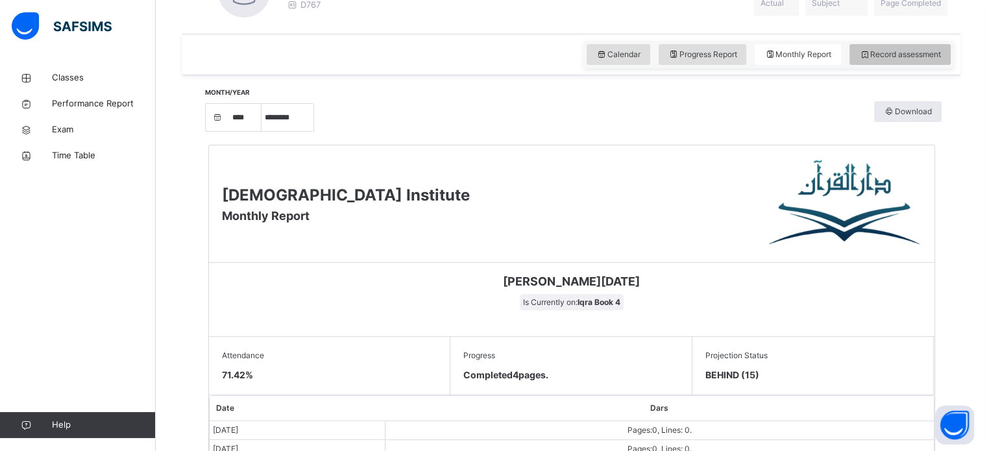
click at [892, 56] on span "Record assessment" at bounding box center [900, 55] width 82 height 12
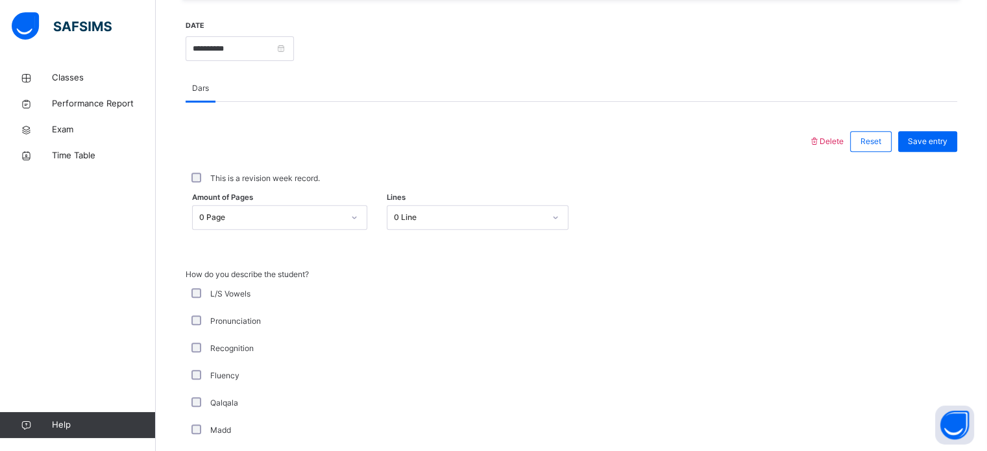
scroll to position [493, 0]
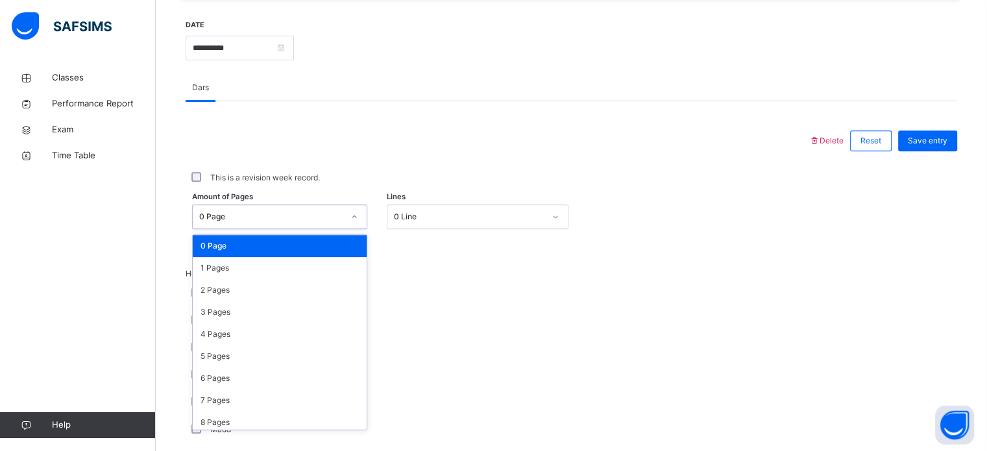
click at [356, 213] on icon at bounding box center [355, 216] width 8 height 13
click at [312, 290] on div "2 Pages" at bounding box center [280, 290] width 174 height 22
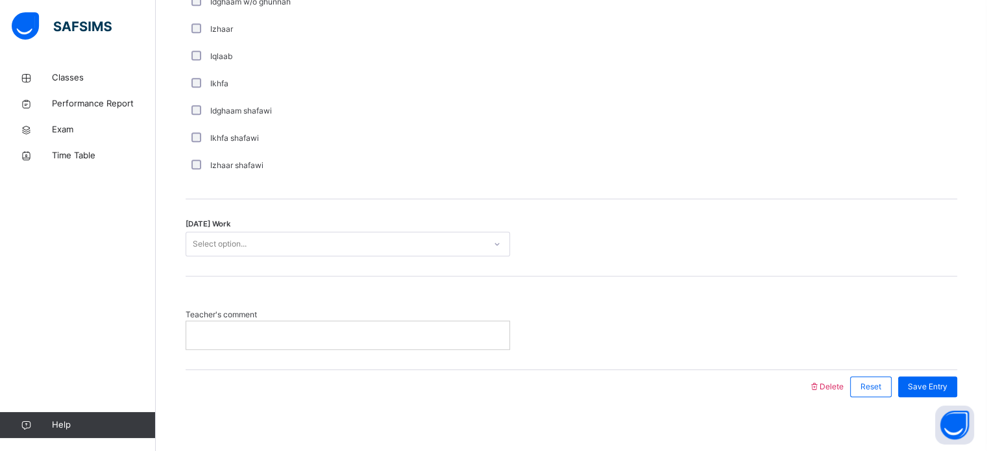
scroll to position [1010, 0]
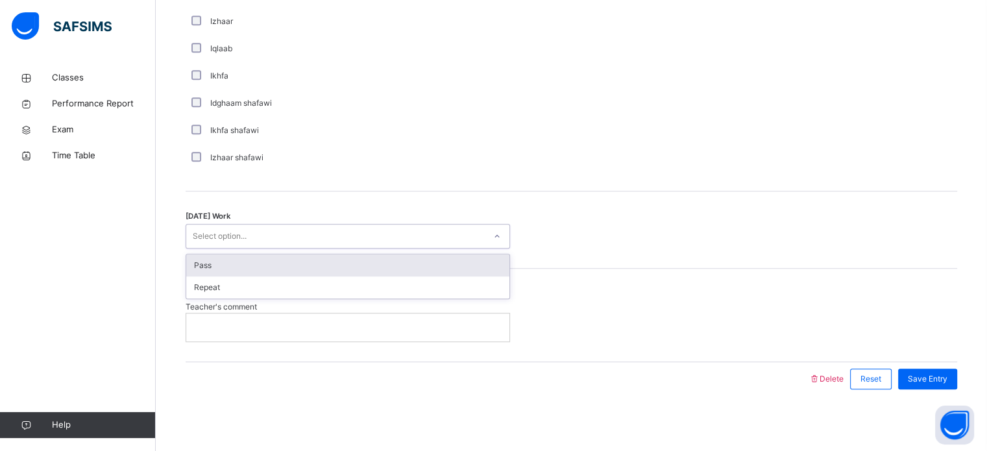
click at [292, 232] on div "Select option..." at bounding box center [335, 237] width 299 height 20
click at [286, 266] on div "Pass" at bounding box center [347, 265] width 323 height 22
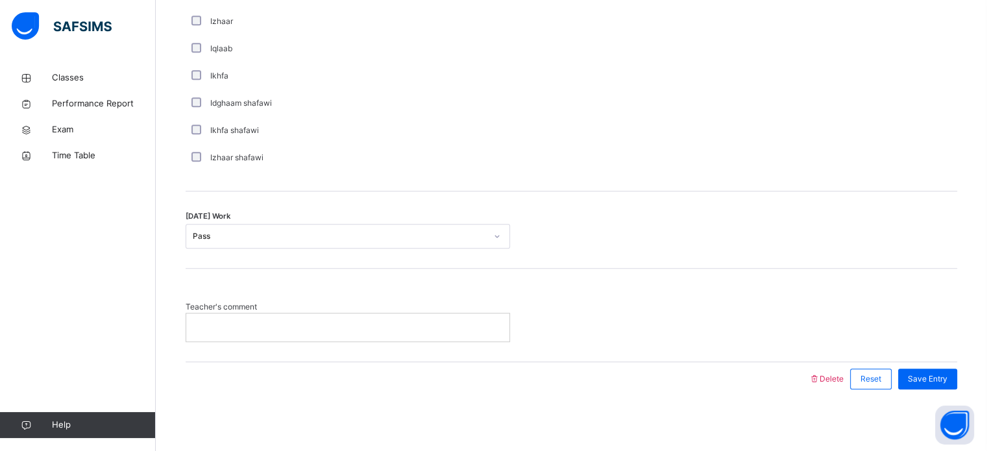
click at [286, 327] on p at bounding box center [348, 327] width 304 height 12
click at [915, 384] on div "Save Entry" at bounding box center [927, 379] width 59 height 21
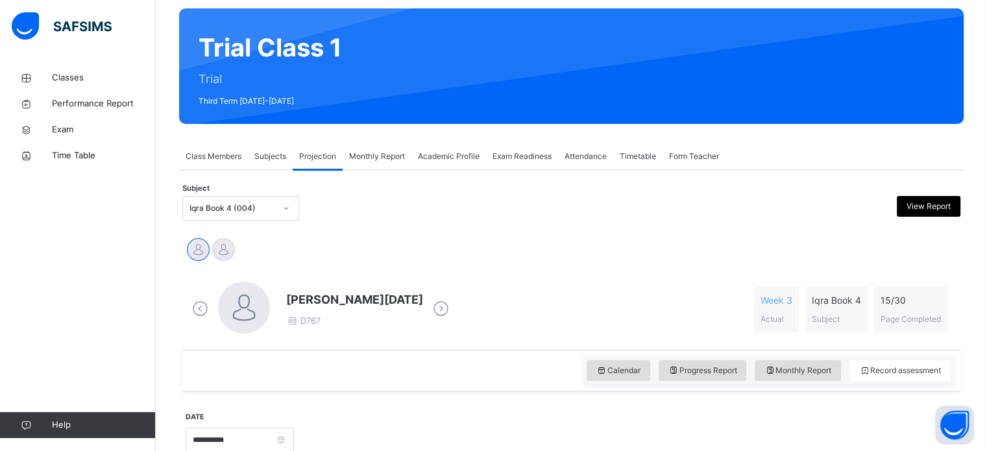
scroll to position [100, 0]
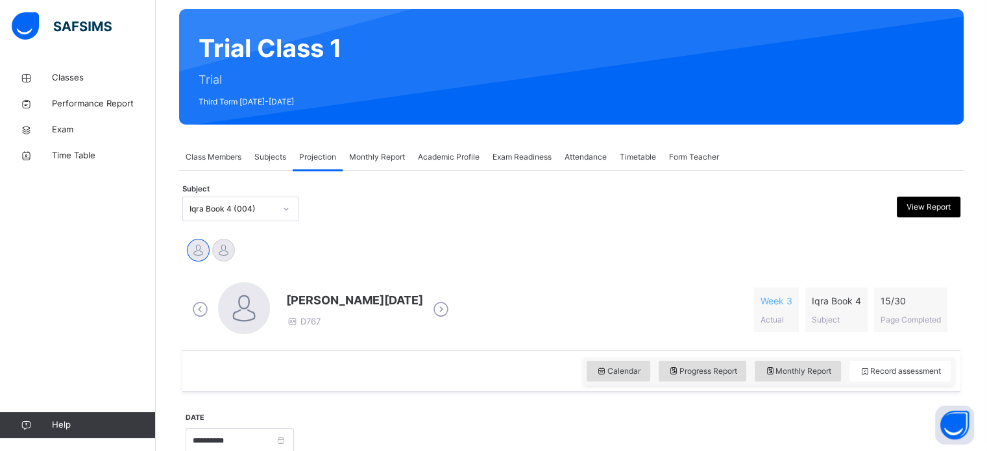
click at [271, 165] on div "Subjects" at bounding box center [270, 157] width 45 height 26
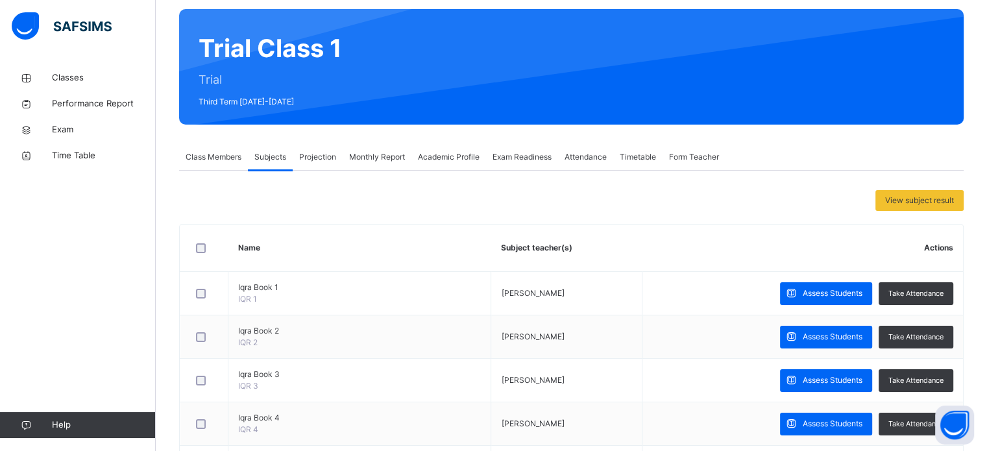
click at [316, 153] on span "Projection" at bounding box center [317, 157] width 37 height 12
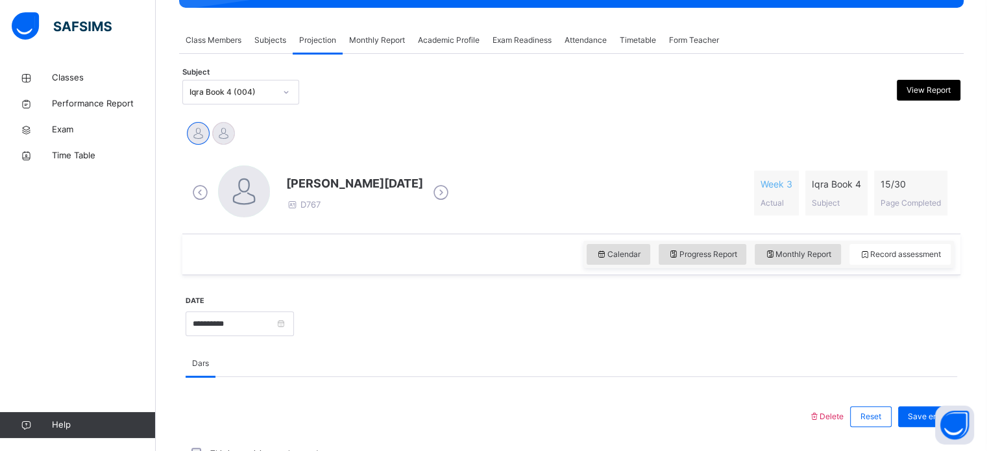
scroll to position [212, 0]
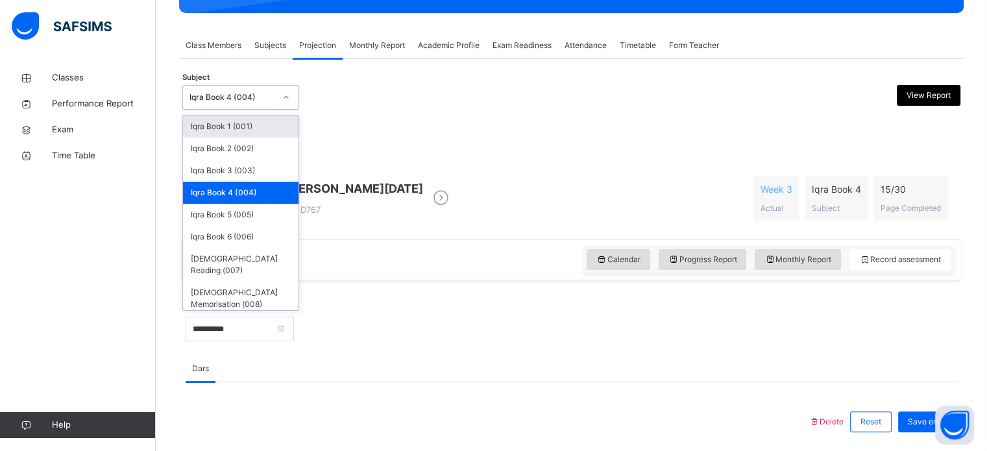
click at [267, 101] on div "Iqra Book 4 (004)" at bounding box center [233, 98] width 86 height 12
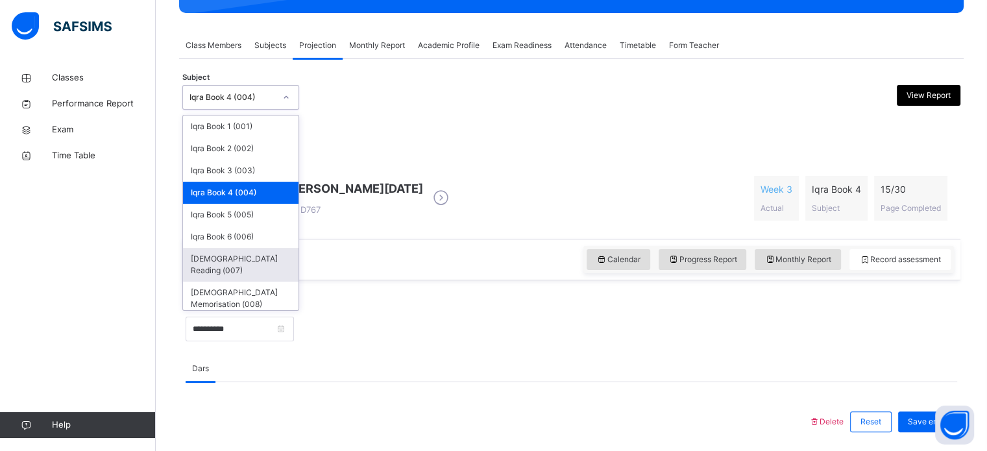
click at [244, 256] on div "[DEMOGRAPHIC_DATA] Reading (007)" at bounding box center [241, 265] width 116 height 34
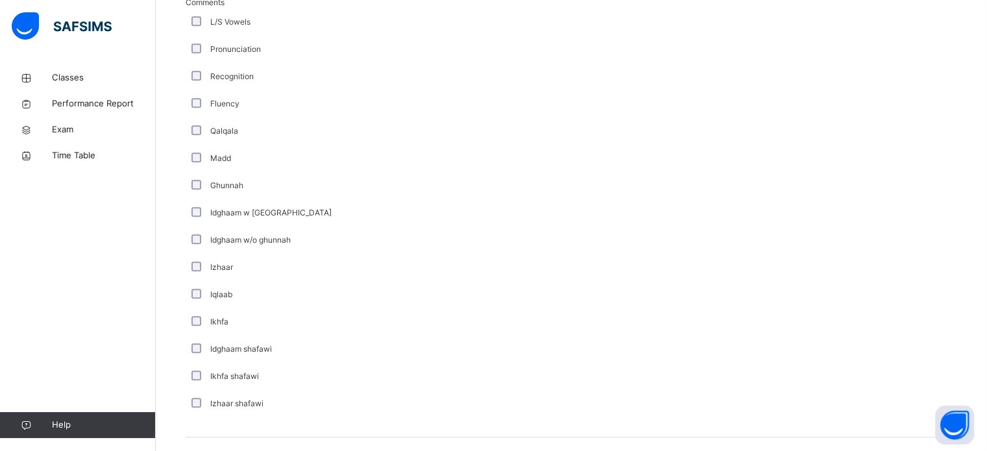
scroll to position [1012, 0]
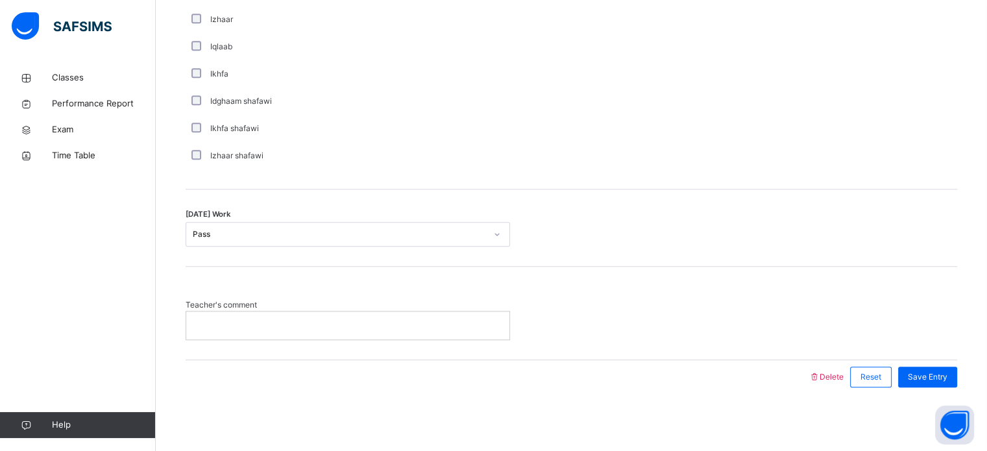
click at [225, 325] on p at bounding box center [348, 325] width 304 height 12
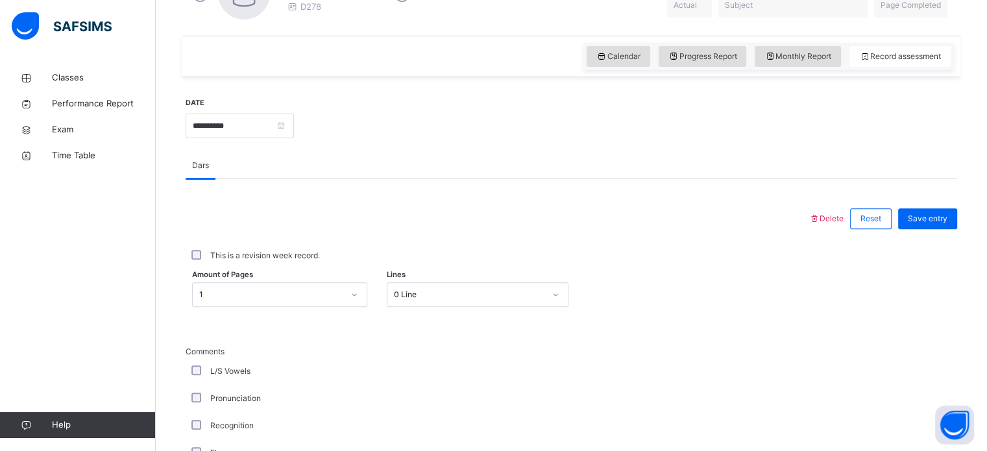
scroll to position [408, 0]
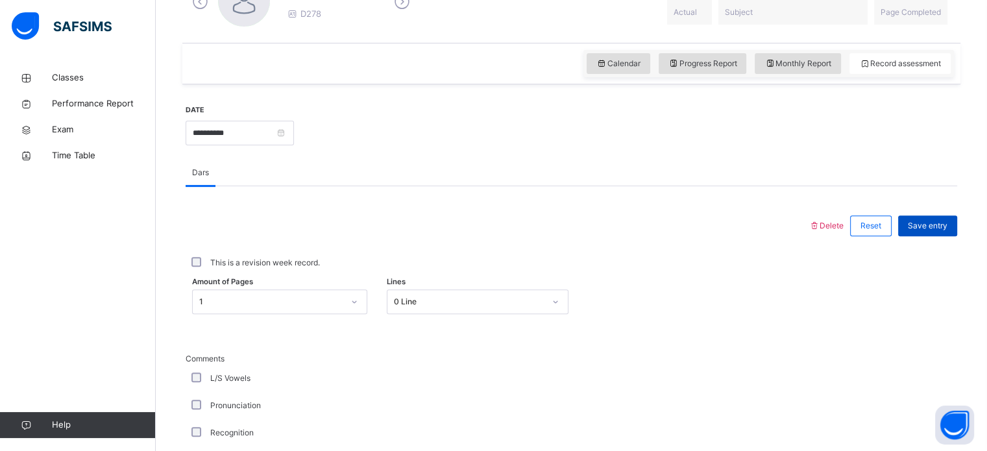
click at [931, 229] on span "Save entry" at bounding box center [928, 226] width 40 height 12
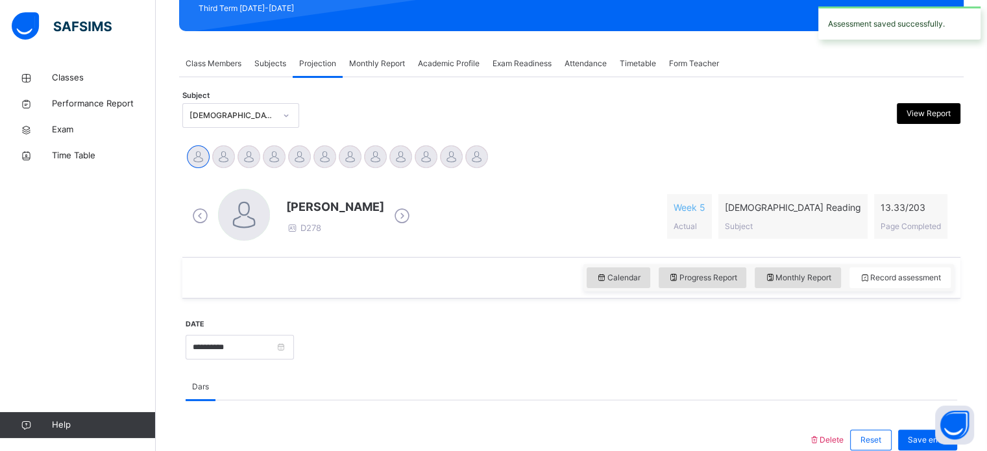
scroll to position [193, 0]
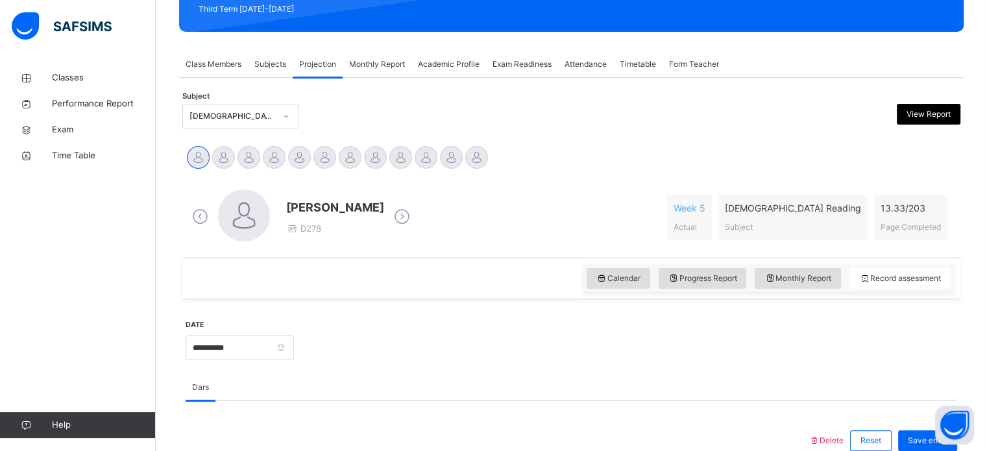
click at [519, 74] on div "Exam Readiness" at bounding box center [522, 64] width 72 height 26
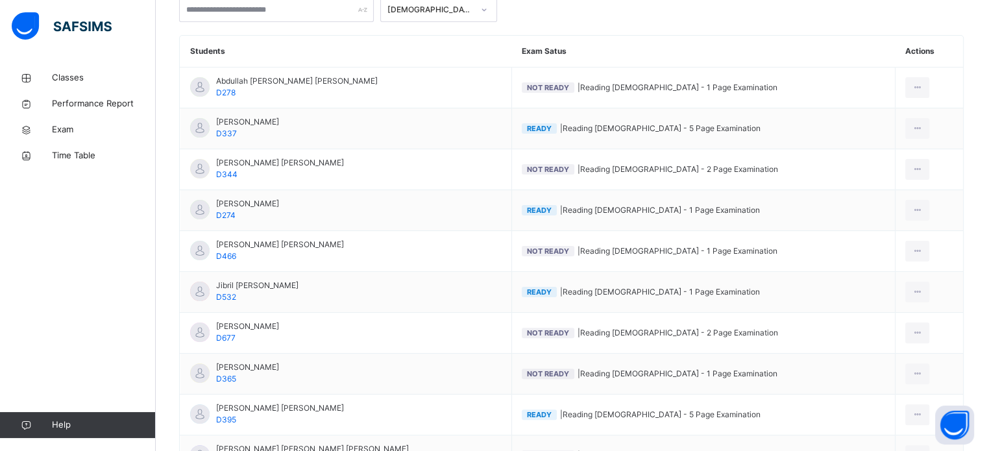
scroll to position [293, 0]
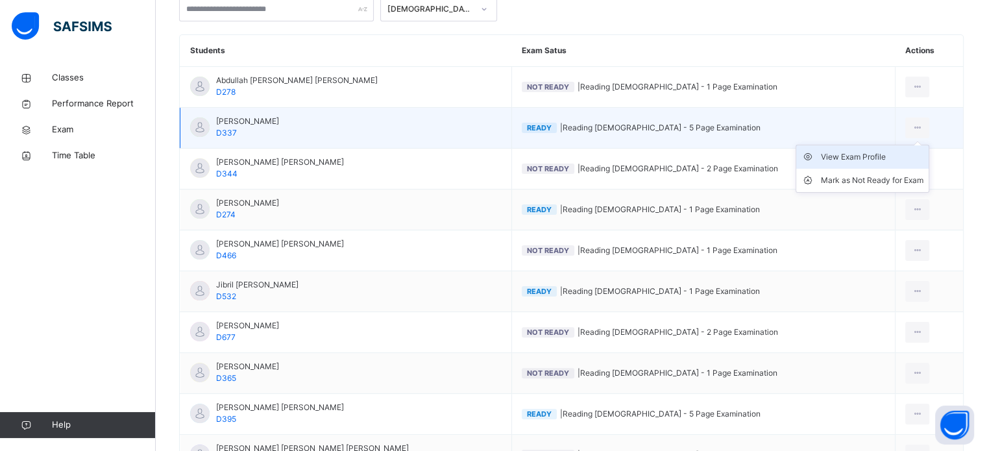
click at [889, 156] on div "View Exam Profile" at bounding box center [872, 157] width 103 height 13
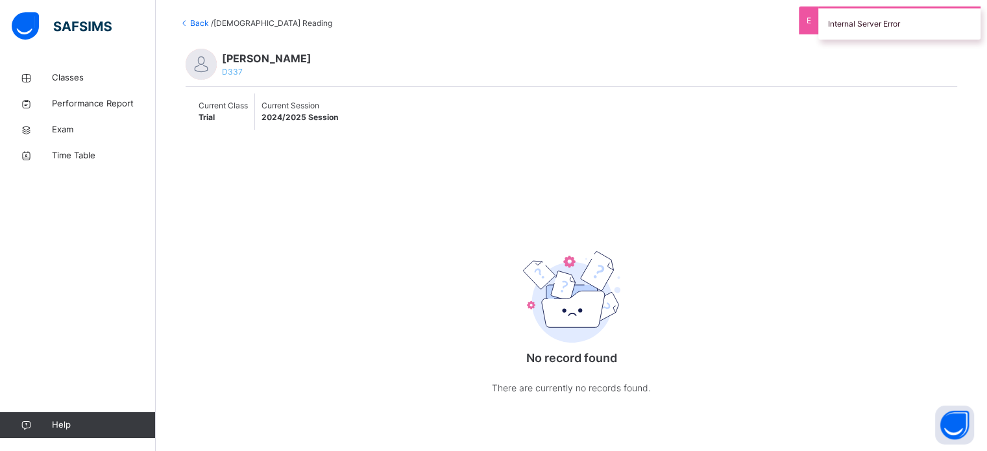
scroll to position [272, 0]
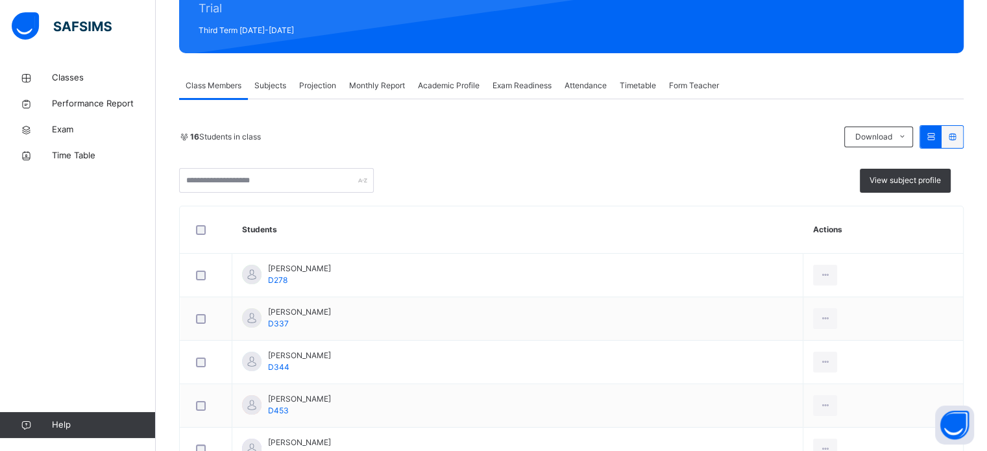
click at [525, 80] on span "Exam Readiness" at bounding box center [522, 86] width 59 height 12
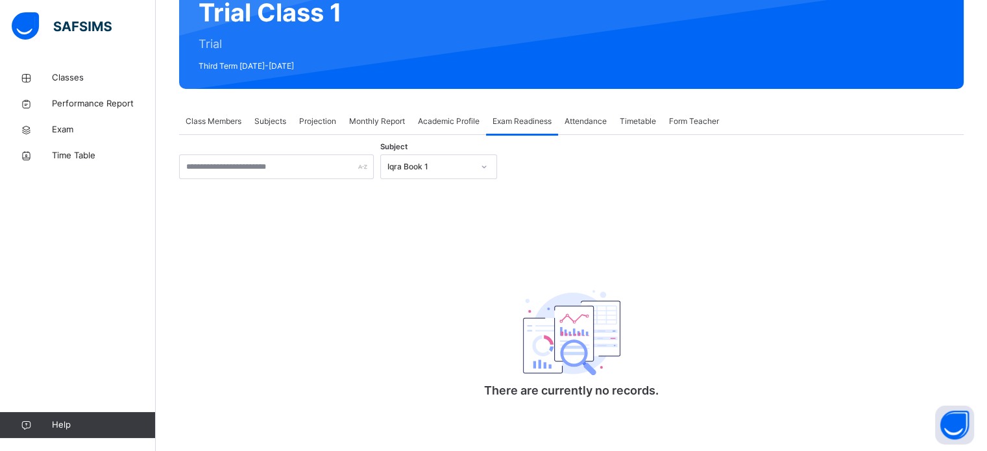
scroll to position [136, 0]
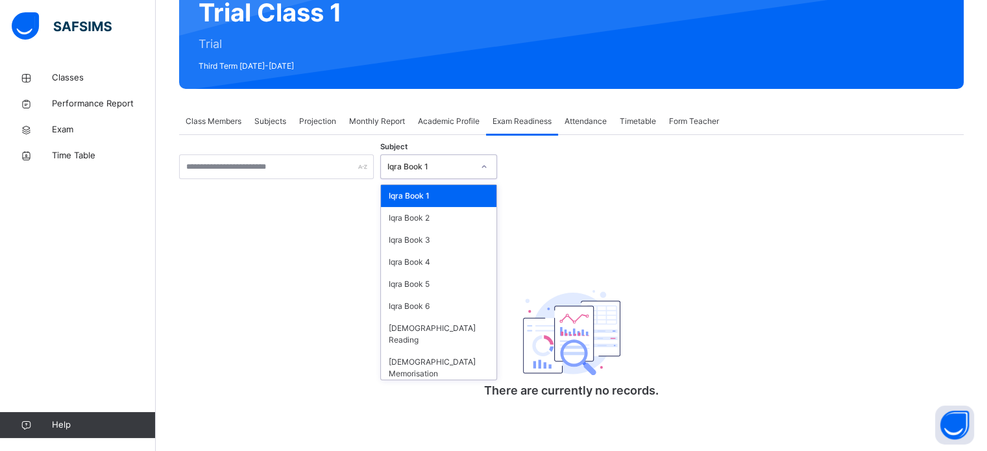
click at [465, 166] on div "Iqra Book 1" at bounding box center [431, 167] width 86 height 12
click at [448, 330] on div "[DEMOGRAPHIC_DATA] Reading" at bounding box center [439, 334] width 116 height 34
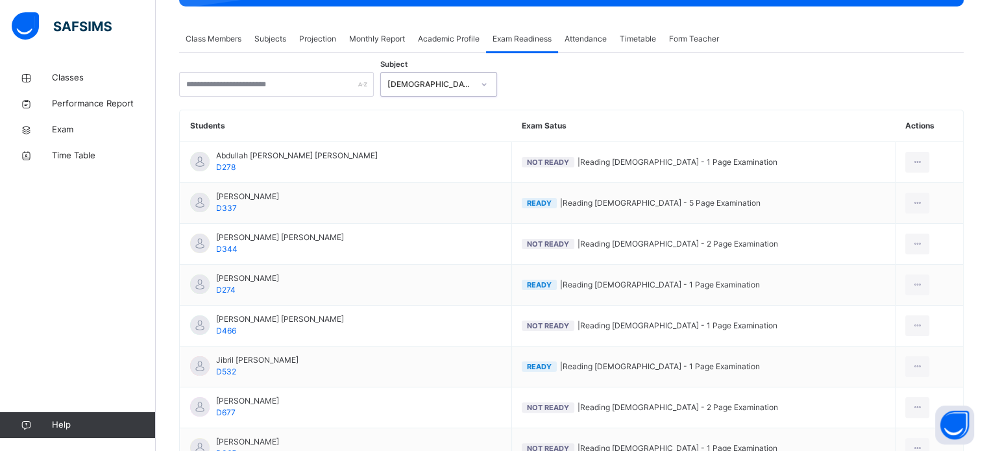
scroll to position [223, 0]
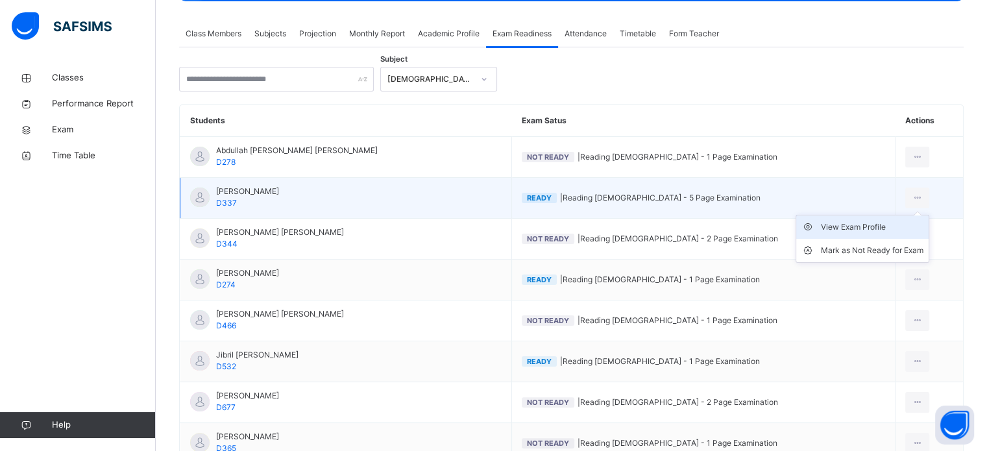
click at [888, 229] on div "View Exam Profile" at bounding box center [872, 227] width 103 height 13
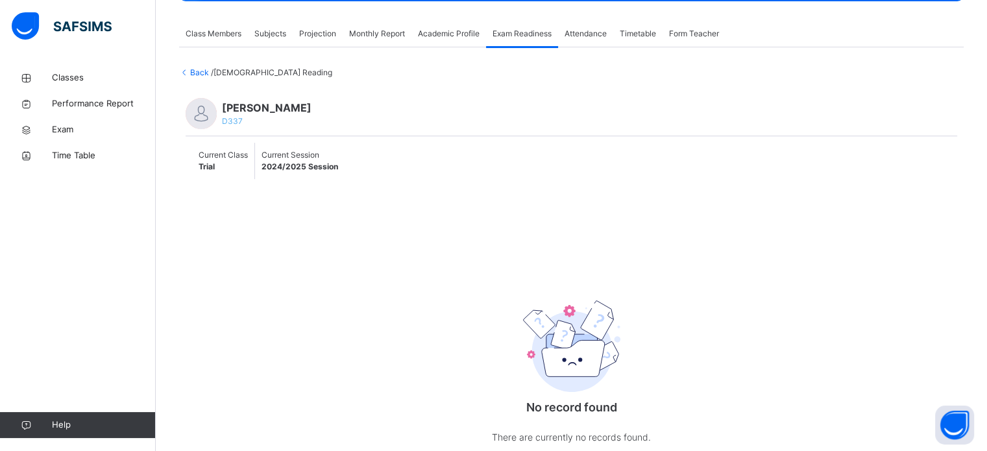
click at [198, 73] on span "Back" at bounding box center [195, 73] width 32 height 10
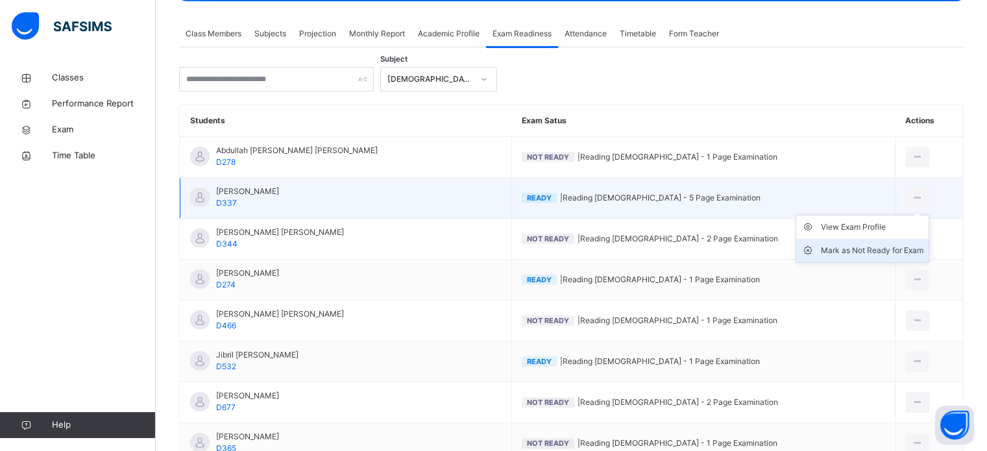
click at [893, 253] on div "Mark as Not Ready for Exam" at bounding box center [872, 250] width 103 height 13
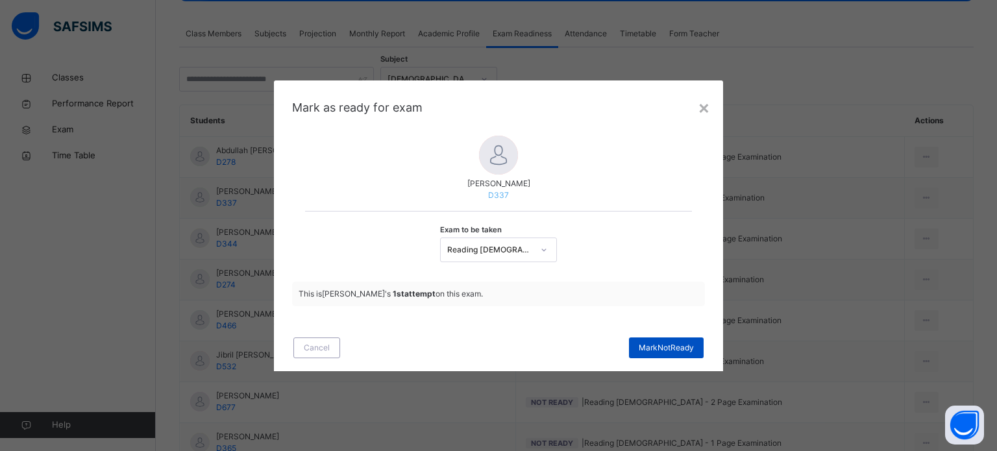
click at [669, 345] on span "Mark Not Ready" at bounding box center [666, 348] width 55 height 12
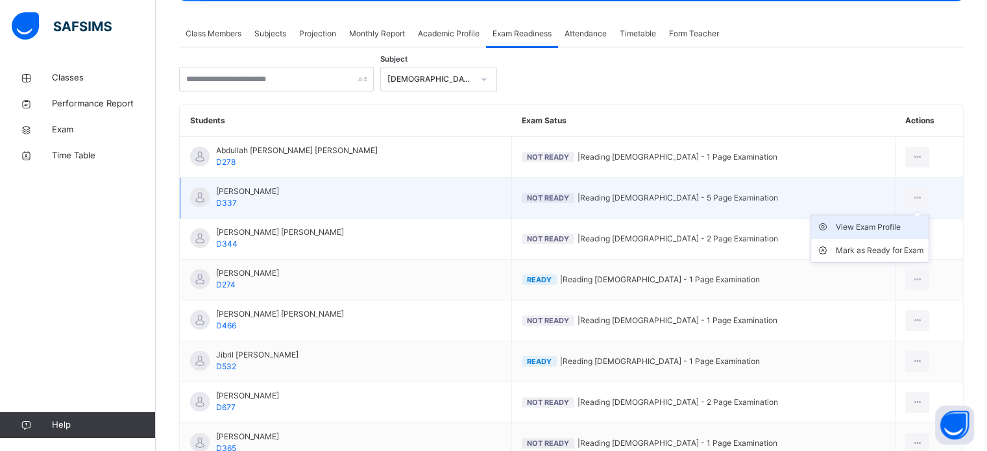
click at [882, 223] on div "View Exam Profile" at bounding box center [880, 227] width 88 height 13
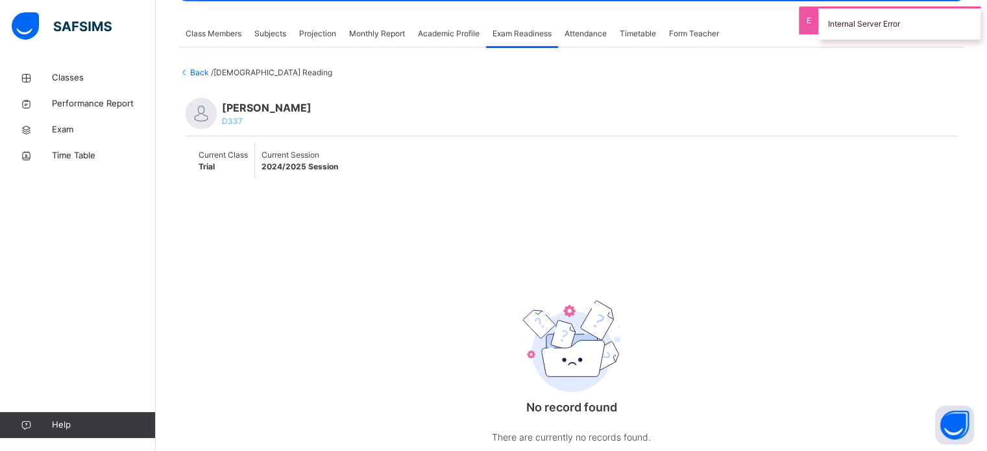
click at [203, 71] on span "Back" at bounding box center [195, 73] width 32 height 10
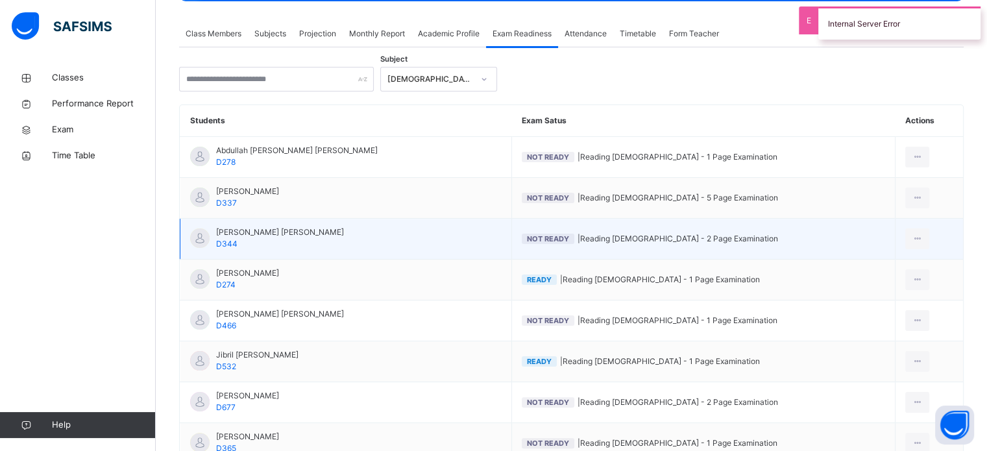
scroll to position [408, 0]
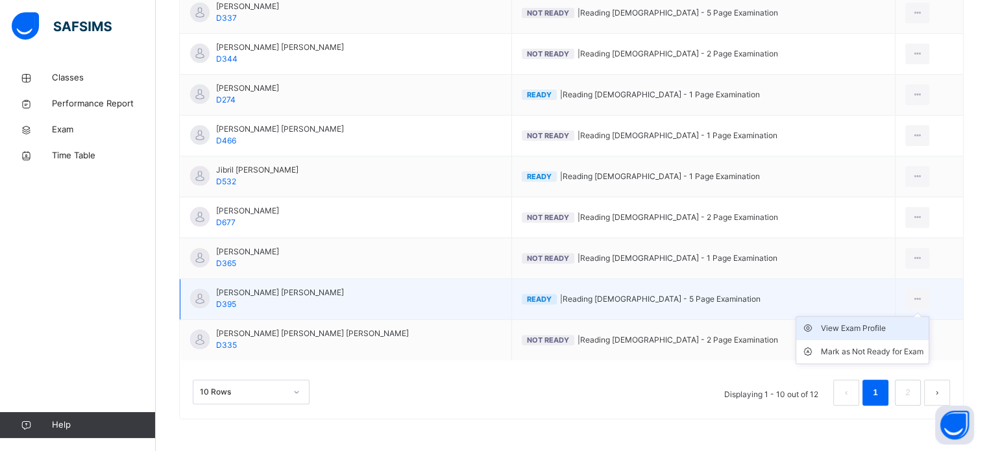
click at [870, 327] on div "View Exam Profile" at bounding box center [872, 328] width 103 height 13
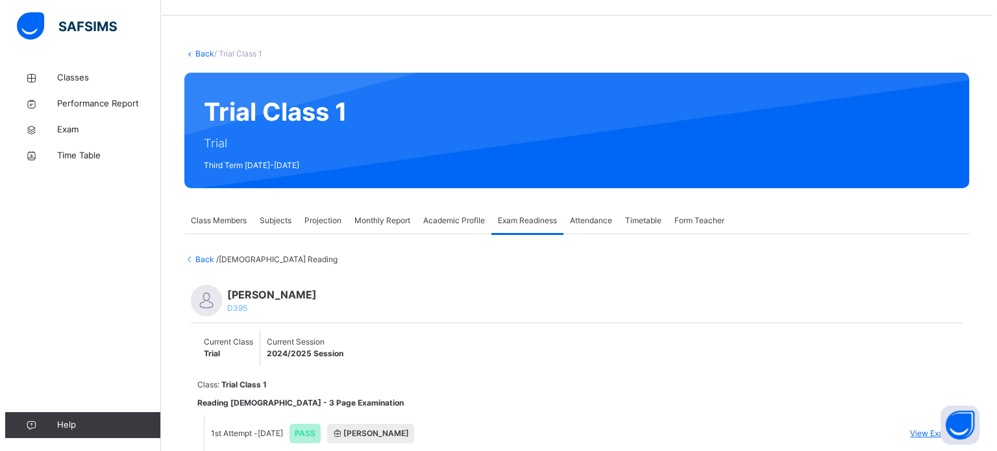
scroll to position [88, 0]
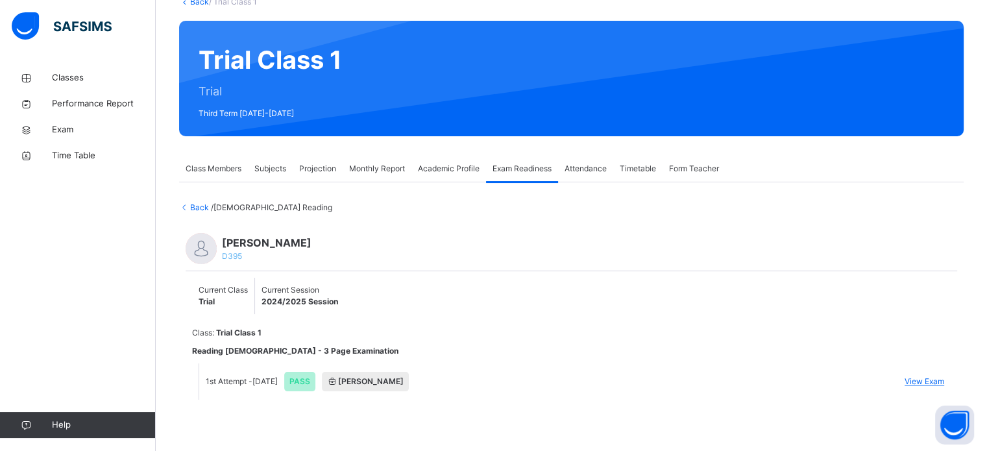
click at [917, 381] on span "View Exam" at bounding box center [925, 382] width 40 height 12
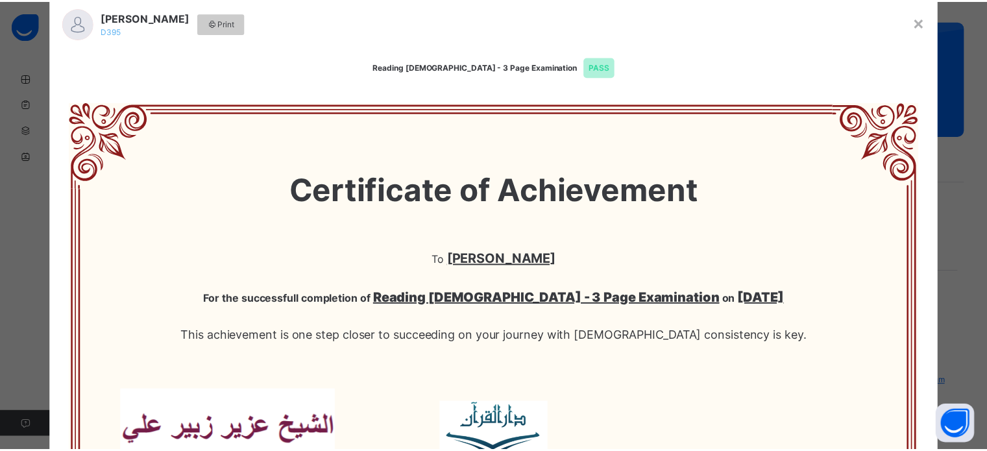
scroll to position [0, 0]
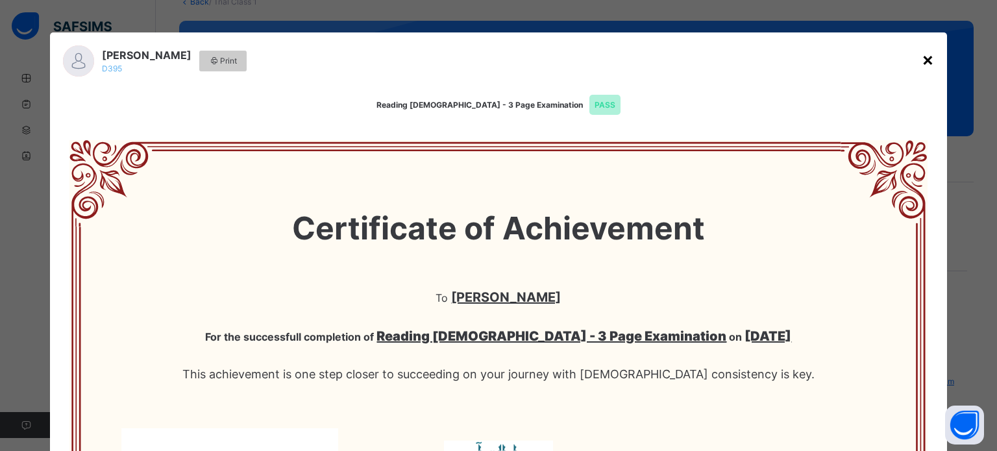
click at [926, 59] on div "×" at bounding box center [928, 58] width 12 height 27
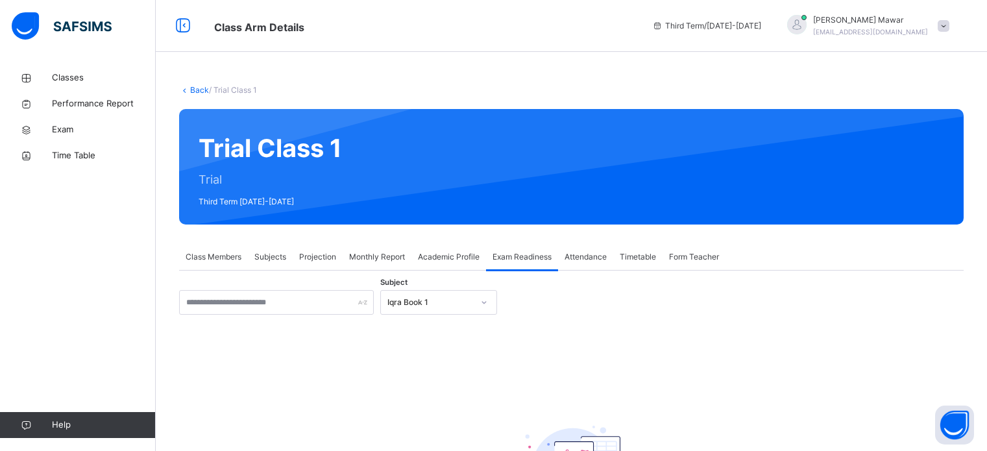
scroll to position [136, 0]
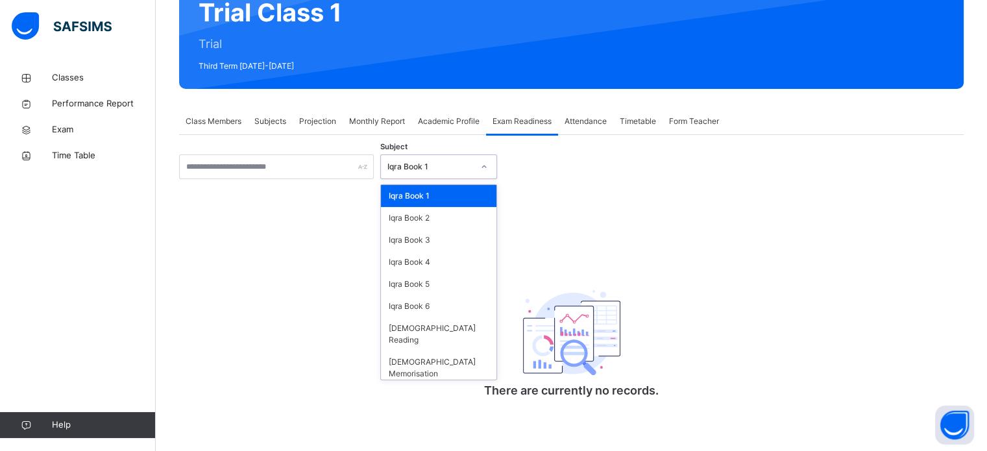
click at [444, 170] on div "Iqra Book 1" at bounding box center [431, 167] width 86 height 12
click at [425, 334] on div "[DEMOGRAPHIC_DATA] Reading" at bounding box center [439, 334] width 116 height 34
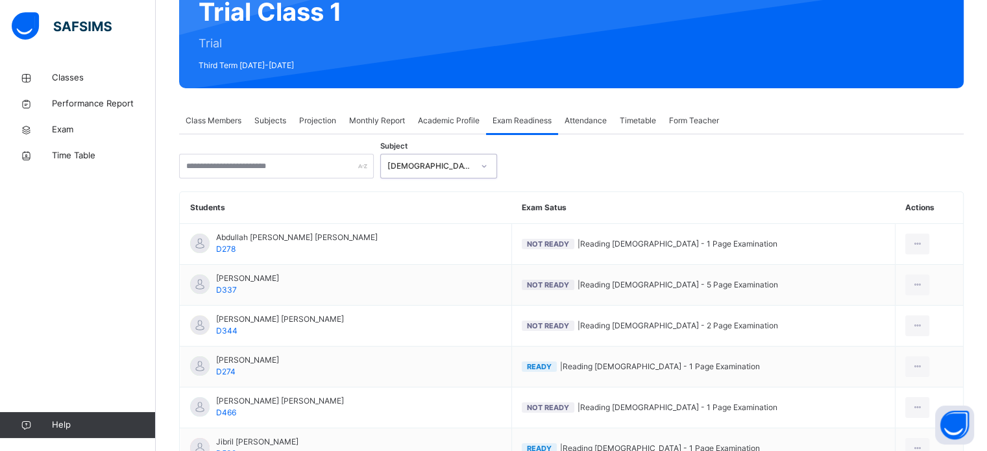
scroll to position [168, 0]
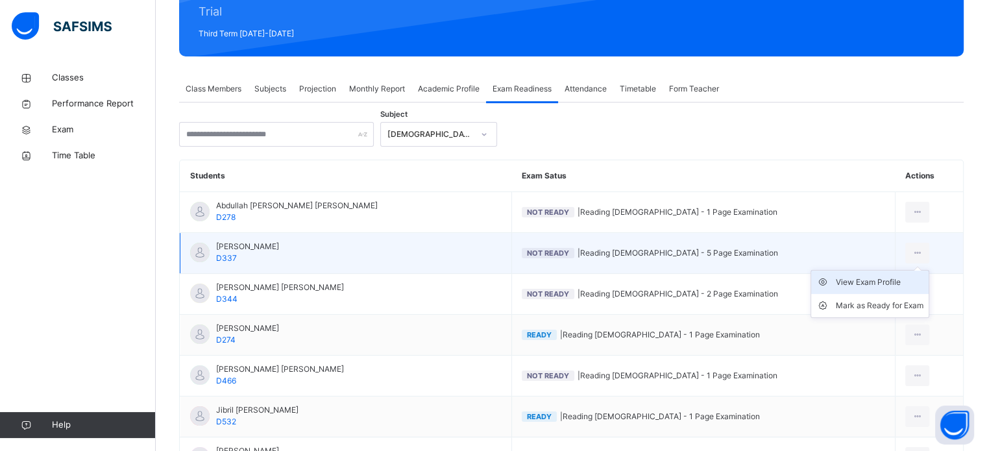
click at [876, 284] on div "View Exam Profile" at bounding box center [880, 282] width 88 height 13
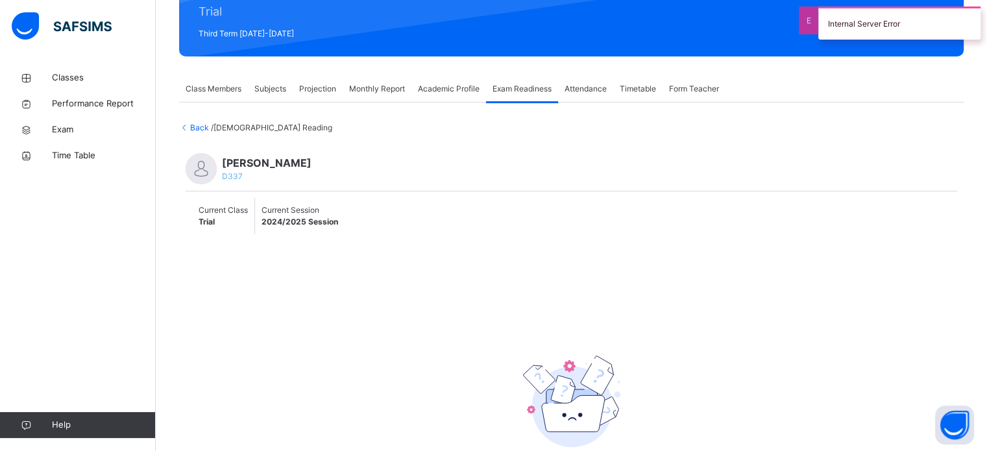
click at [198, 127] on span "Back" at bounding box center [195, 128] width 32 height 10
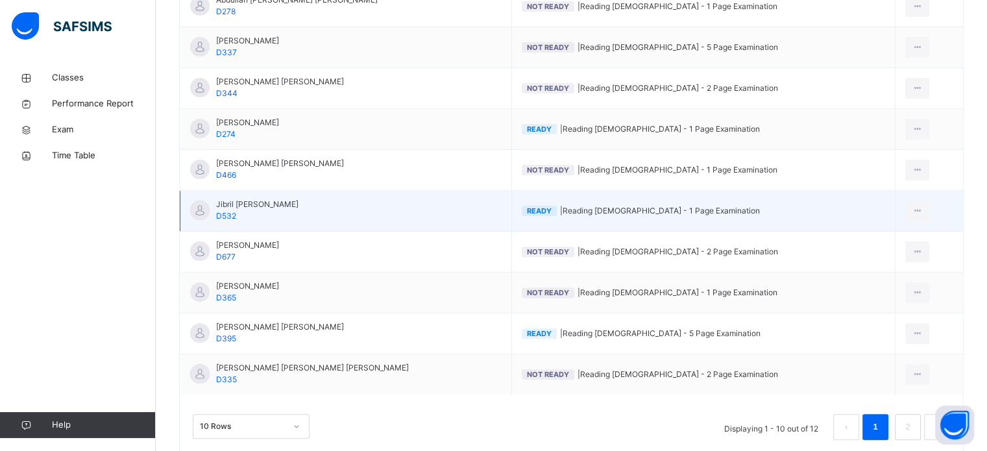
scroll to position [377, 0]
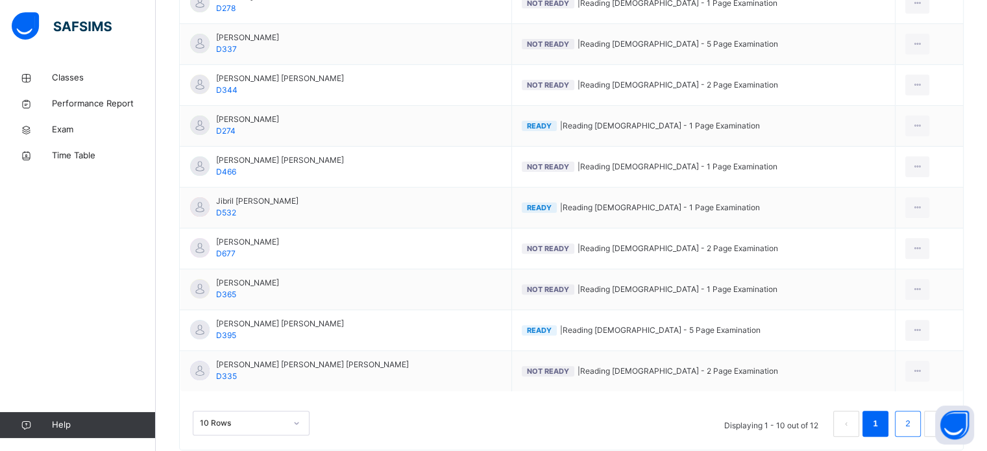
click at [912, 423] on link "2" at bounding box center [908, 423] width 12 height 17
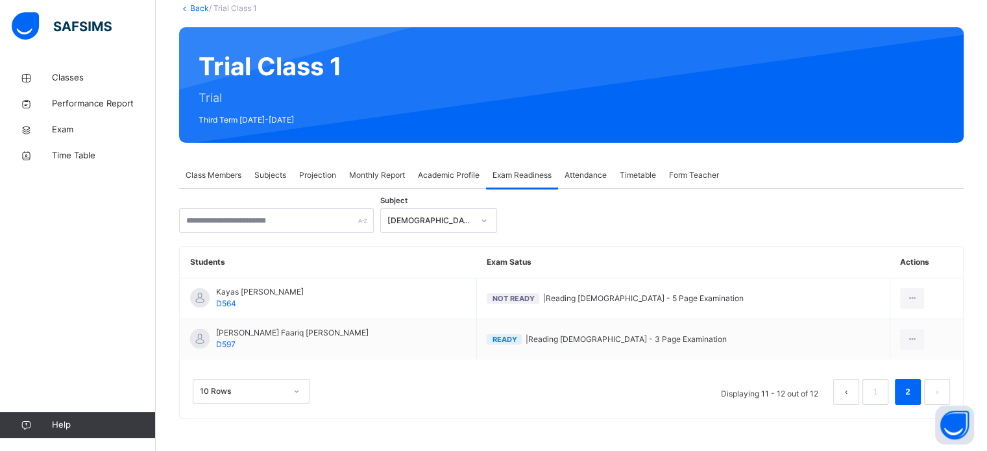
scroll to position [81, 0]
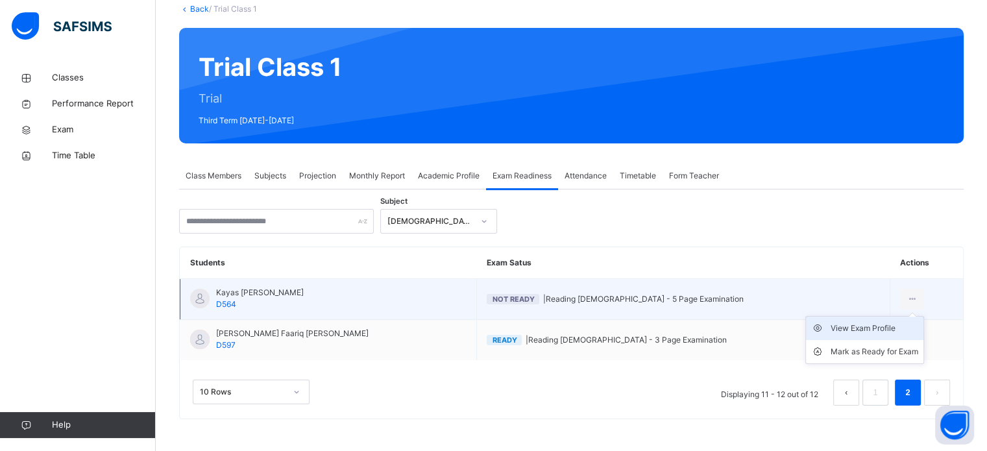
click at [873, 338] on li "View Exam Profile" at bounding box center [864, 328] width 117 height 23
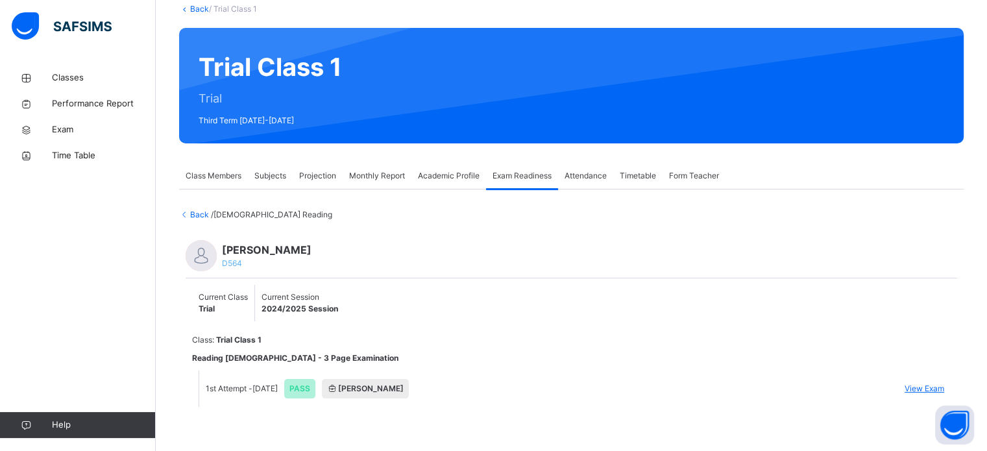
click at [924, 386] on span "View Exam" at bounding box center [925, 389] width 40 height 12
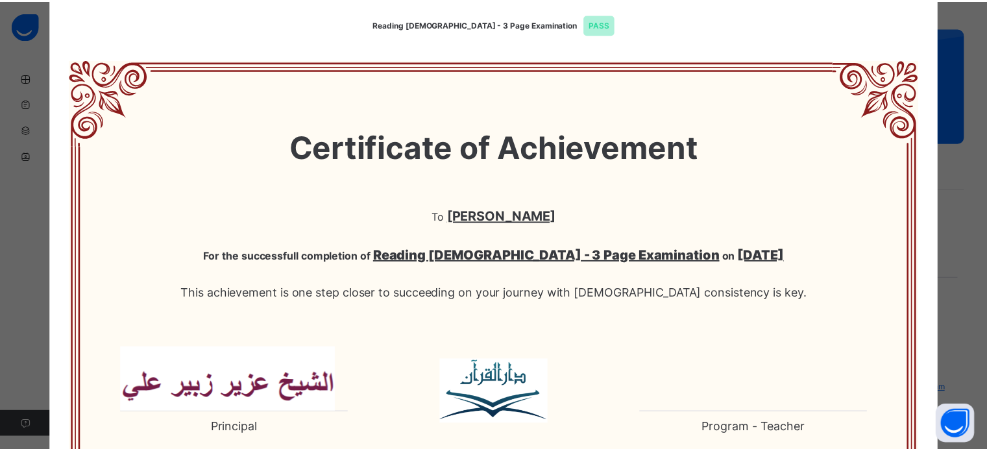
scroll to position [0, 0]
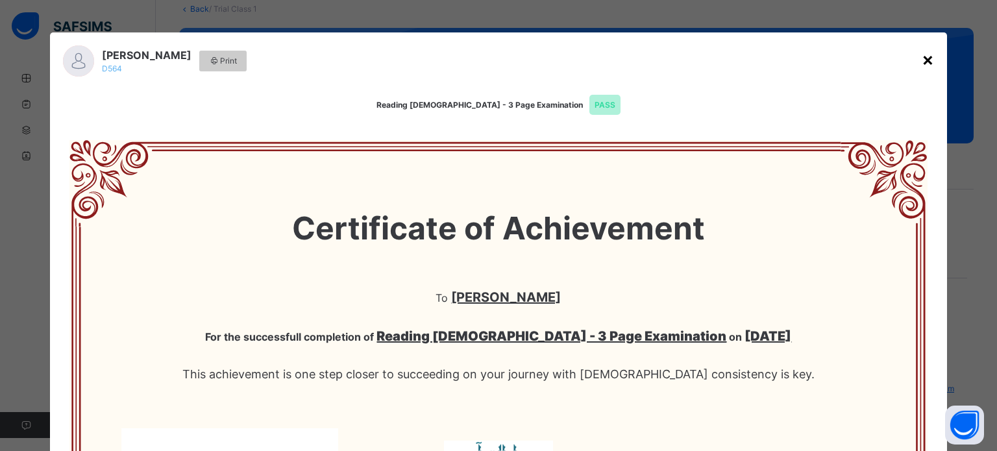
click at [922, 62] on div "×" at bounding box center [928, 58] width 12 height 27
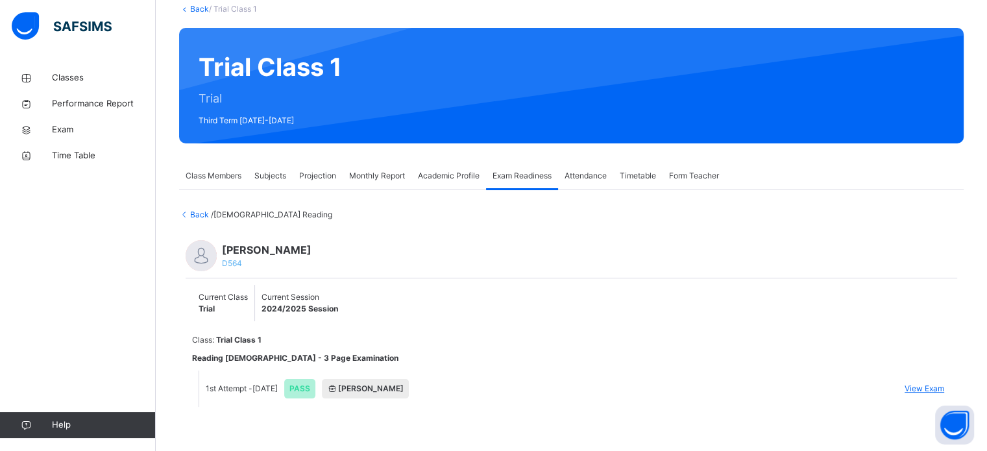
click at [201, 215] on span "Back" at bounding box center [195, 215] width 32 height 10
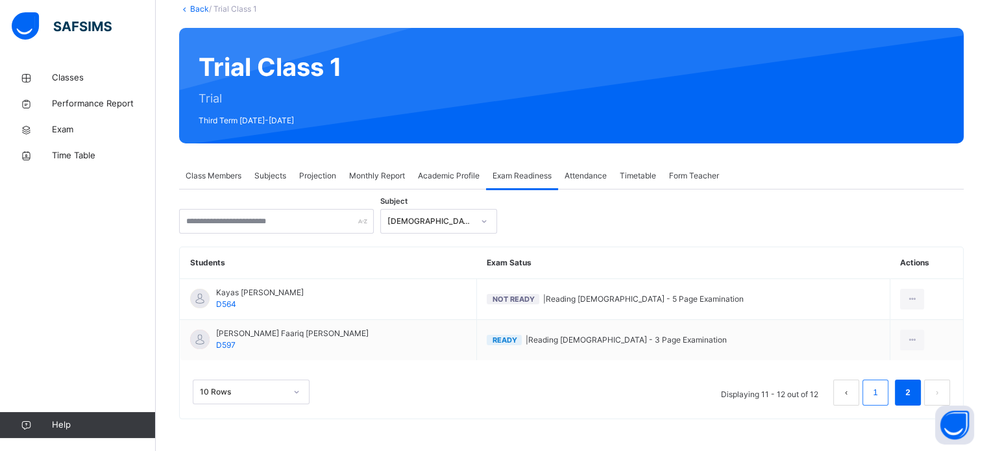
click at [882, 388] on link "1" at bounding box center [875, 392] width 12 height 17
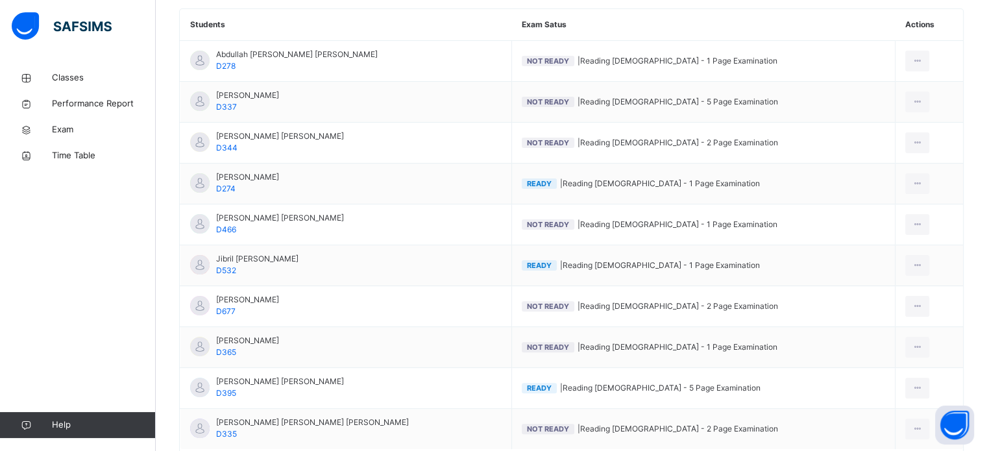
scroll to position [408, 0]
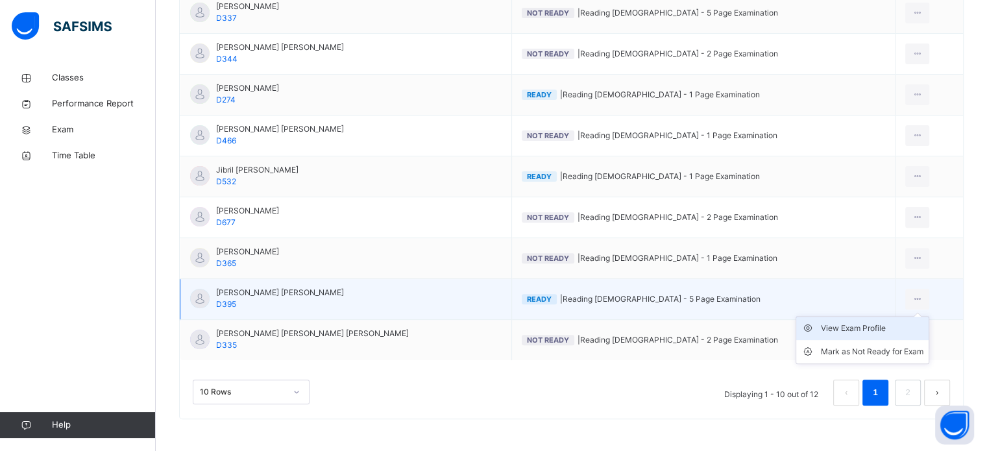
click at [884, 329] on div "View Exam Profile" at bounding box center [872, 328] width 103 height 13
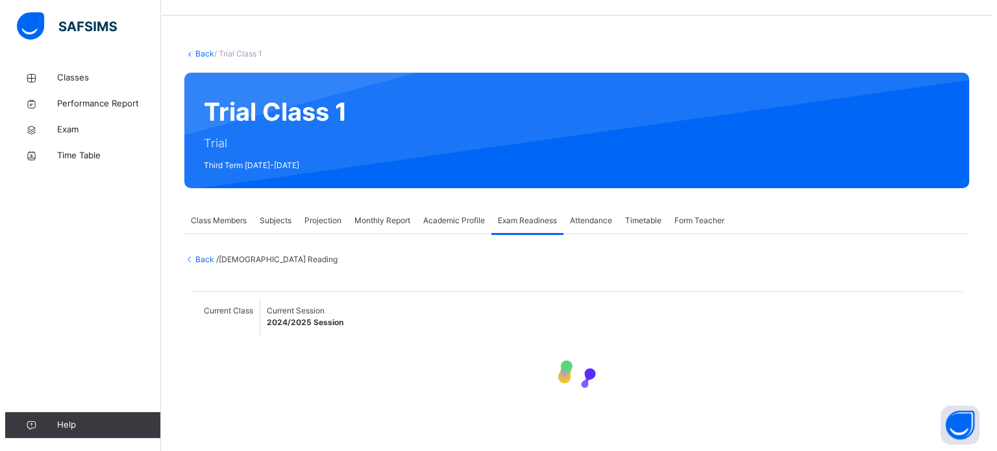
scroll to position [88, 0]
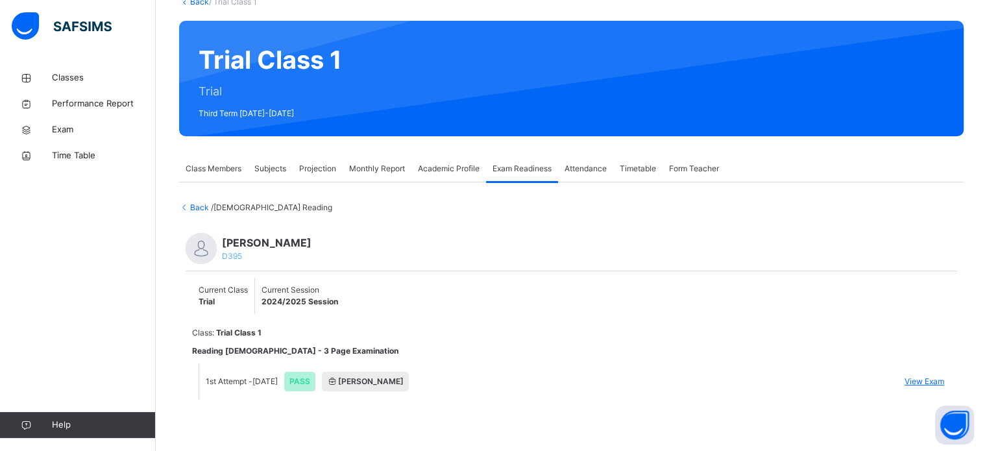
click at [940, 381] on span "View Exam" at bounding box center [925, 382] width 40 height 12
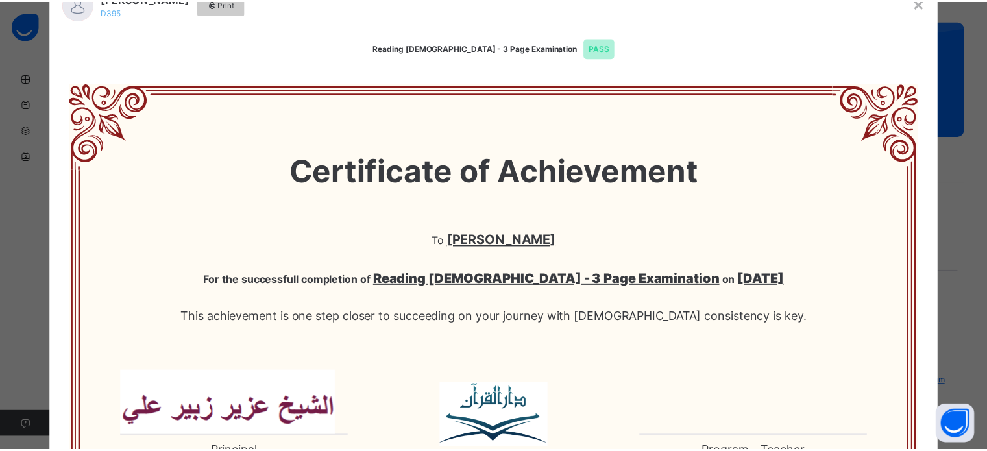
scroll to position [0, 0]
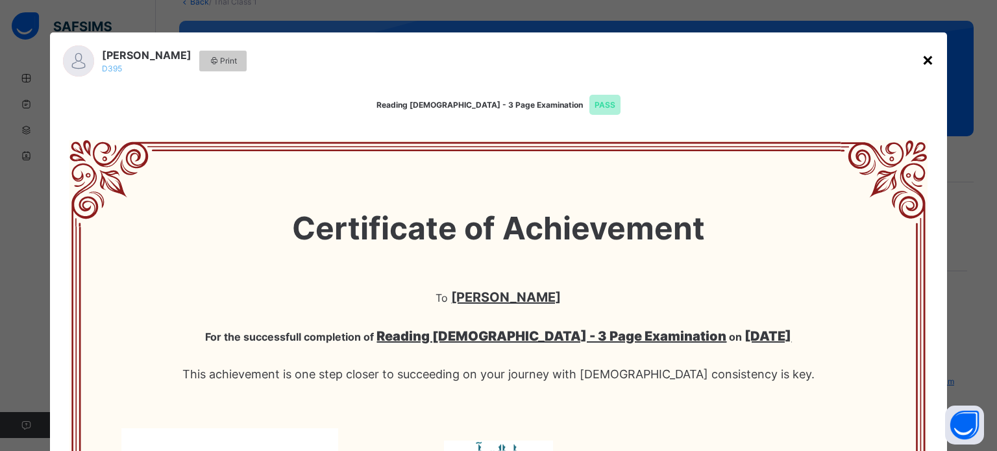
click at [922, 54] on div "×" at bounding box center [928, 58] width 12 height 27
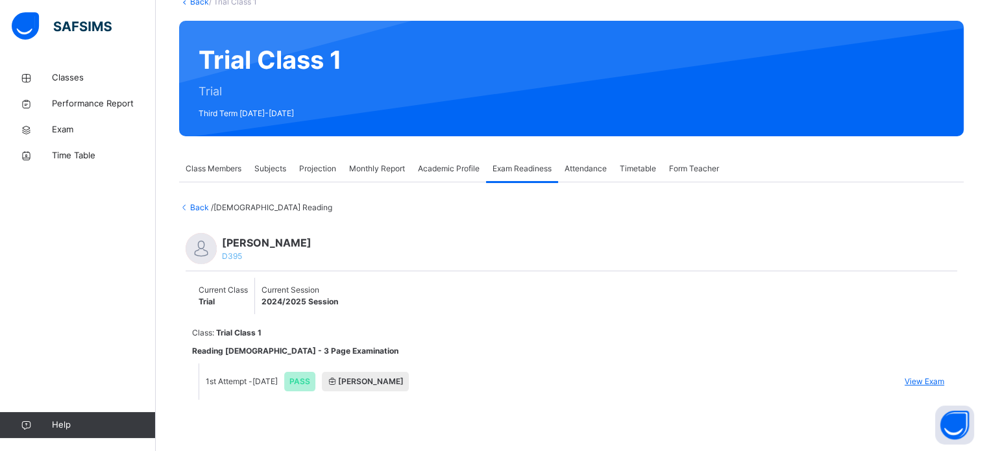
click at [202, 212] on span "Back" at bounding box center [195, 208] width 32 height 10
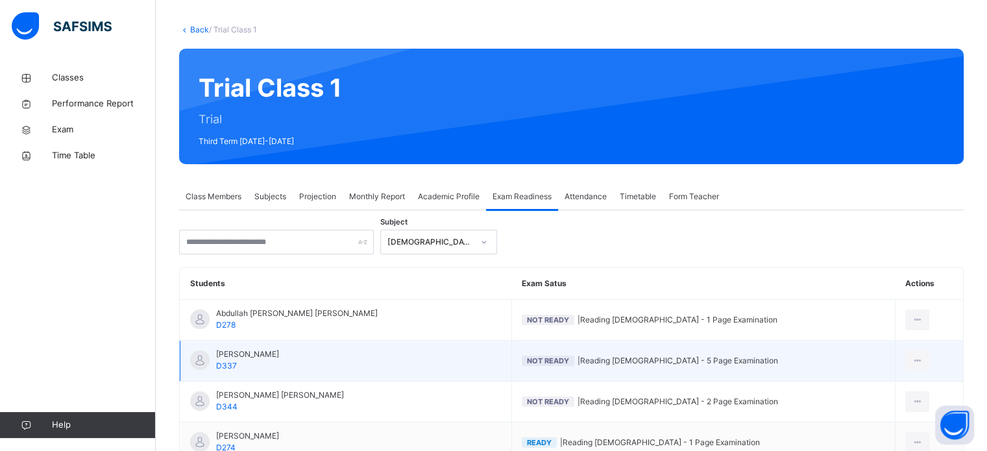
scroll to position [59, 0]
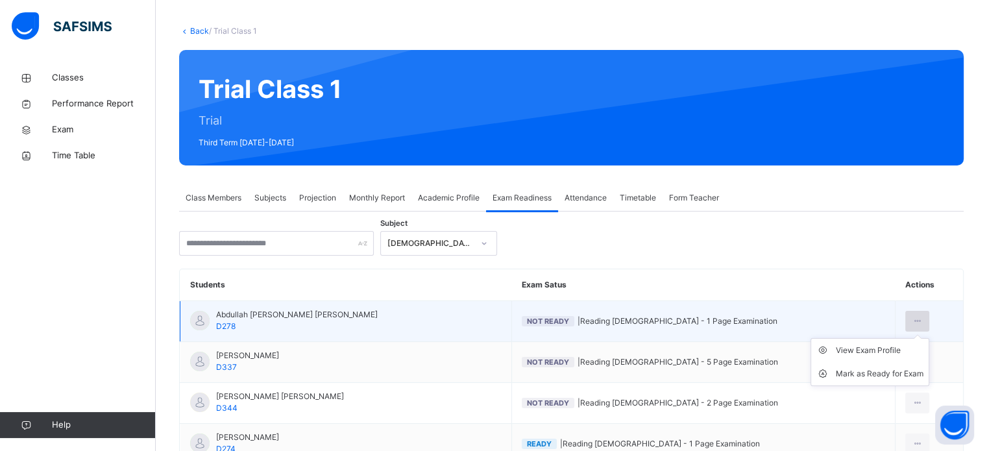
click at [911, 312] on div at bounding box center [918, 321] width 24 height 21
click at [901, 365] on li "Mark as Ready for Exam" at bounding box center [869, 373] width 117 height 23
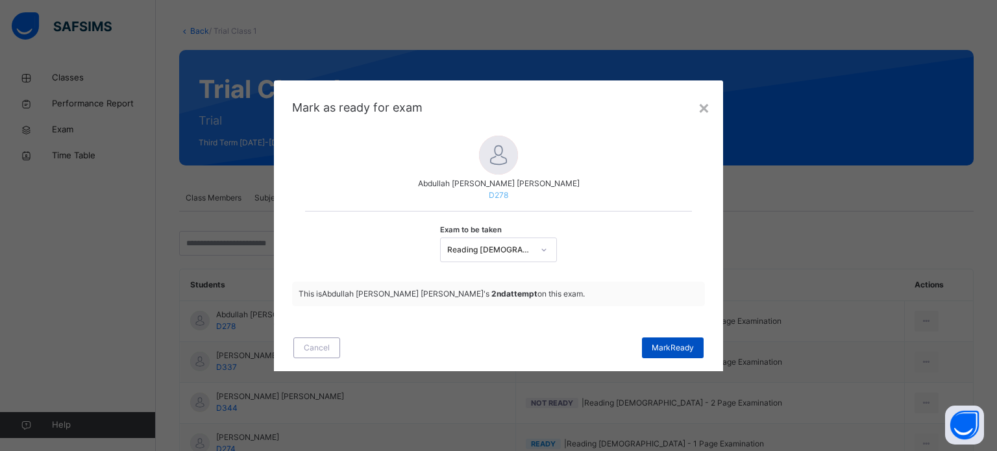
click at [656, 343] on span "Mark Ready" at bounding box center [673, 348] width 42 height 12
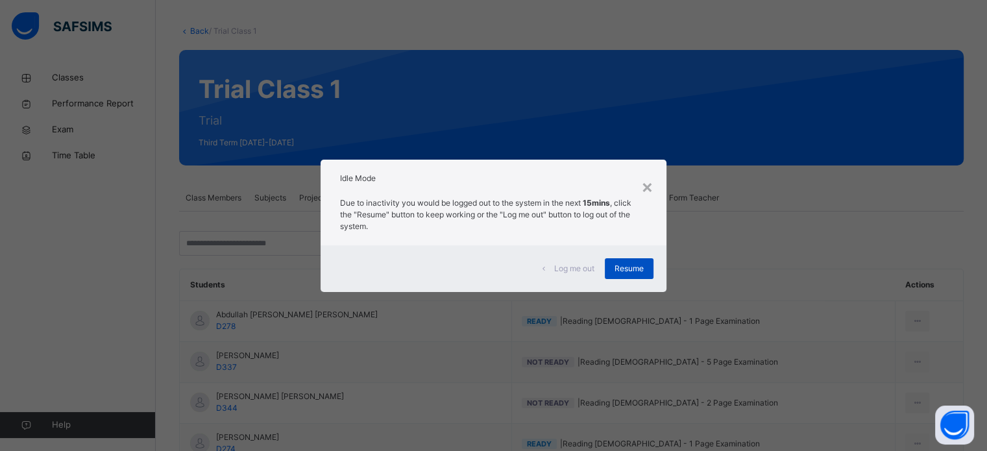
click at [620, 265] on span "Resume" at bounding box center [629, 269] width 29 height 12
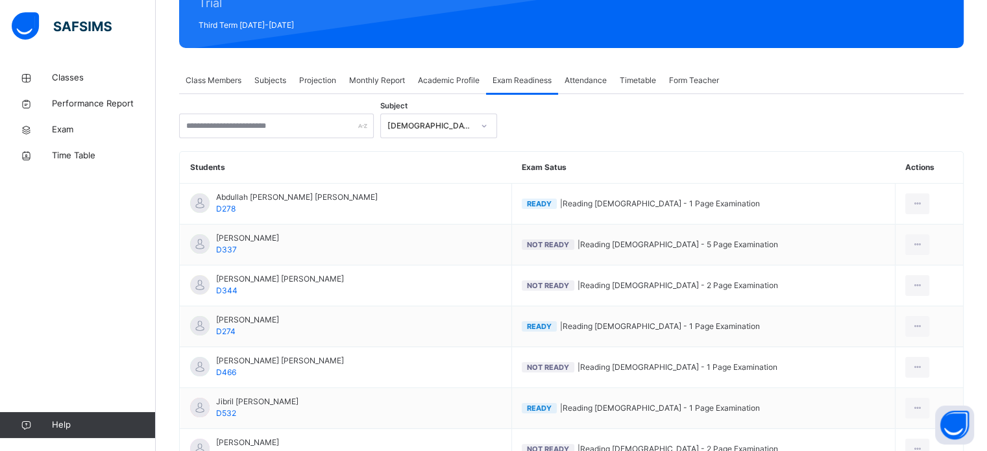
scroll to position [177, 0]
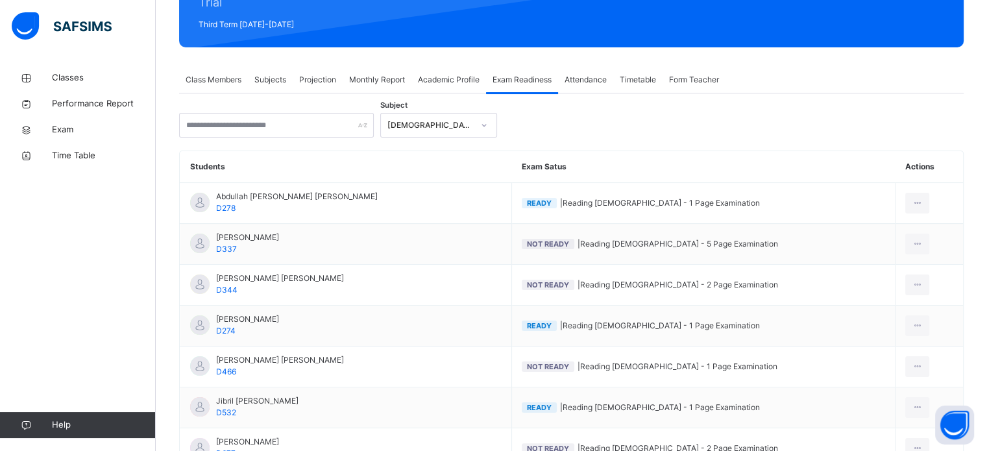
click at [299, 77] on div "Projection" at bounding box center [318, 80] width 50 height 26
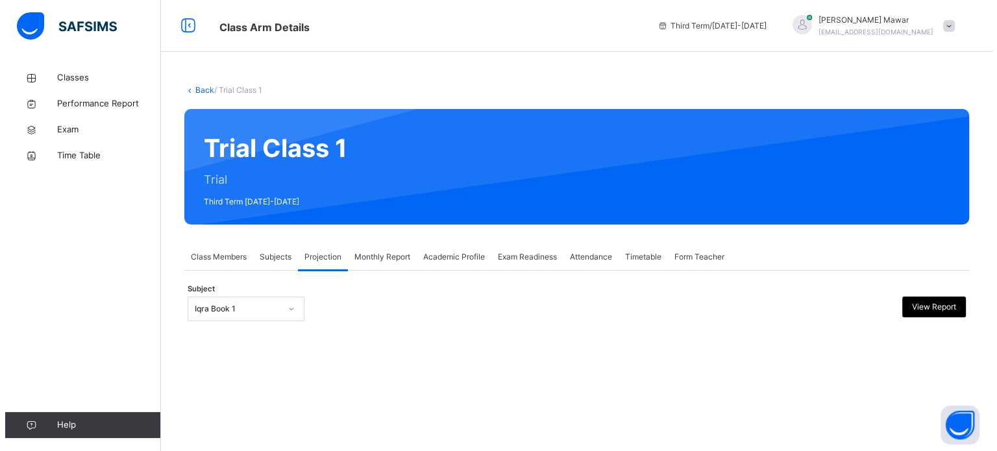
scroll to position [0, 0]
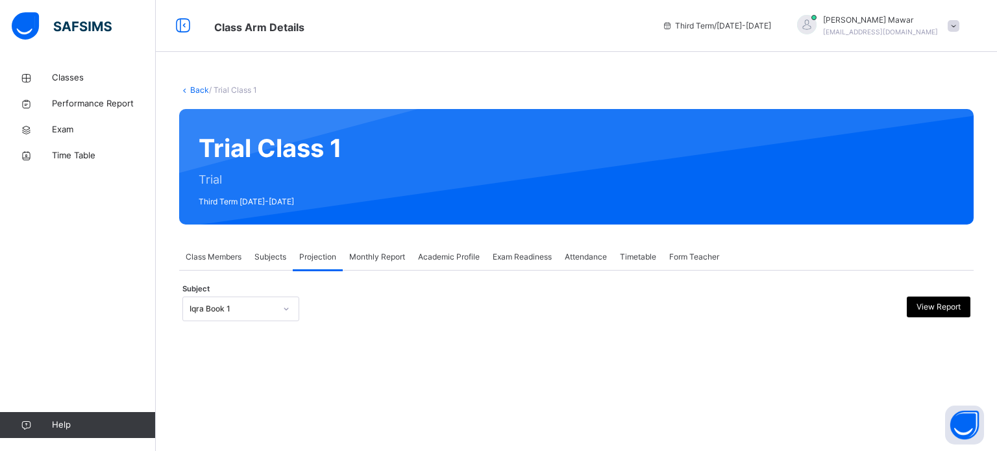
click at [987, 421] on div "Back / Trial Class 1 Trial Class 1 Trial Third Term 2024-2025 Class Members Sub…" at bounding box center [576, 225] width 841 height 451
